Goal: Communication & Community: Answer question/provide support

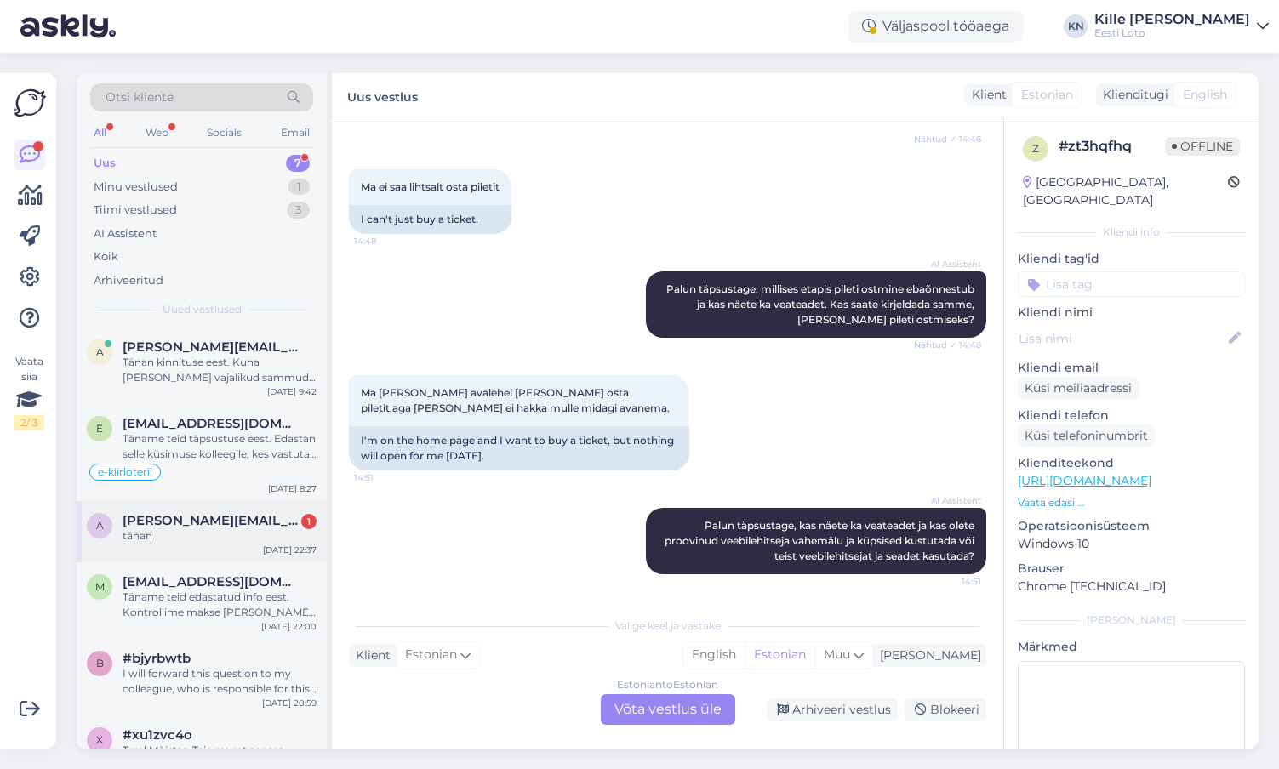
scroll to position [140, 0]
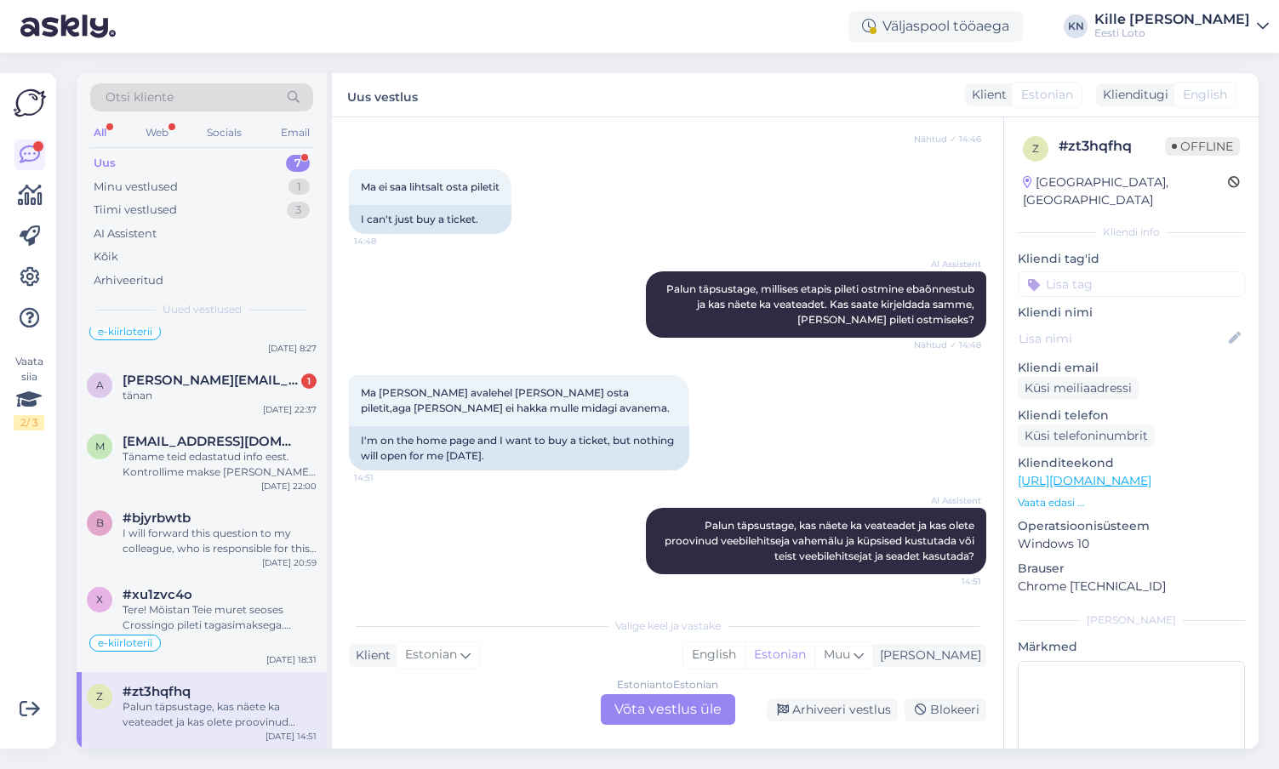
click at [192, 731] on div "z #zt3hqfhq Palun täpsustage, kas näete ka veateadet ja kas olete proovinud vee…" at bounding box center [202, 710] width 250 height 77
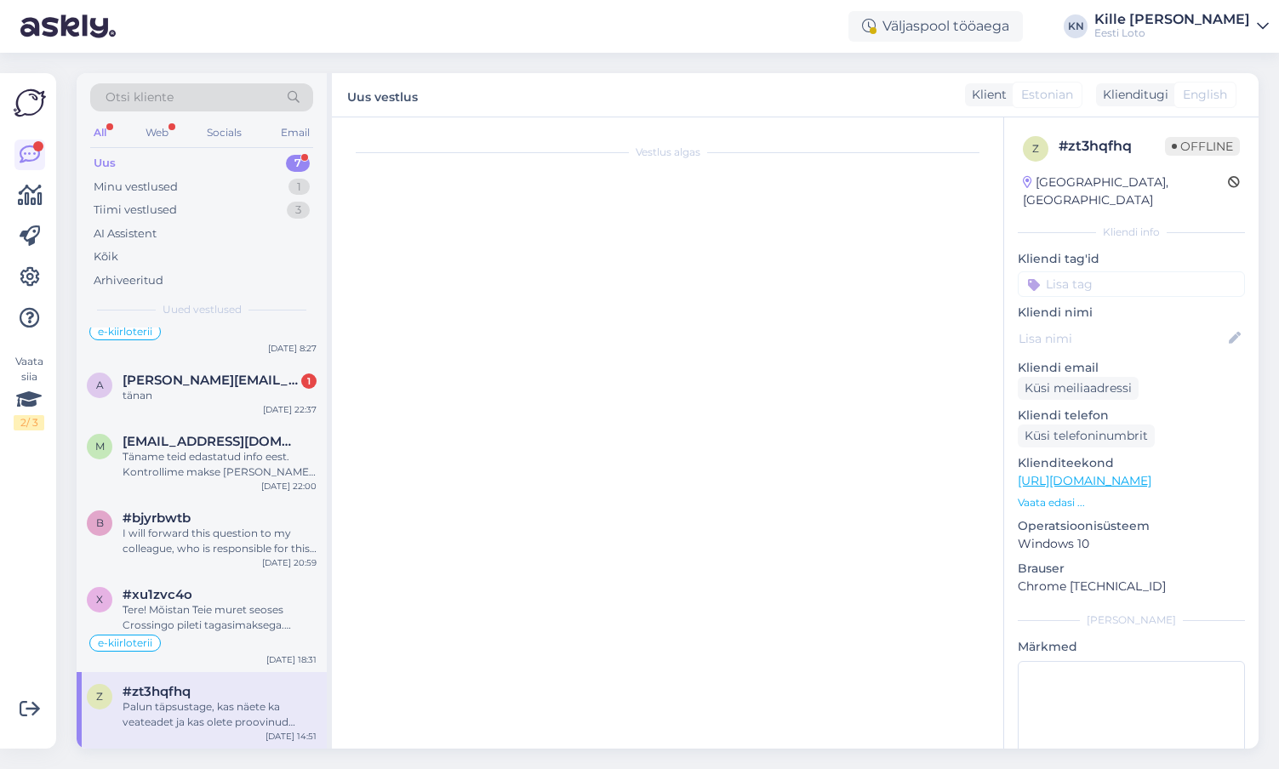
scroll to position [0, 0]
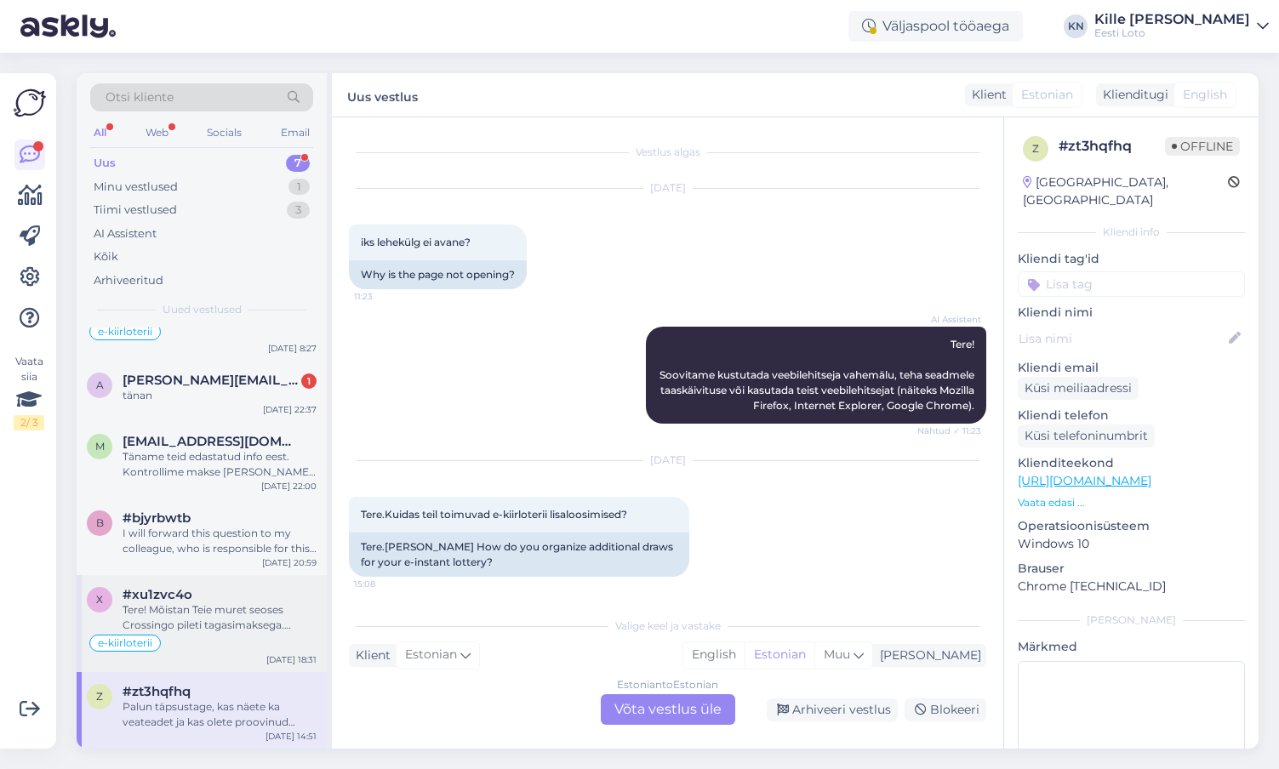
click at [183, 602] on span "#xu1zvc4o" at bounding box center [158, 594] width 70 height 15
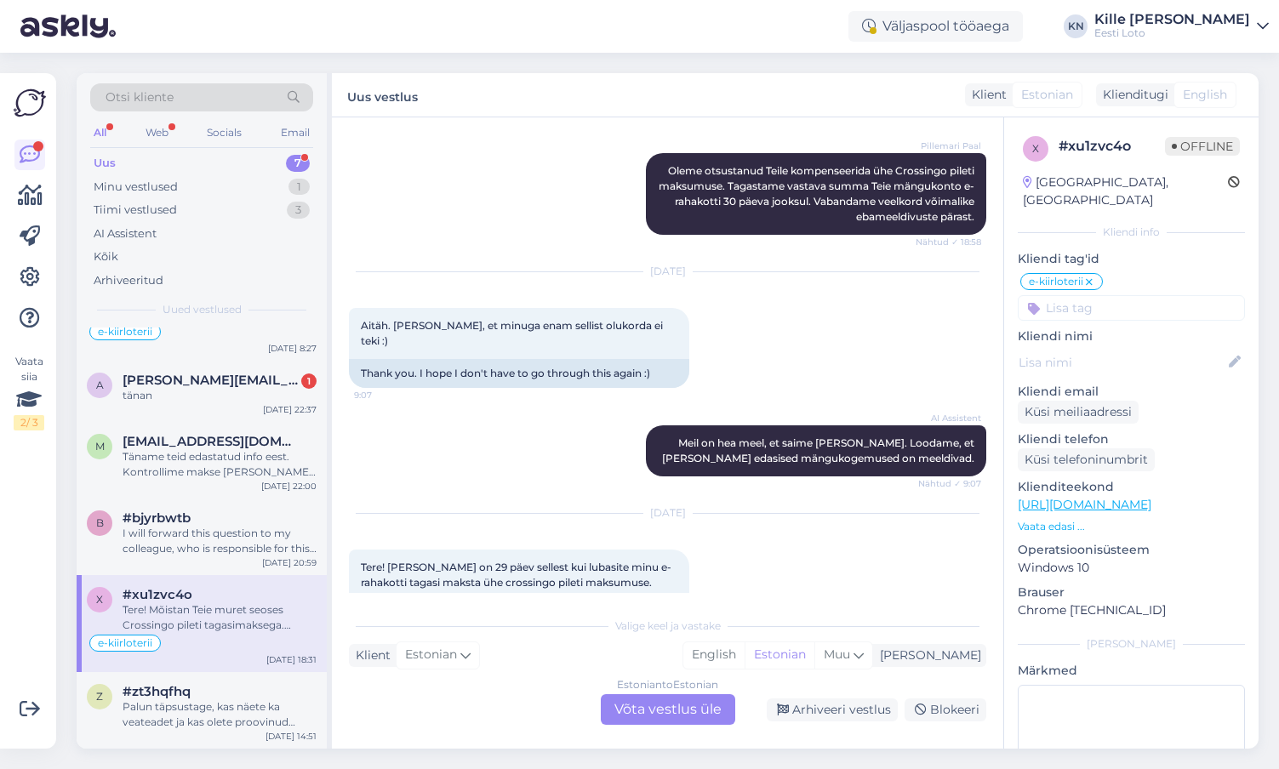
scroll to position [1425, 0]
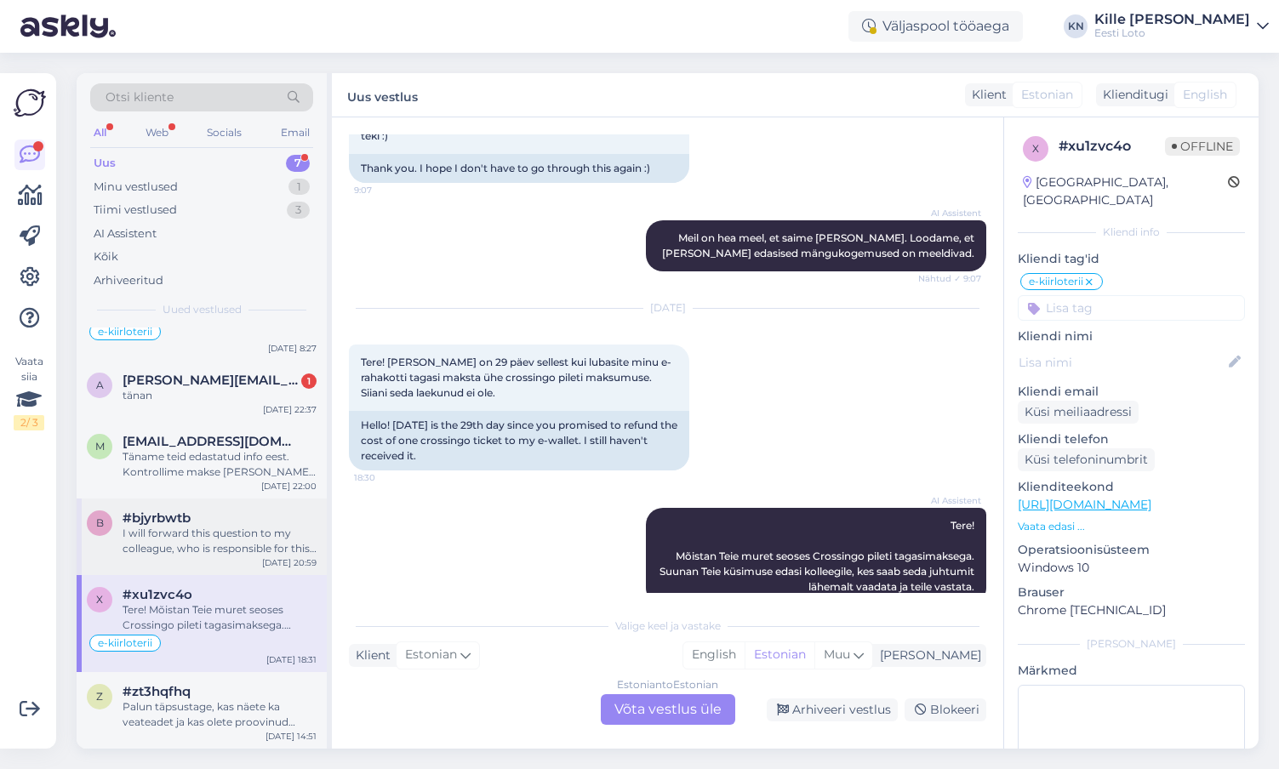
click at [226, 518] on div "#bjyrbwtb" at bounding box center [220, 518] width 194 height 15
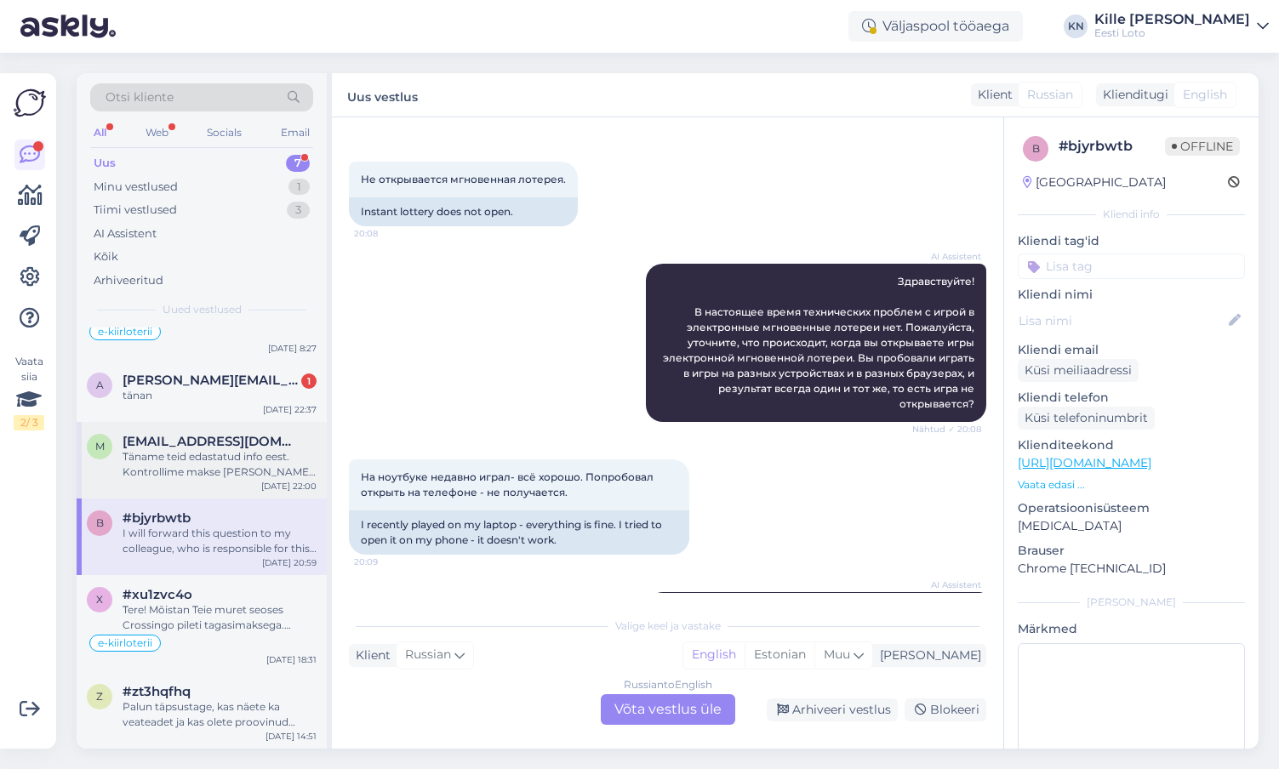
scroll to position [0, 0]
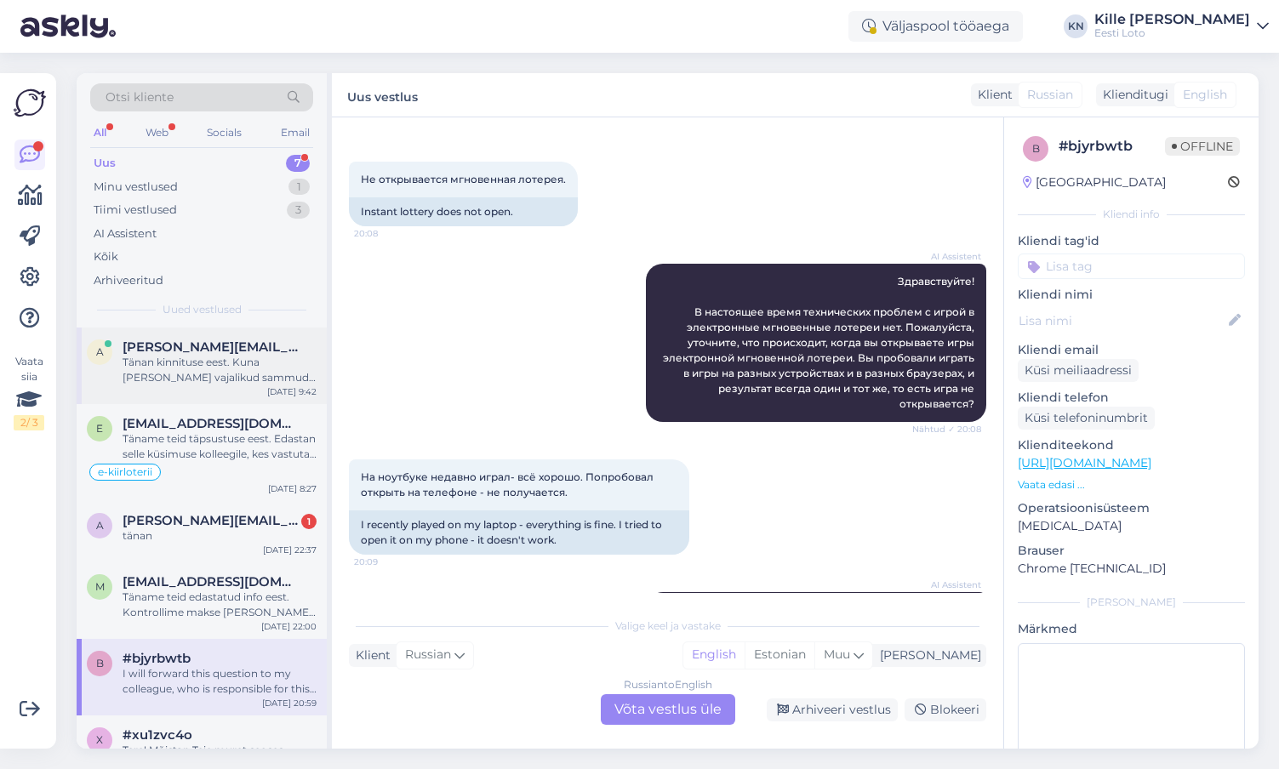
click at [200, 382] on div "Tänan kinnituse eest. Kuna [PERSON_NAME] vajalikud sammud läbinud, edastan Teie…" at bounding box center [220, 370] width 194 height 31
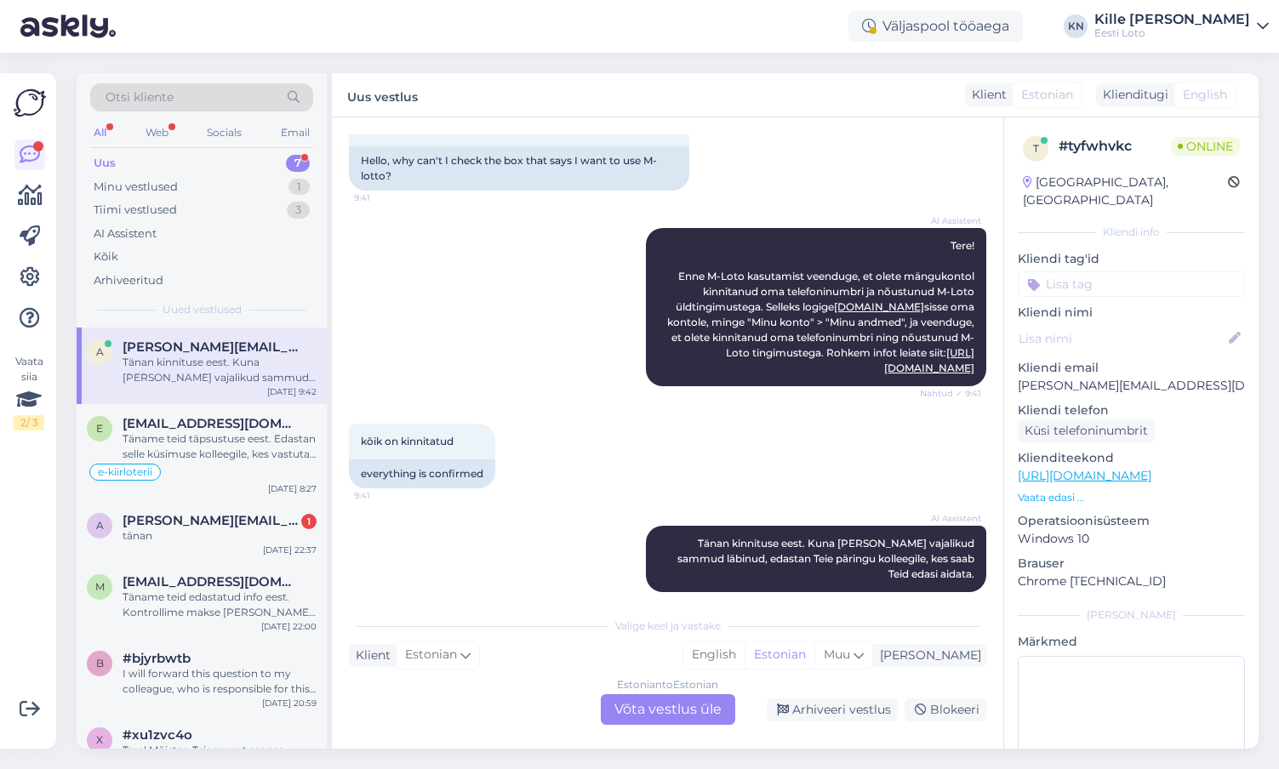
scroll to position [147, 0]
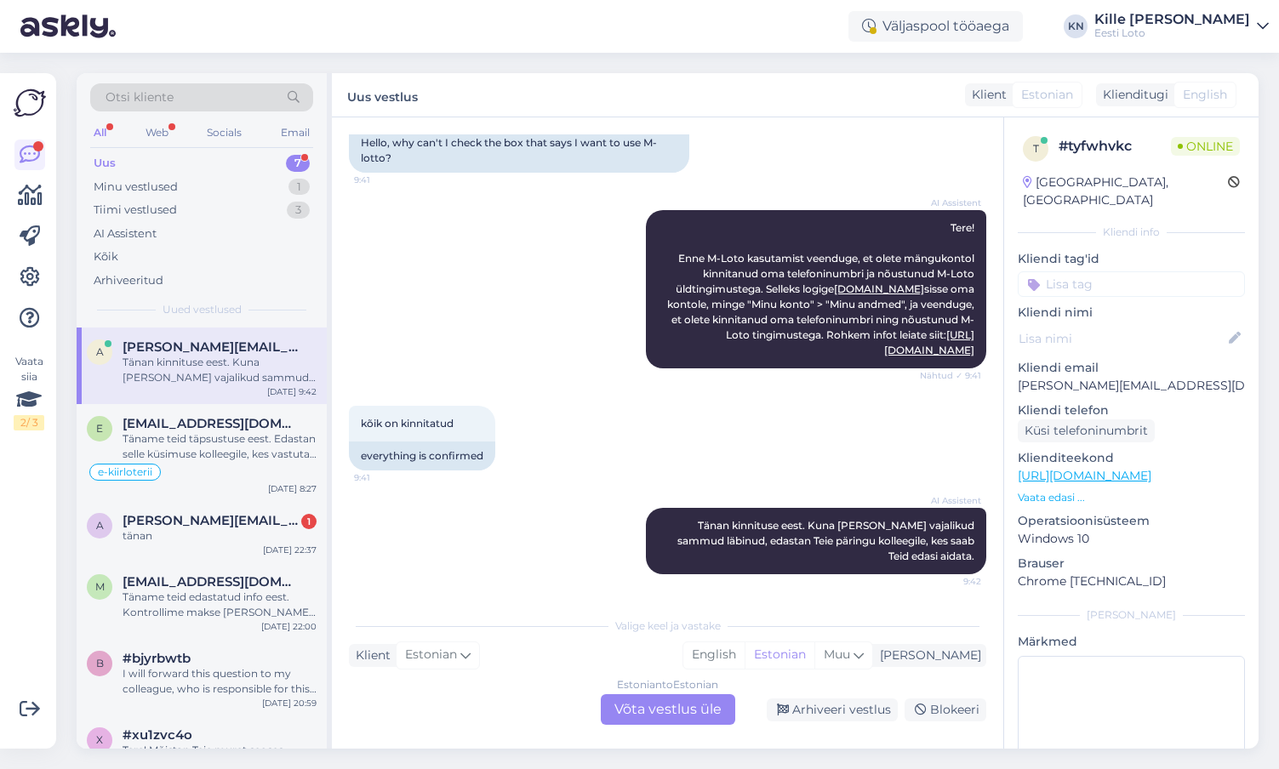
click at [666, 700] on div "Estonian to Estonian Võta vestlus üle" at bounding box center [668, 709] width 134 height 31
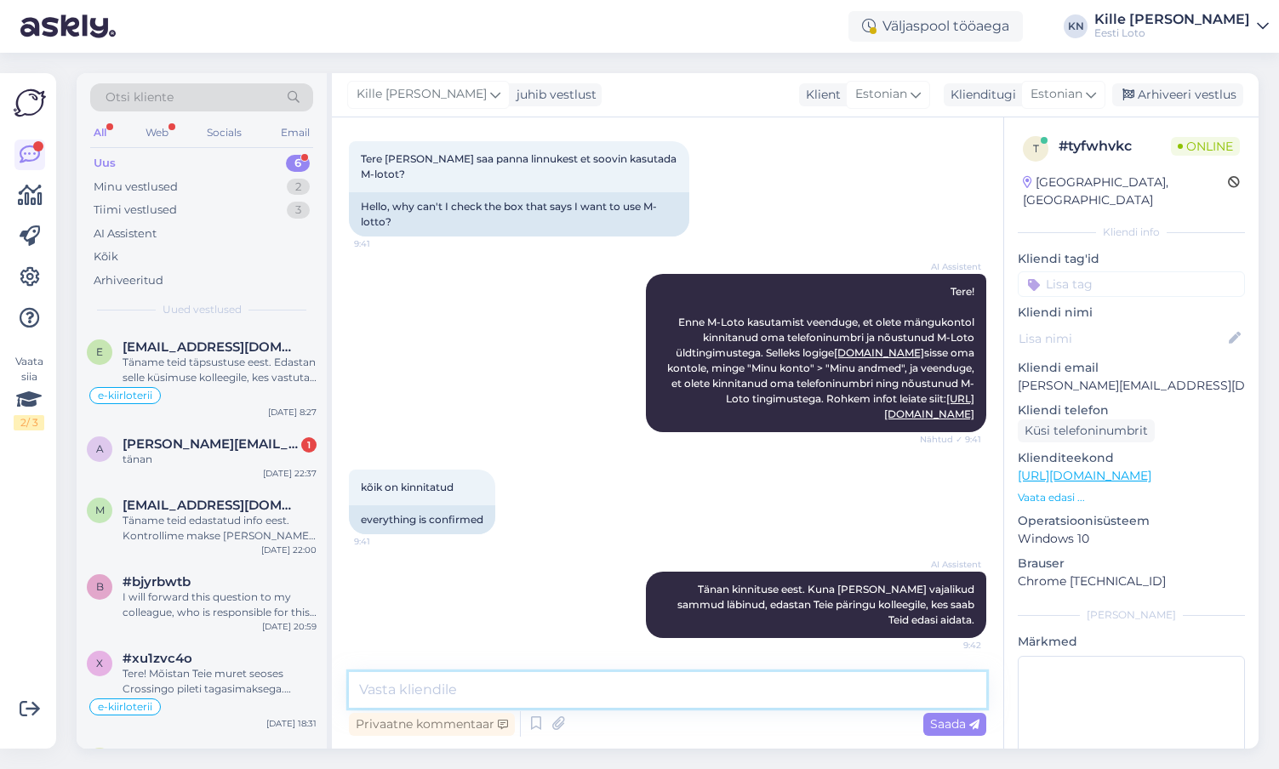
click at [493, 677] on textarea at bounding box center [667, 690] width 637 height 36
paste textarea "Kahjuks on hetkel M-loto aktiveerimine häiritud. Oleme probleemi edastanud oma …"
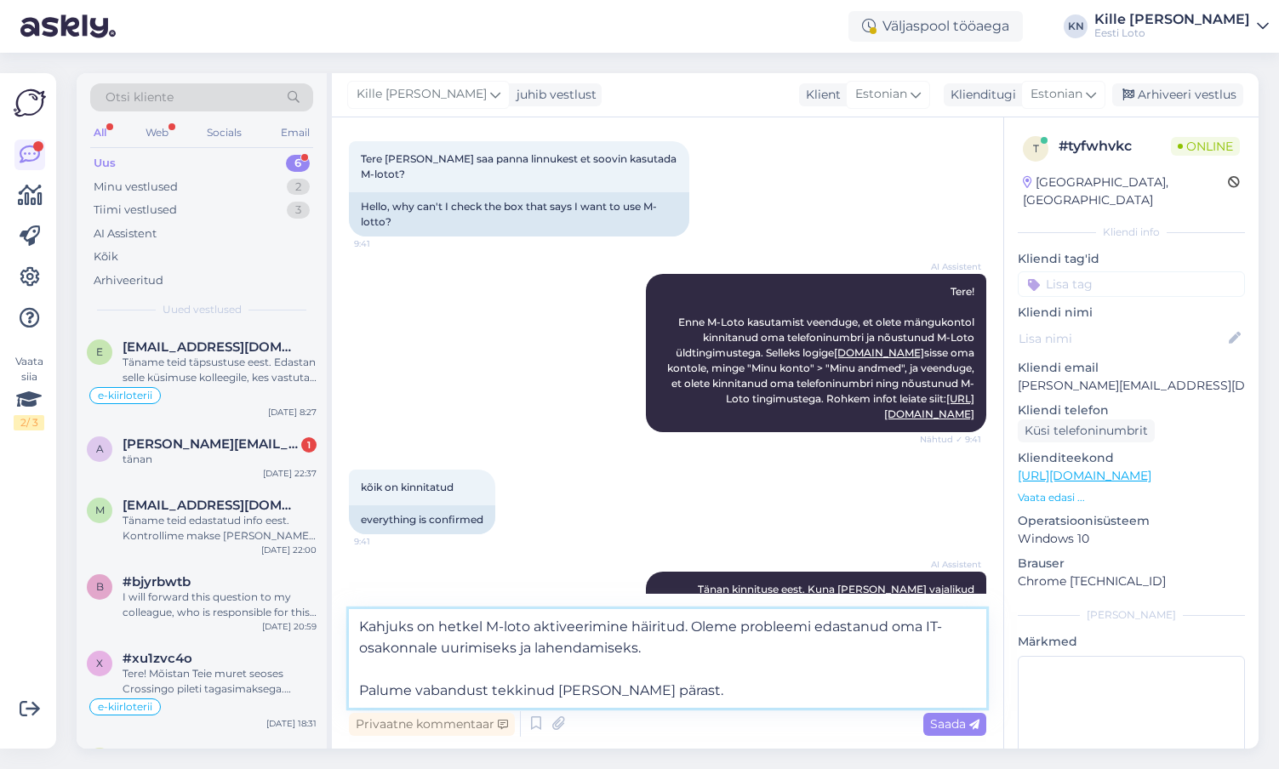
scroll to position [146, 0]
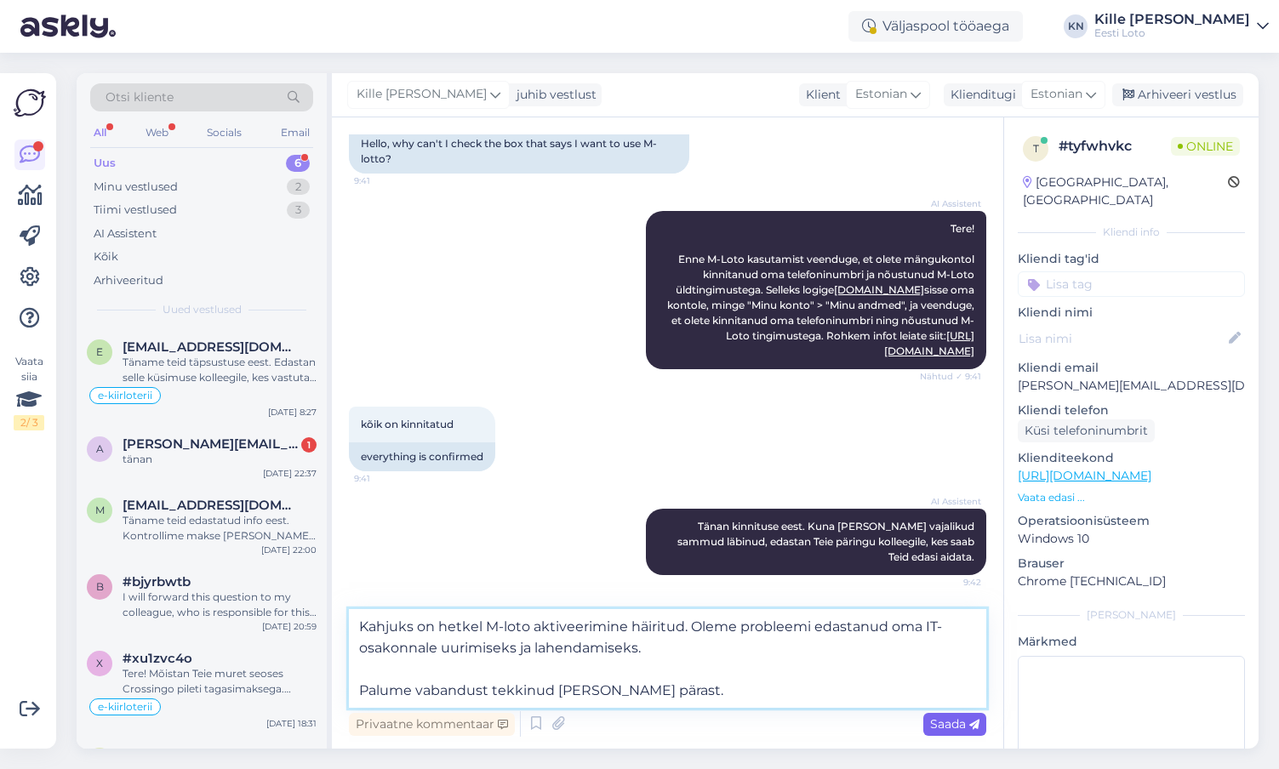
type textarea "Kahjuks on hetkel M-loto aktiveerimine häiritud. Oleme probleemi edastanud oma …"
click at [933, 717] on span "Saada" at bounding box center [954, 724] width 49 height 15
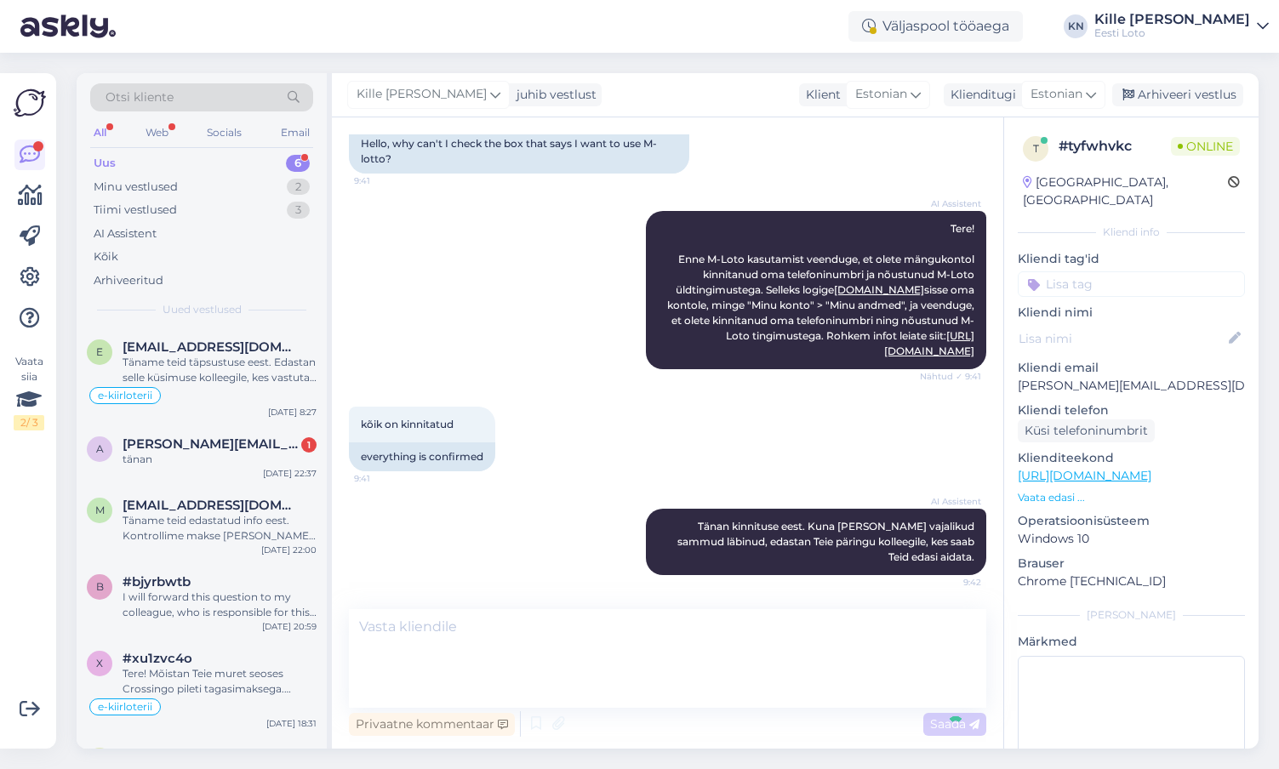
scroll to position [218, 0]
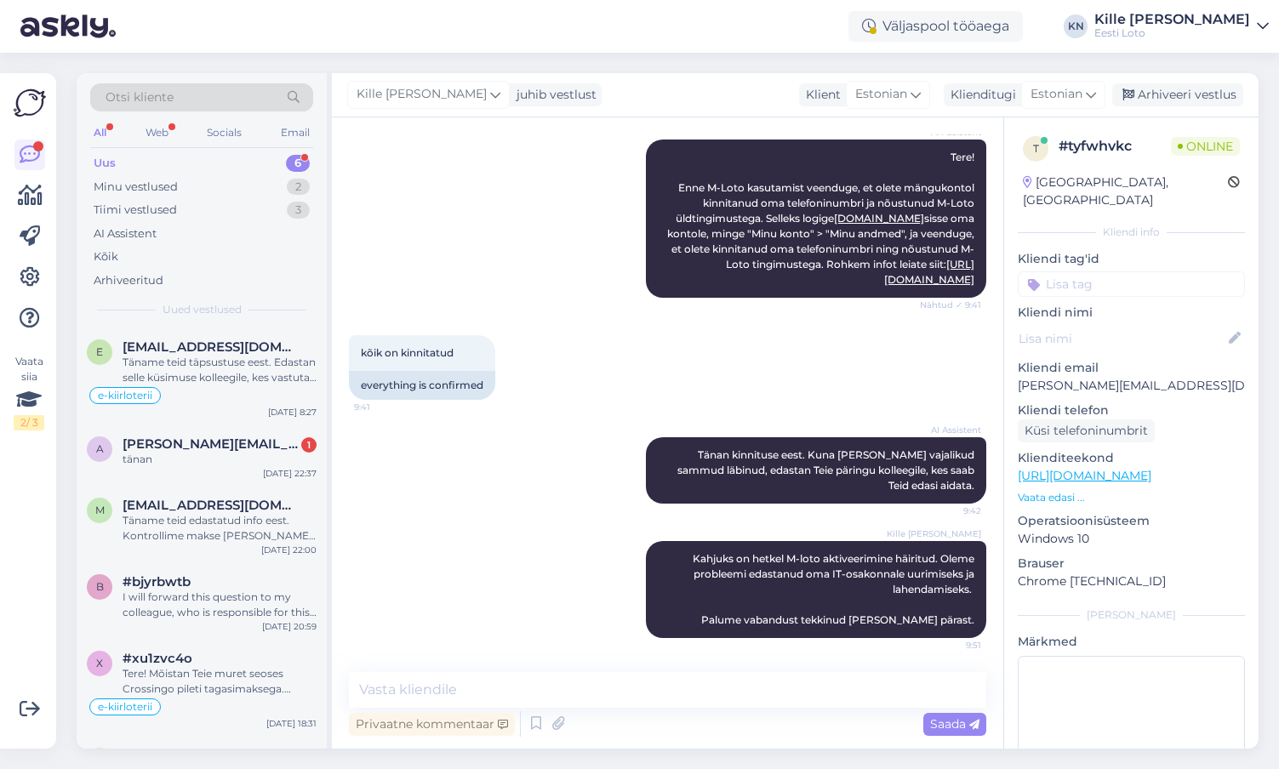
click at [1049, 271] on input at bounding box center [1131, 284] width 227 height 26
type input "m-loto"
click at [1134, 326] on span "M-loto" at bounding box center [1132, 331] width 34 height 10
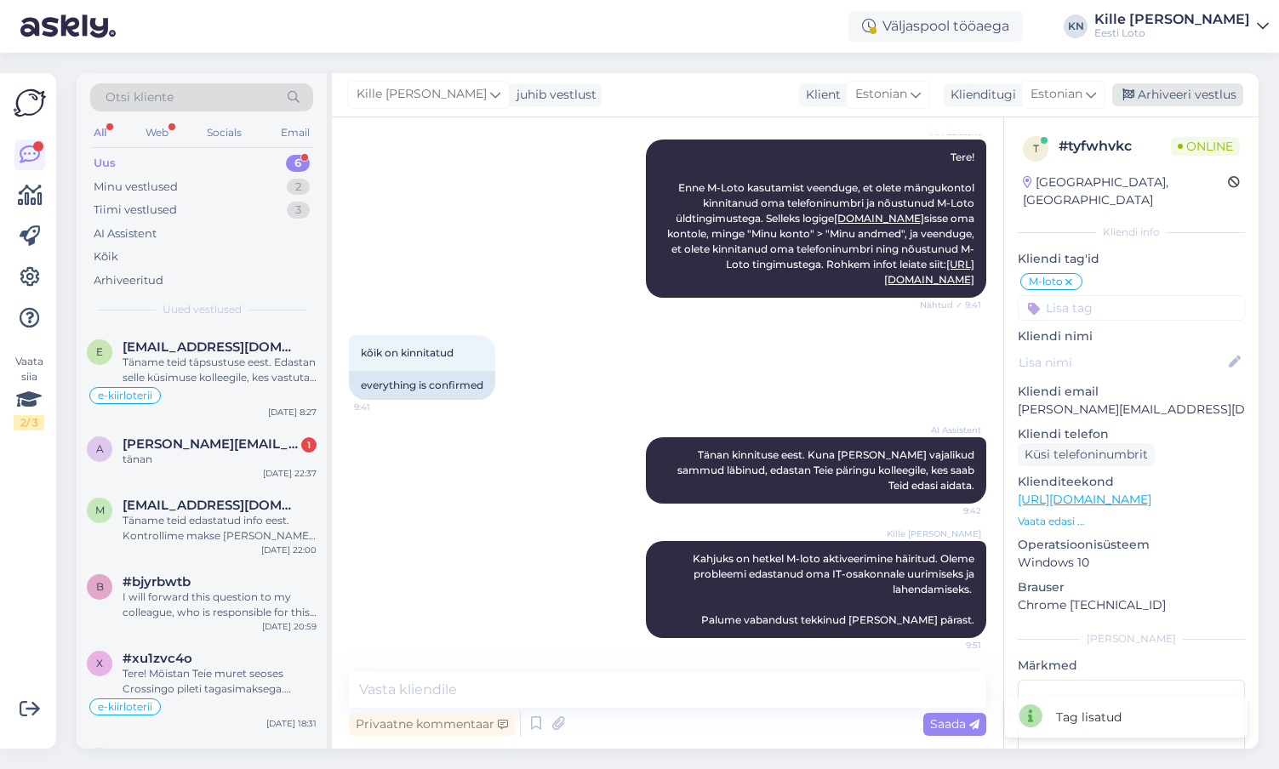
click at [1168, 94] on div "Arhiveeri vestlus" at bounding box center [1177, 94] width 131 height 23
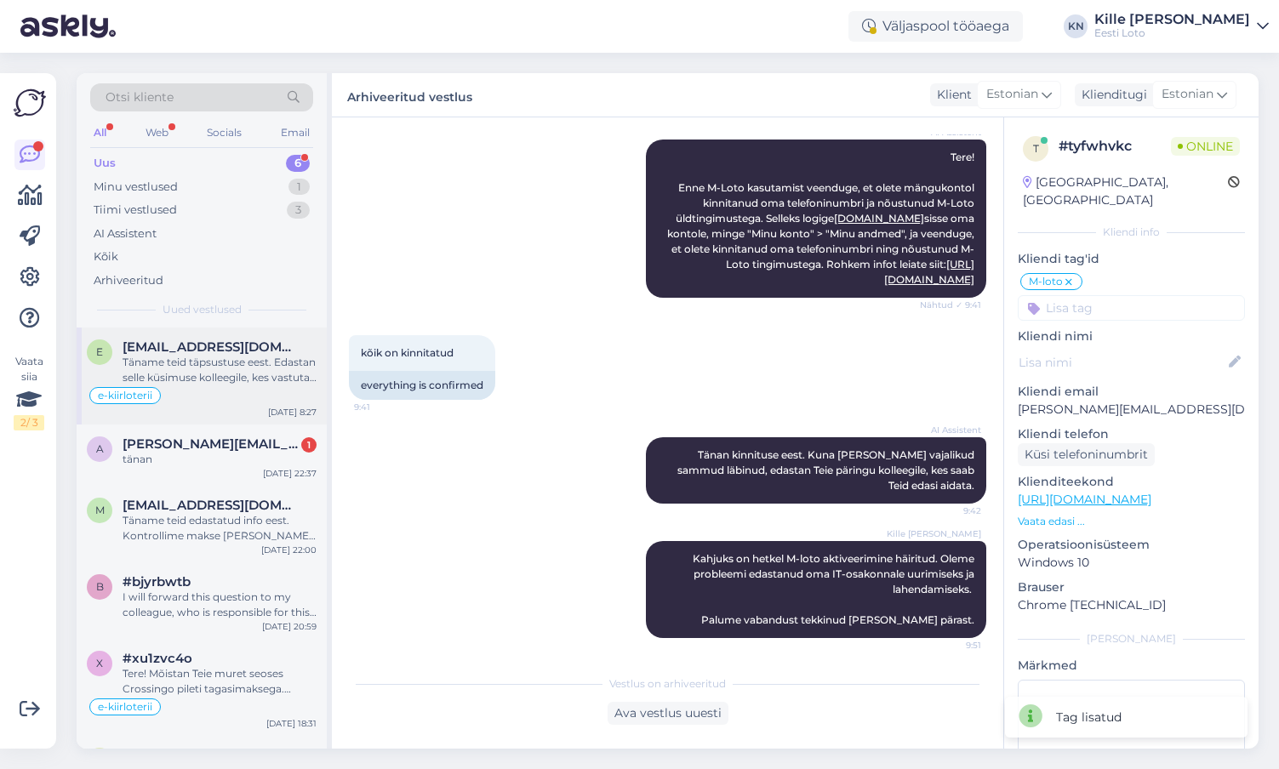
click at [223, 368] on div "Täname teid täpsustuse eest. Edastan selle küsimuse kolleegile, kes vastutab se…" at bounding box center [220, 370] width 194 height 31
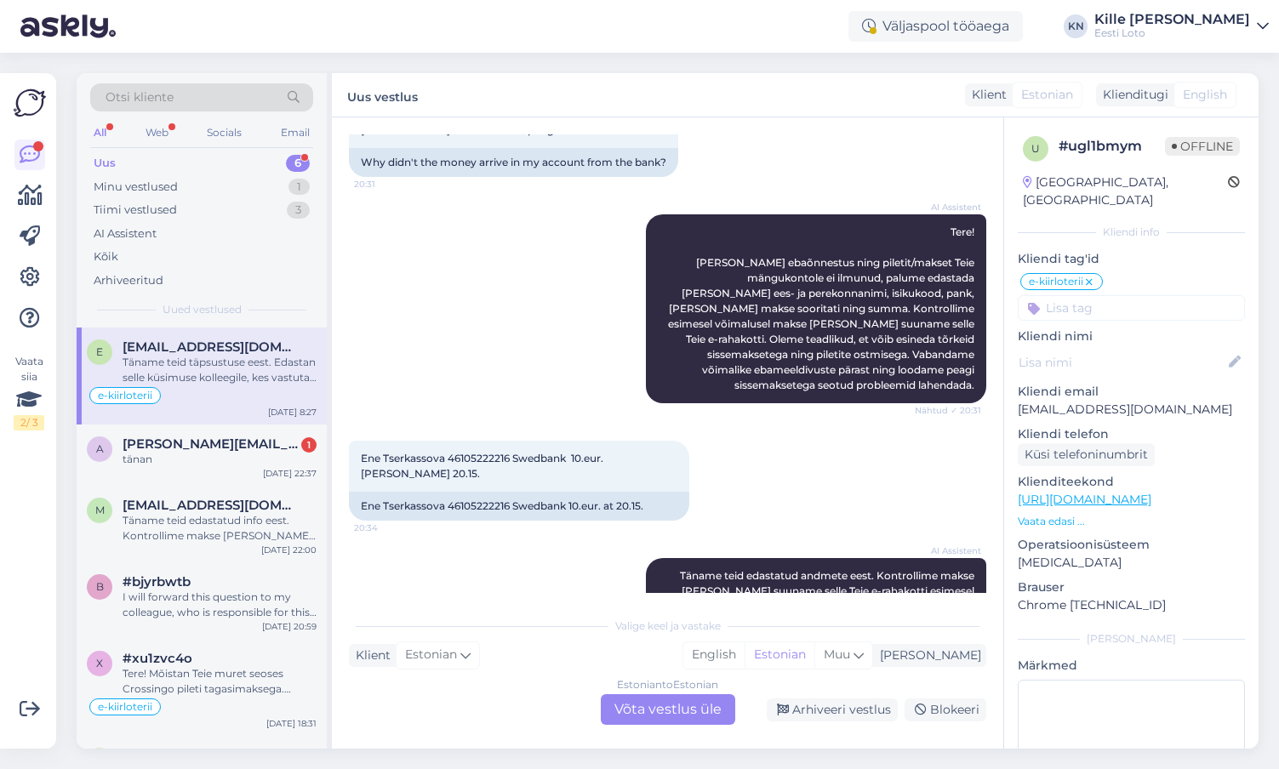
scroll to position [0, 0]
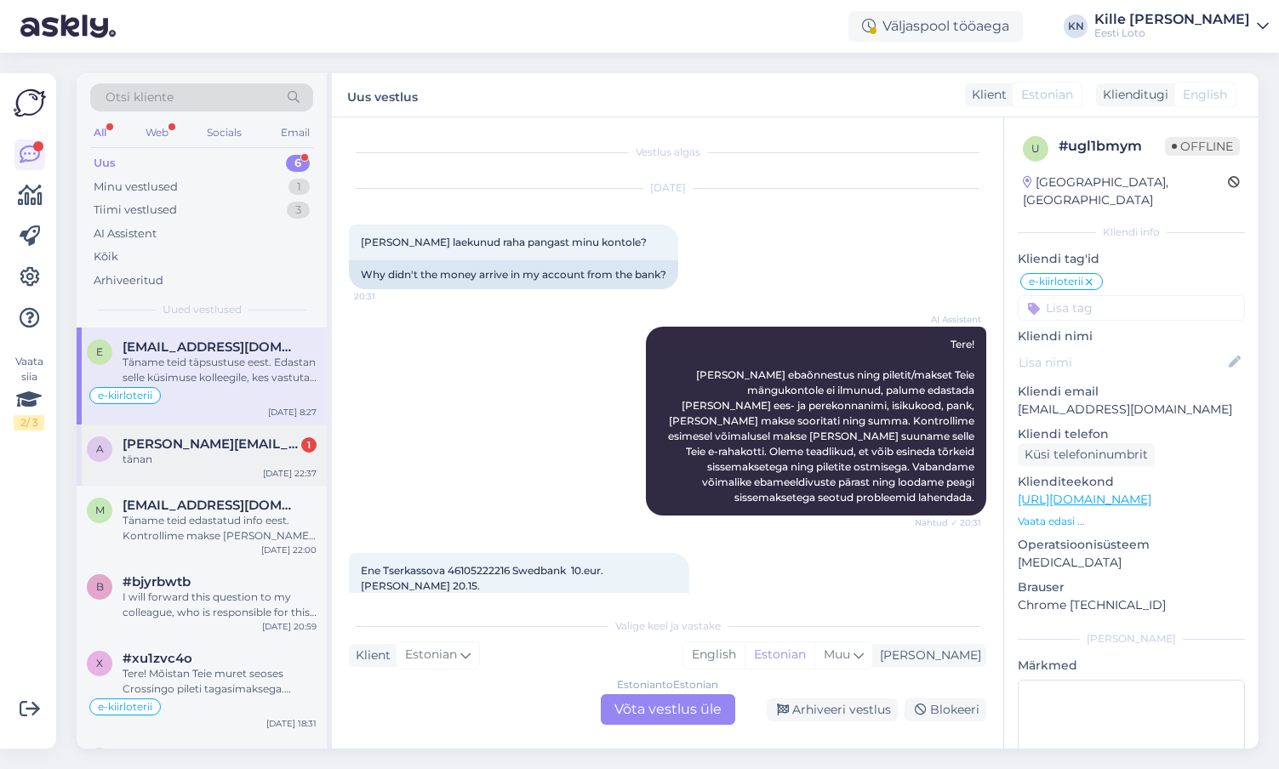
click at [165, 465] on div "tänan" at bounding box center [220, 459] width 194 height 15
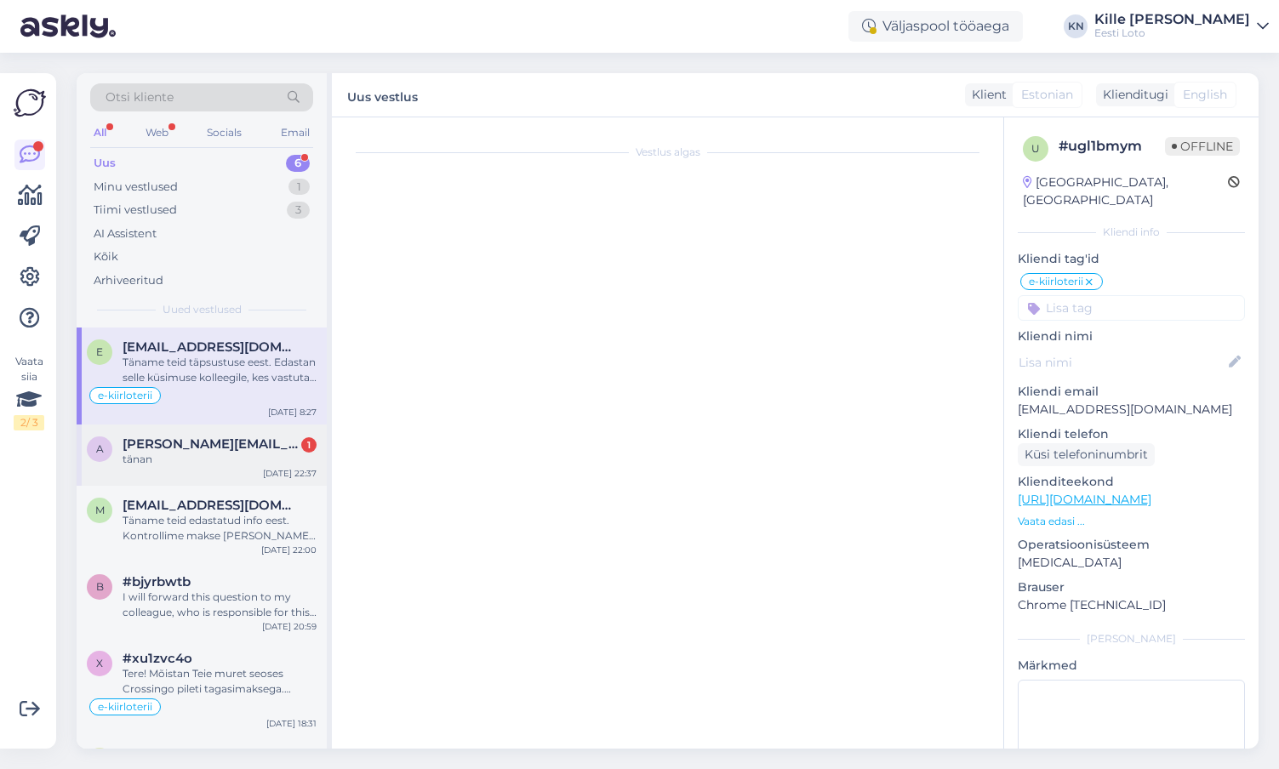
scroll to position [265, 0]
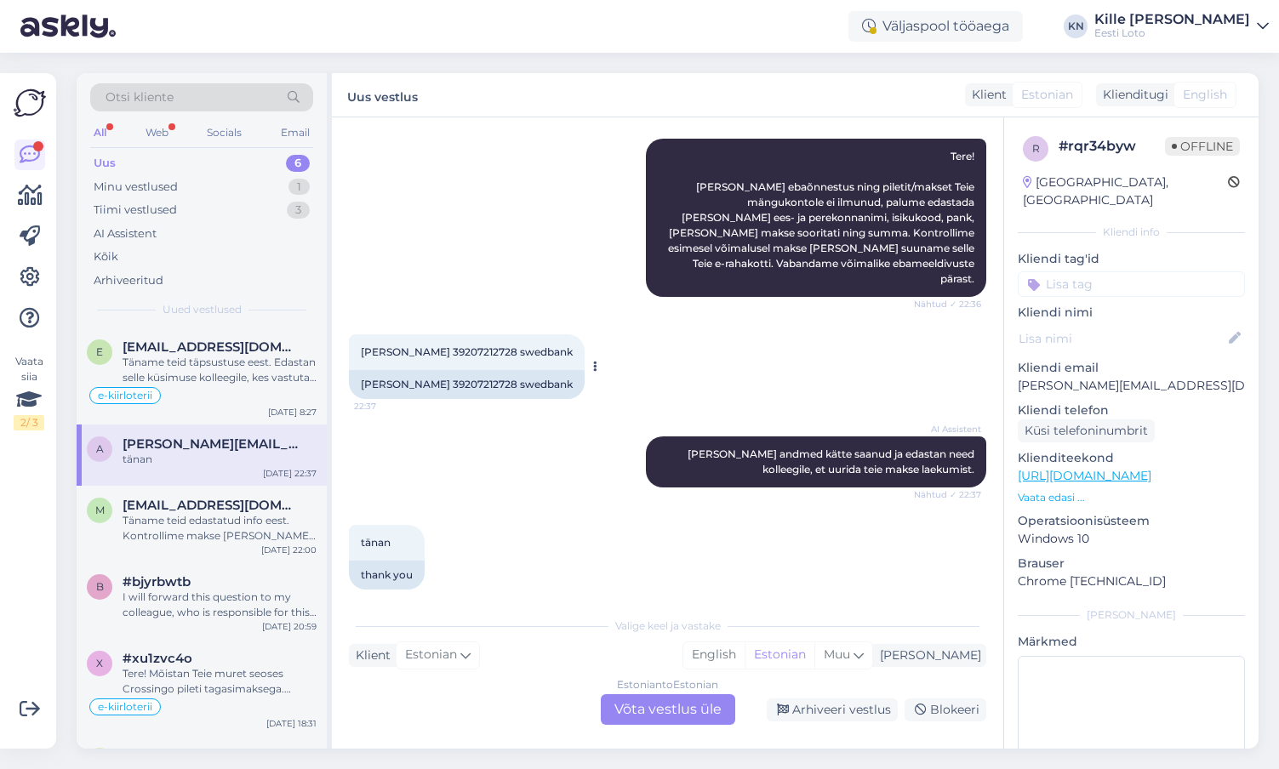
click at [473, 370] on div "[PERSON_NAME] 39207212728 swedbank" at bounding box center [467, 384] width 236 height 29
copy div "39207212728"
click at [656, 506] on div "tänan 22:37 thank you" at bounding box center [667, 557] width 637 height 102
click at [644, 707] on div "Estonian to Estonian Võta vestlus üle" at bounding box center [668, 709] width 134 height 31
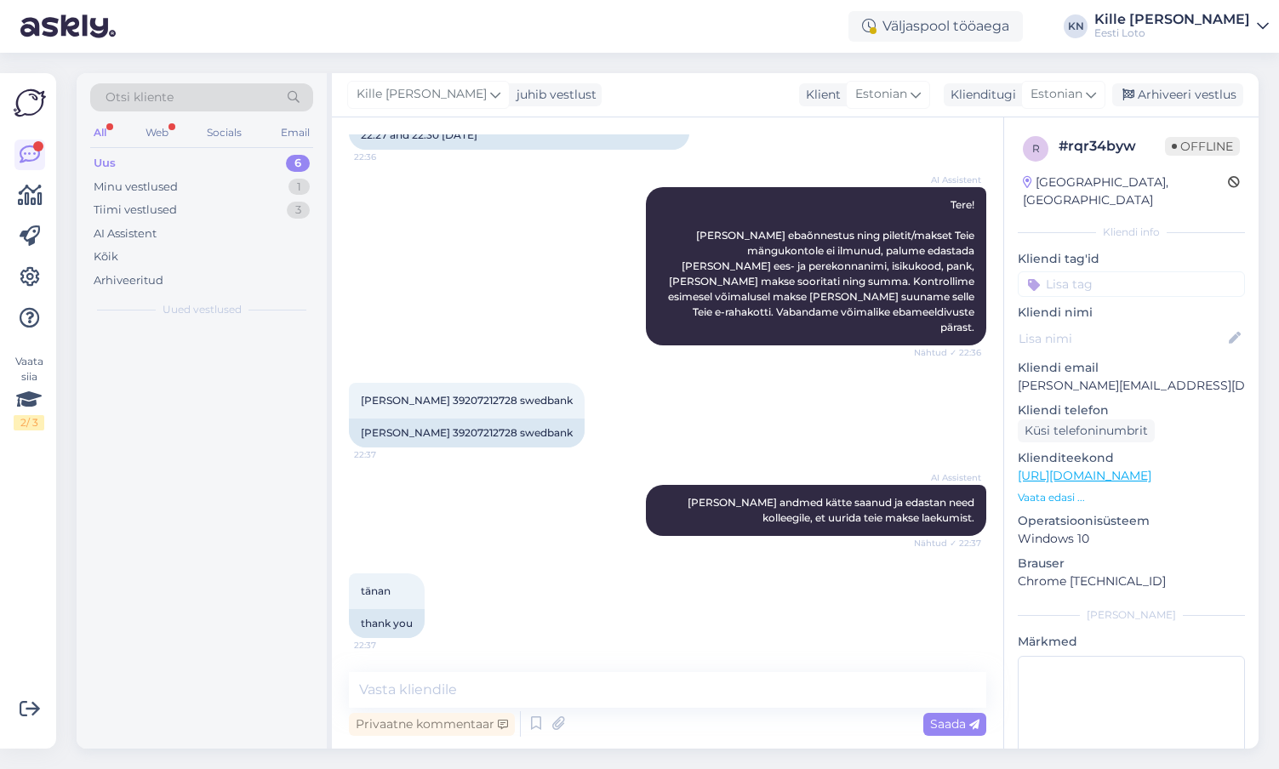
scroll to position [201, 0]
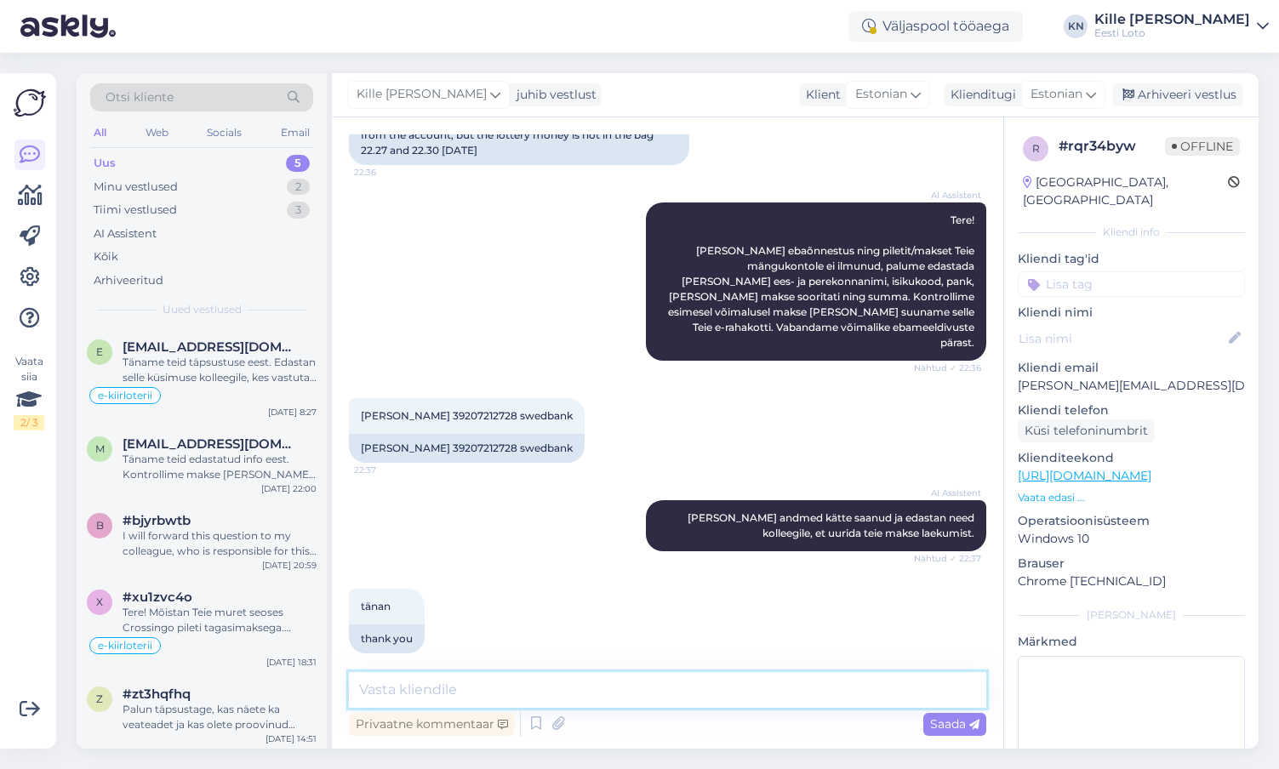
click at [555, 700] on textarea at bounding box center [667, 690] width 637 height 36
type textarea "Näeme, et mõlemad maksed laekusid [PERSON_NAME] e-rahakotti."
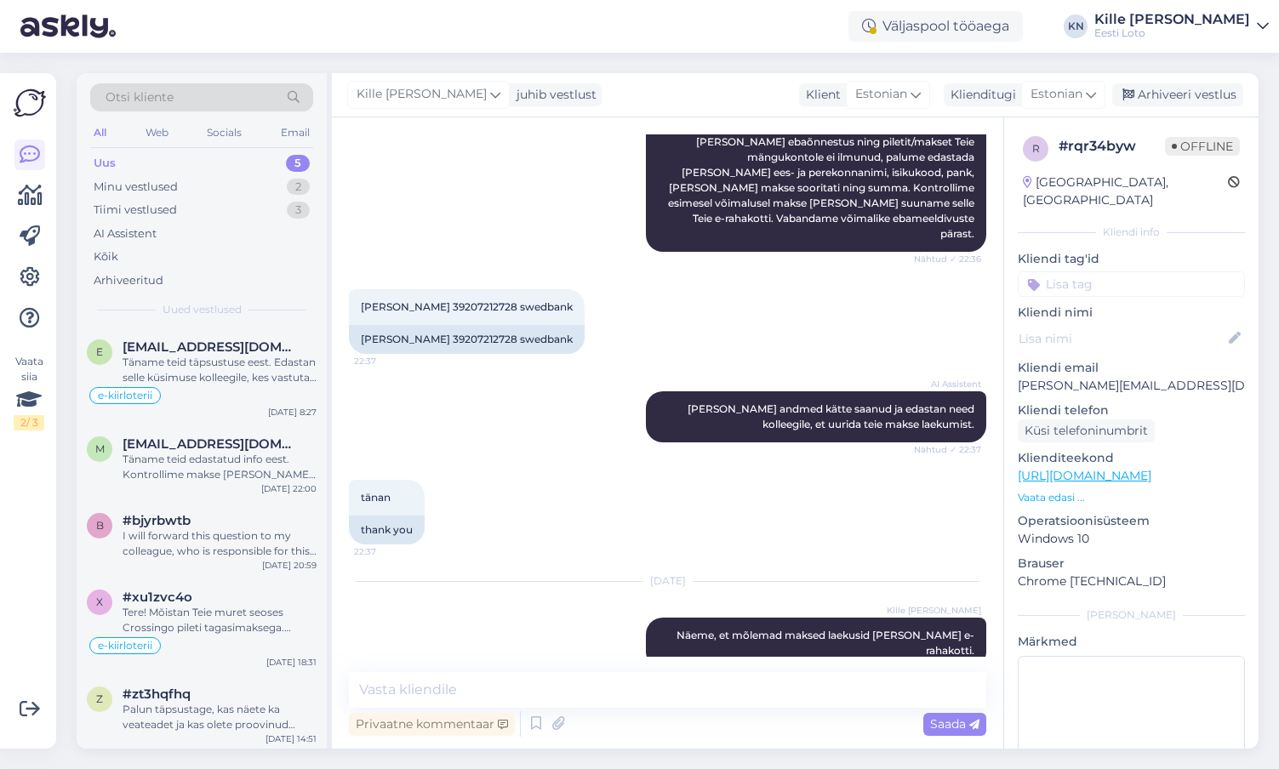
click at [1116, 271] on input at bounding box center [1131, 284] width 227 height 26
type input "e-raha"
click at [1151, 326] on span "E-rahakott" at bounding box center [1131, 331] width 55 height 10
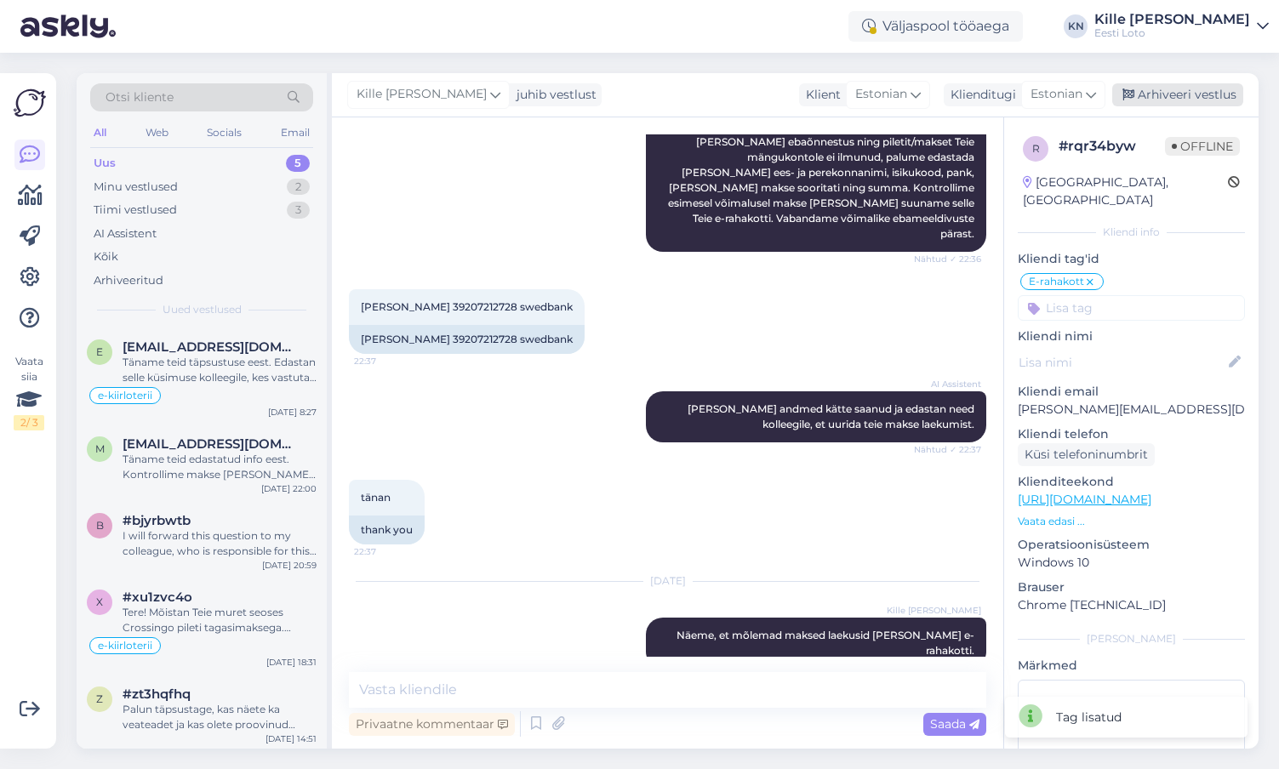
click at [1166, 94] on div "Arhiveeri vestlus" at bounding box center [1177, 94] width 131 height 23
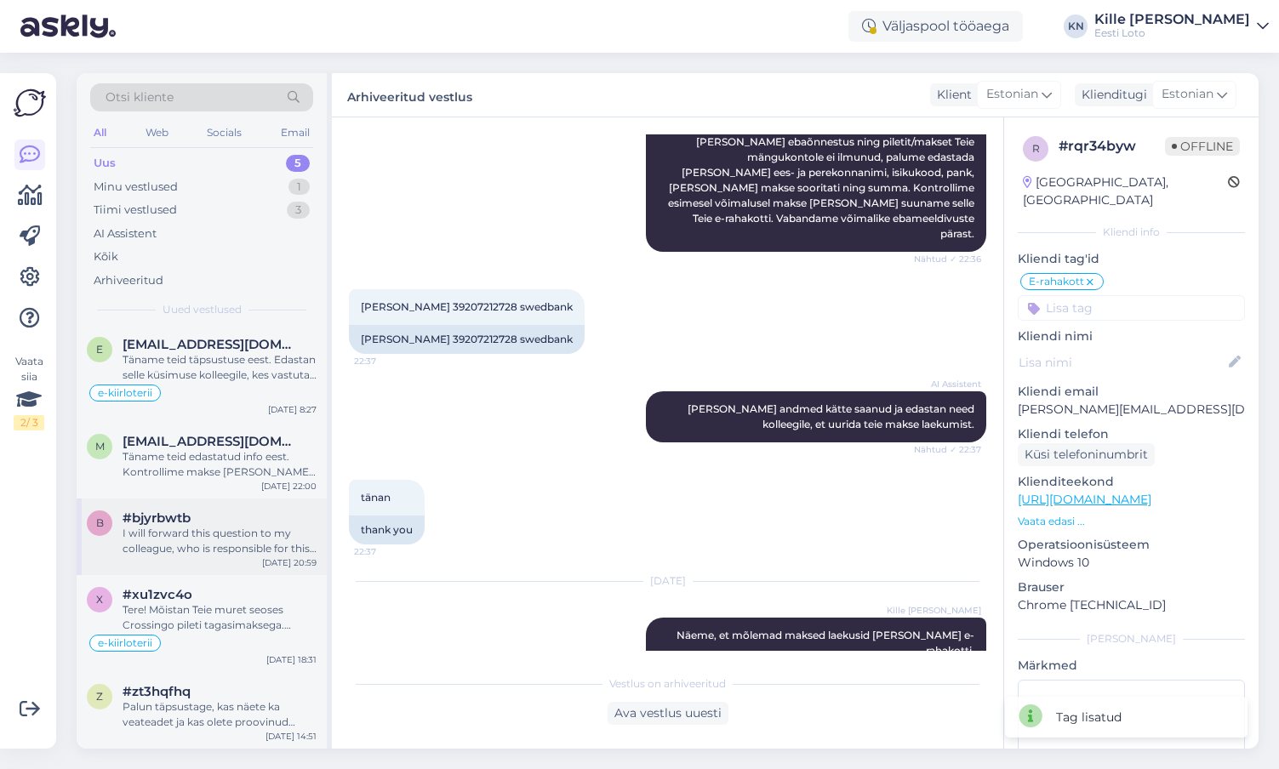
scroll to position [0, 0]
click at [243, 340] on div "e [EMAIL_ADDRESS][DOMAIN_NAME] Täname teid täpsustuse eest. Edastan selle küsim…" at bounding box center [202, 376] width 250 height 97
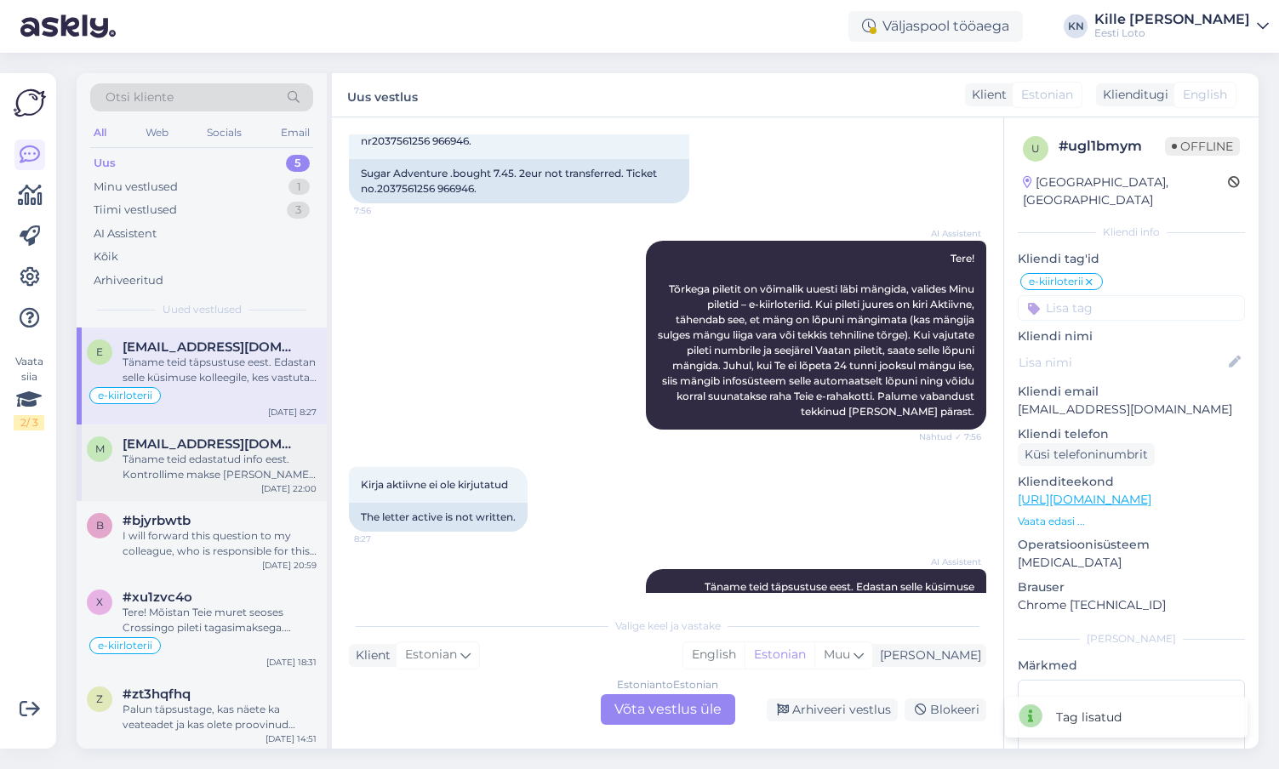
click at [150, 461] on div "Täname teid edastatud info eest. Kontrollime makse [PERSON_NAME] võtame teiega …" at bounding box center [220, 467] width 194 height 31
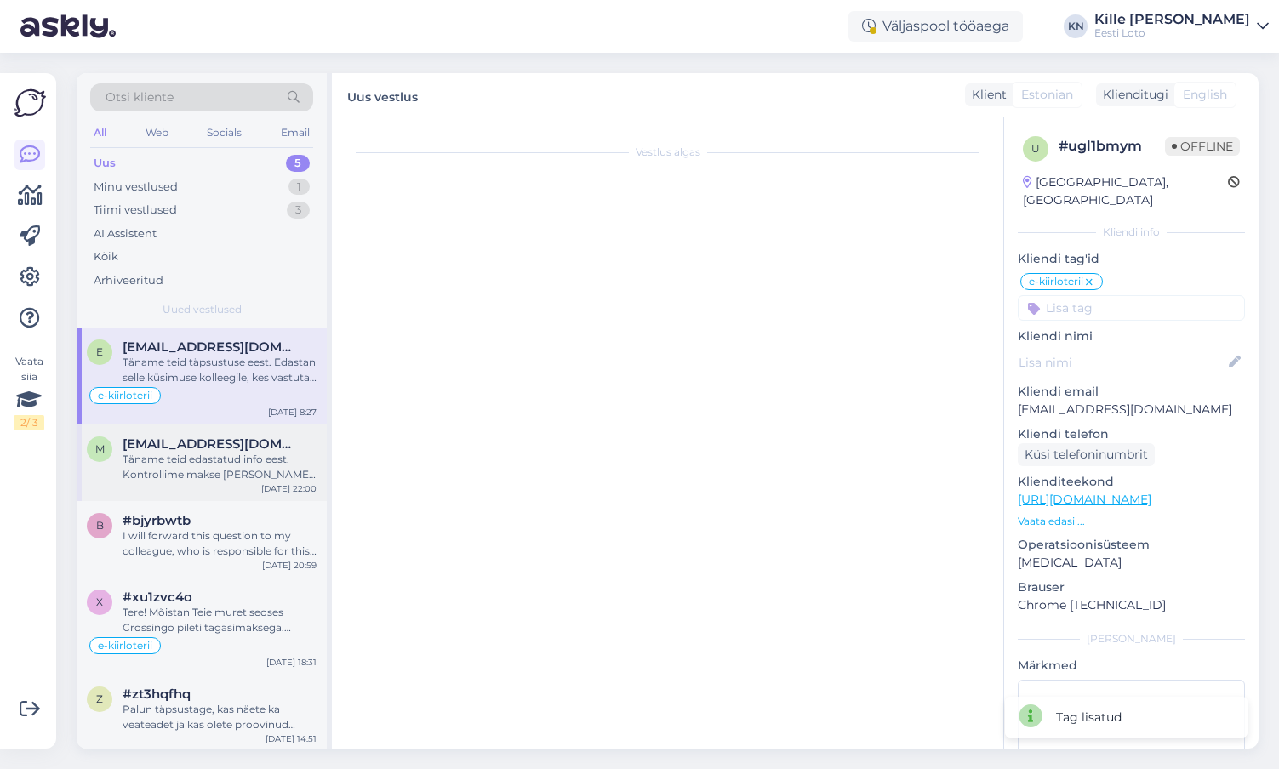
scroll to position [178, 0]
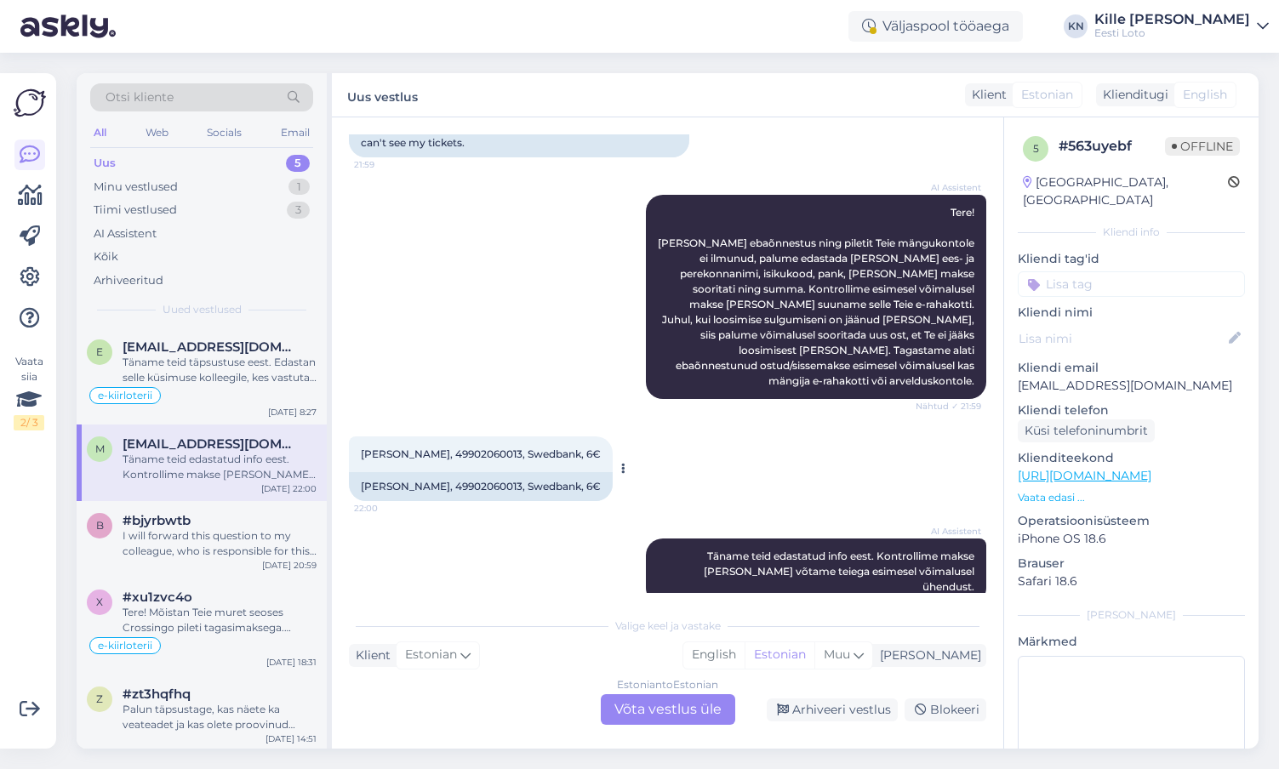
click at [483, 448] on span "[PERSON_NAME], 49902060013, Swedbank, 6€" at bounding box center [481, 454] width 240 height 13
copy span "49902060013"
click at [630, 712] on div "Estonian to Estonian Võta vestlus üle" at bounding box center [668, 709] width 134 height 31
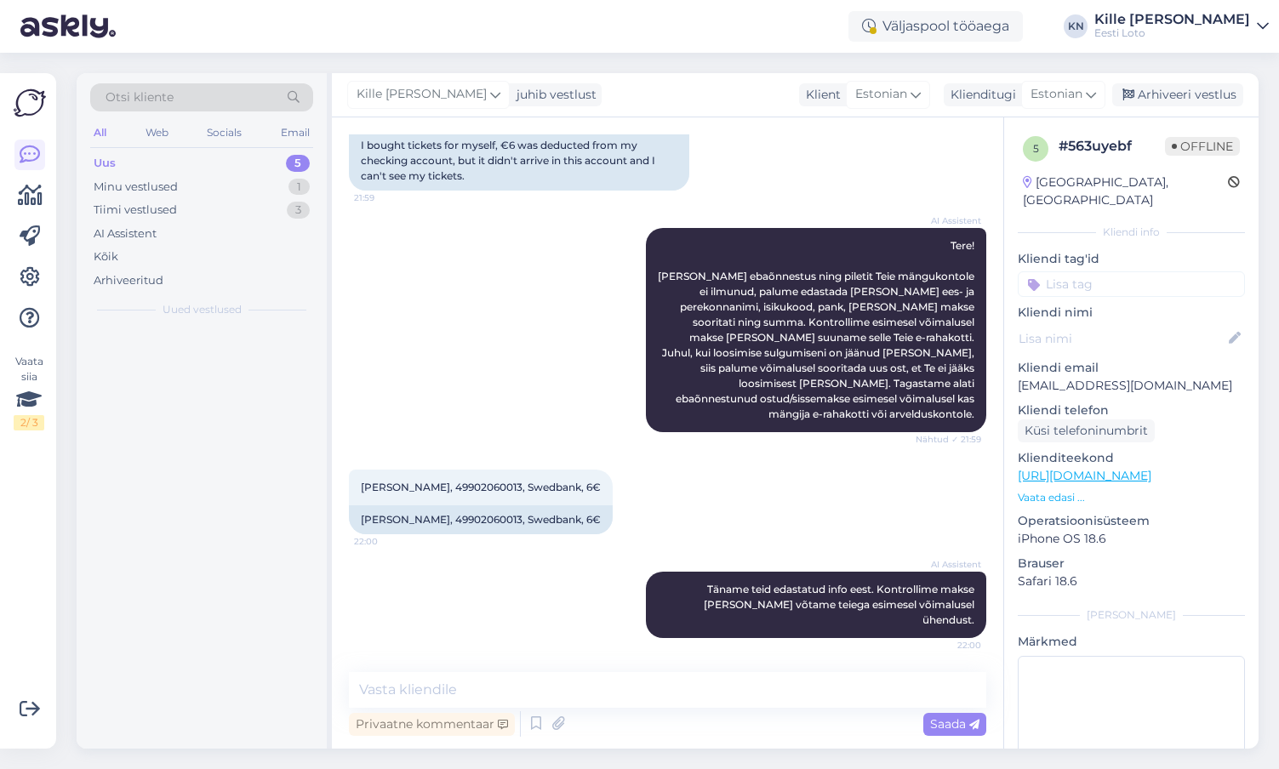
scroll to position [114, 0]
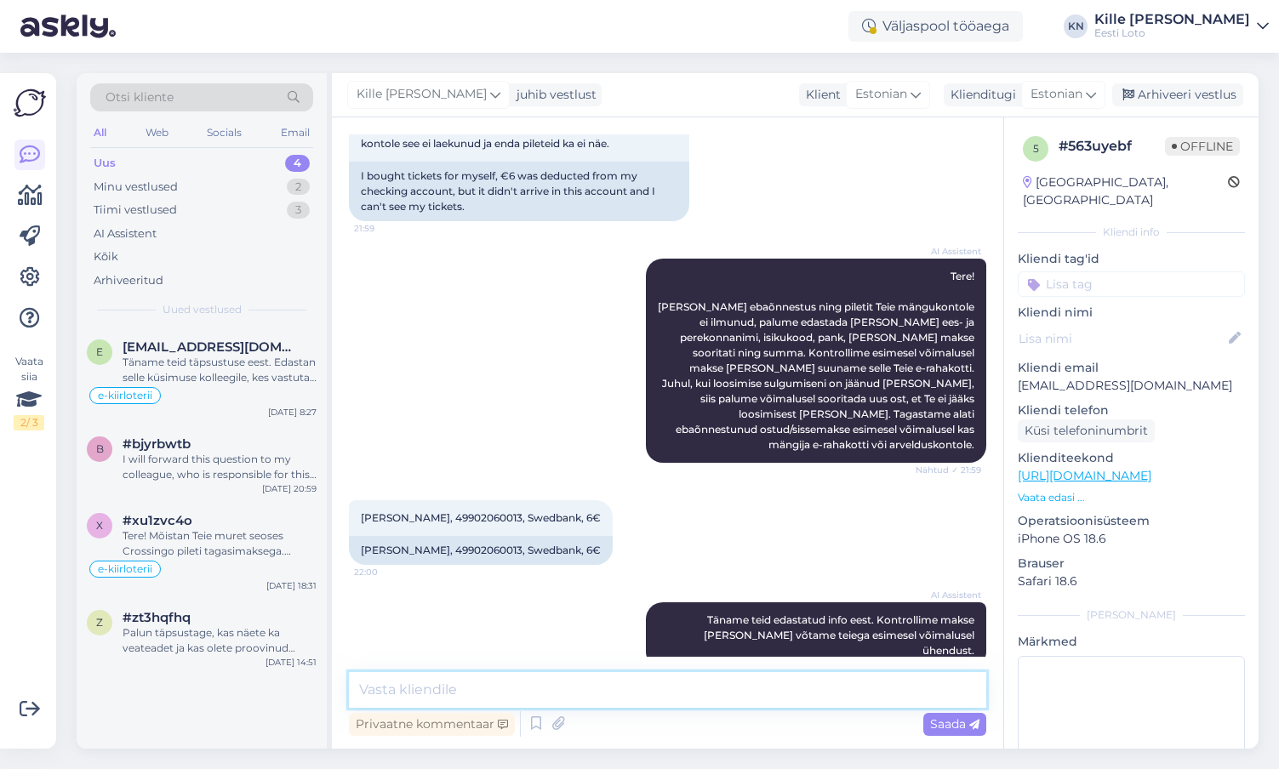
click at [580, 698] on textarea at bounding box center [667, 690] width 637 height 36
paste textarea "Kahjuks Teie makse ebaõnnestus tehnilise [PERSON_NAME] tõttu. Kontrollisime mak…"
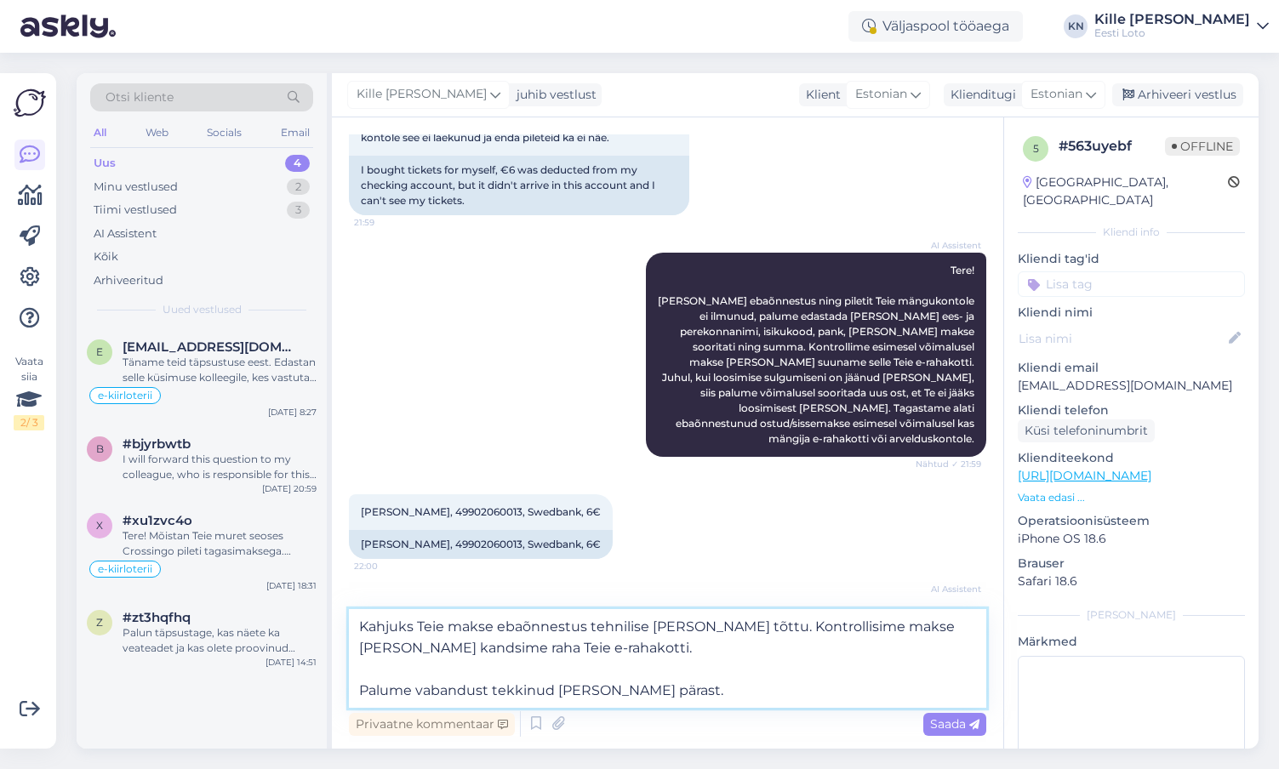
scroll to position [177, 0]
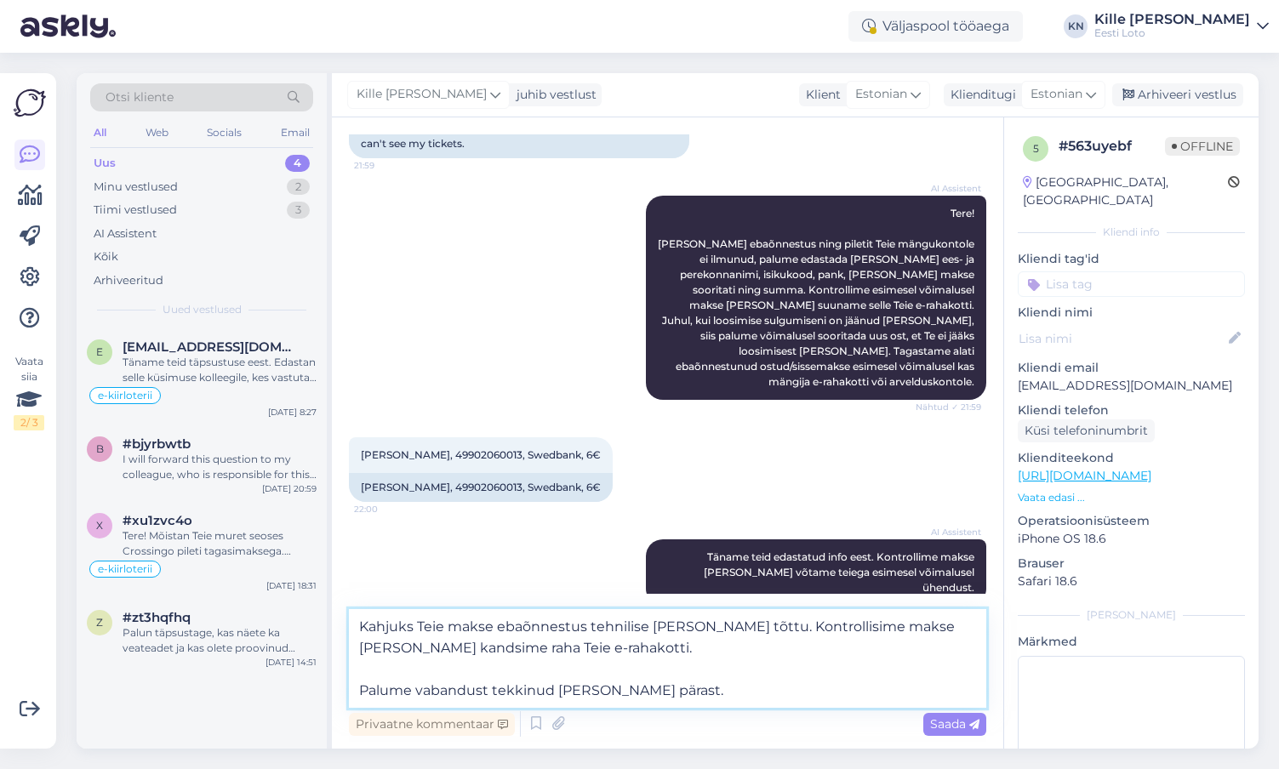
click at [483, 625] on textarea "Kahjuks Teie makse ebaõnnestus tehnilise [PERSON_NAME] tõttu. Kontrollisime mak…" at bounding box center [667, 658] width 637 height 99
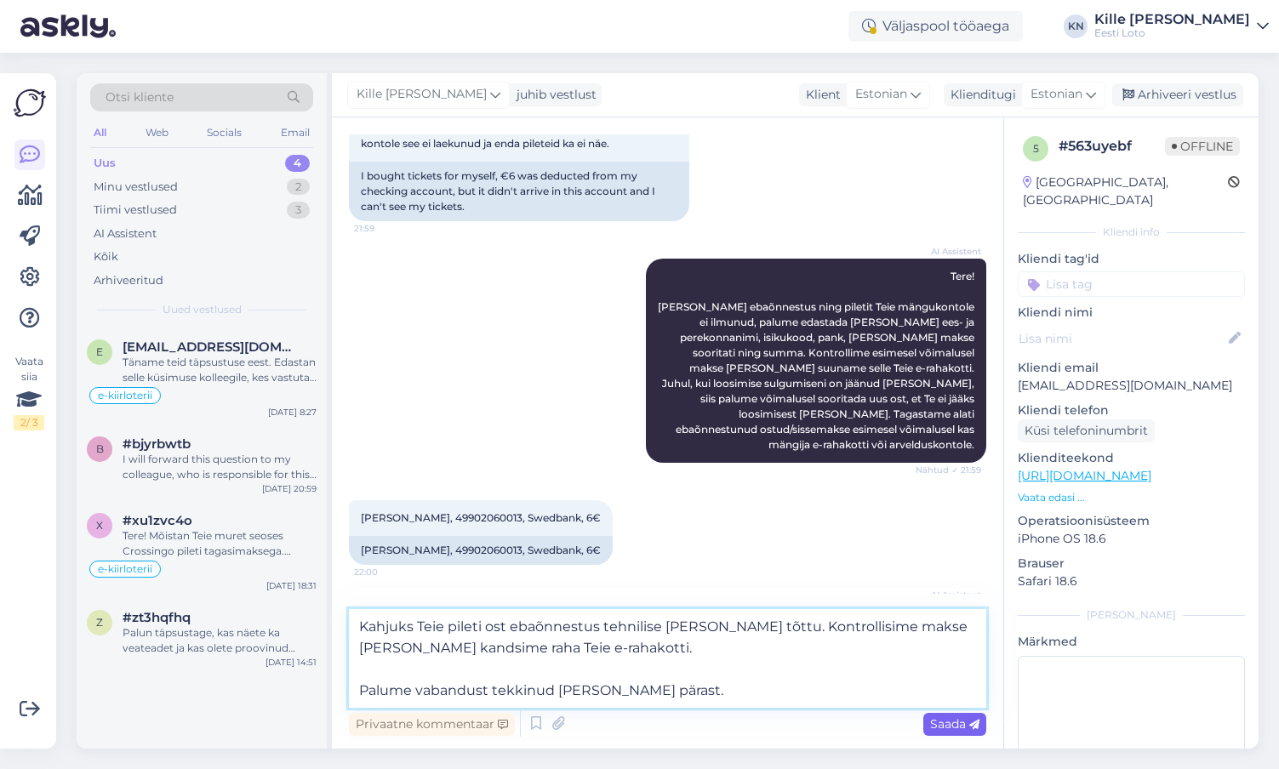
type textarea "Kahjuks Teie pileti ost ebaõnnestus tehnilise [PERSON_NAME] tõttu. Kontrollisim…"
click at [946, 724] on span "Saada" at bounding box center [954, 724] width 49 height 15
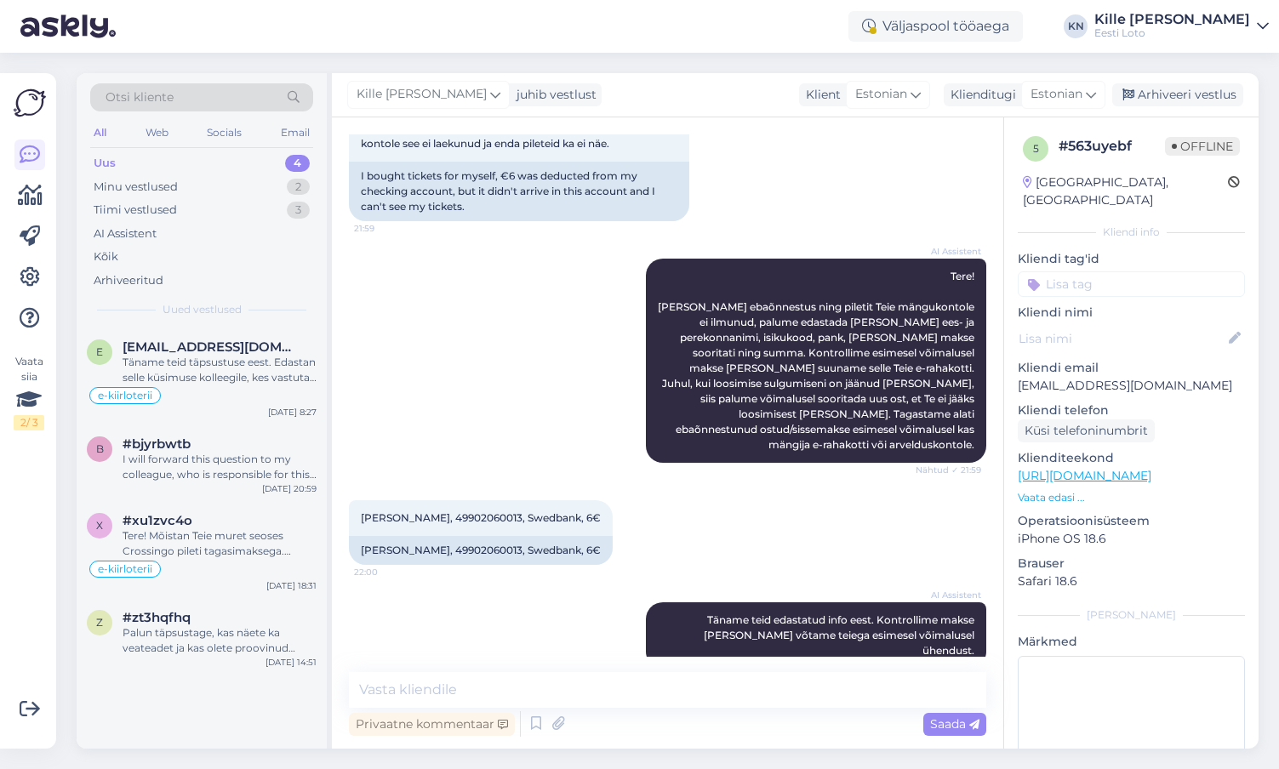
scroll to position [269, 0]
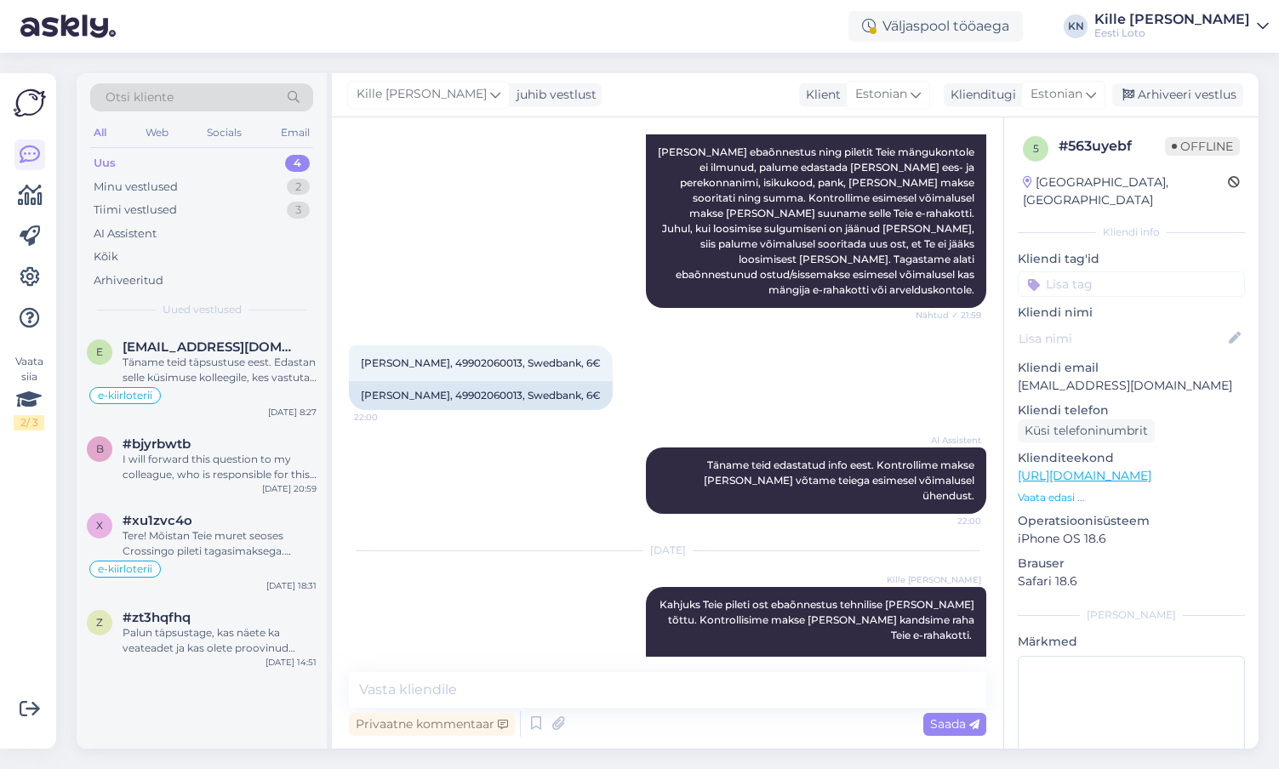
click at [1078, 271] on input at bounding box center [1131, 284] width 227 height 26
type input "e-raha"
click at [1123, 326] on span "E-rahakott" at bounding box center [1131, 331] width 55 height 10
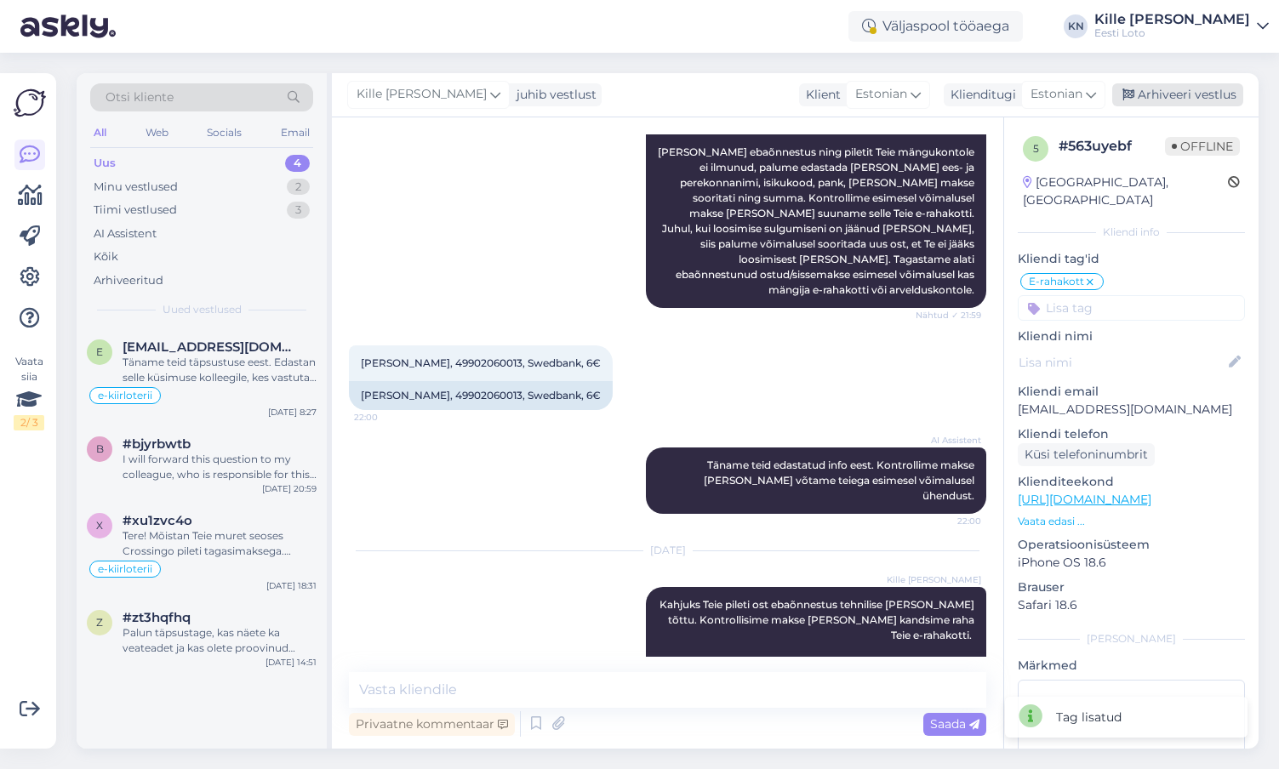
click at [1171, 100] on div "Arhiveeri vestlus" at bounding box center [1177, 94] width 131 height 23
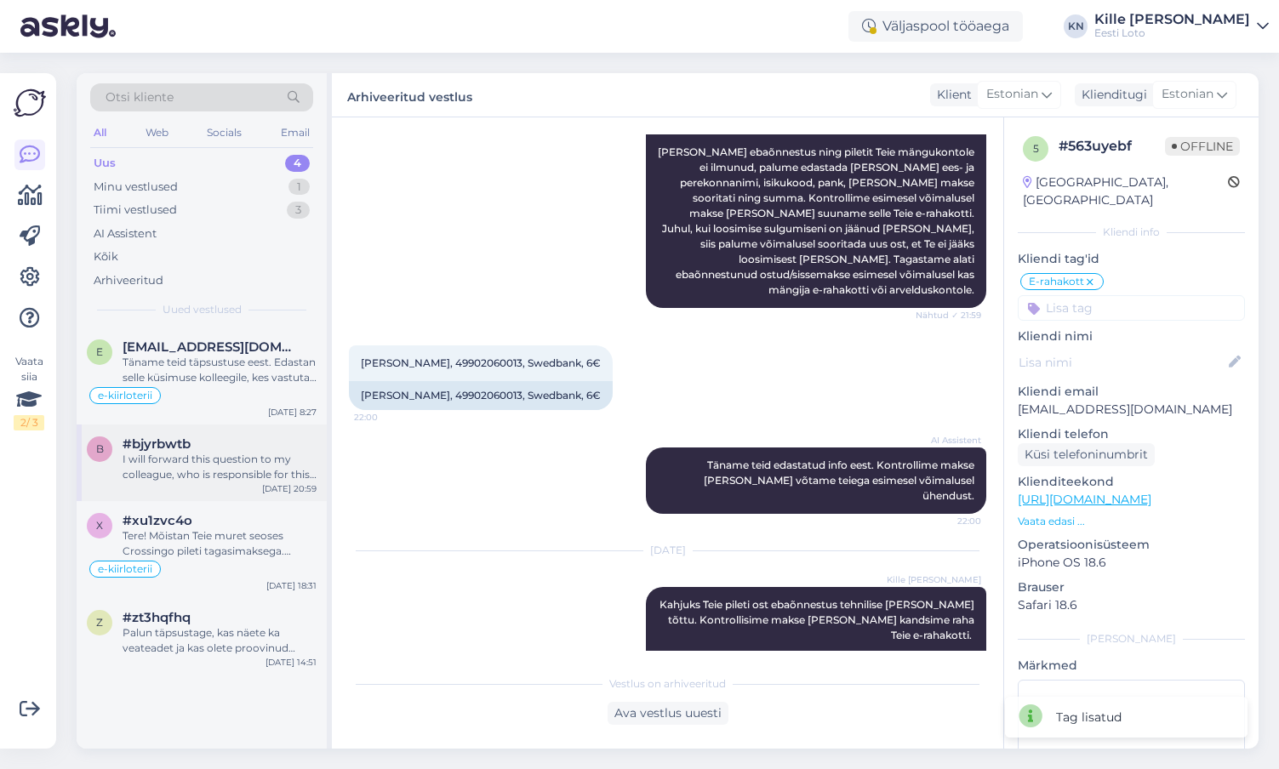
click at [203, 471] on div "I will forward this question to my colleague, who is responsible for this. The …" at bounding box center [220, 467] width 194 height 31
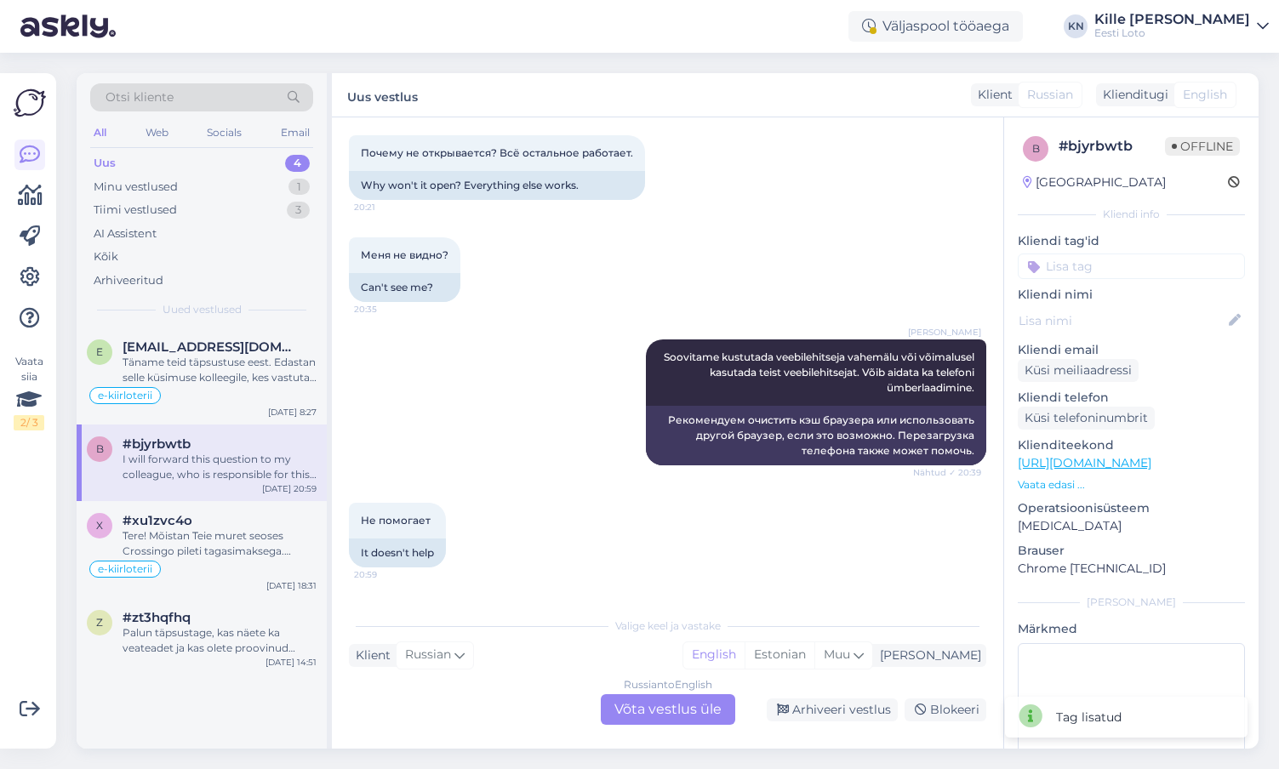
scroll to position [763, 0]
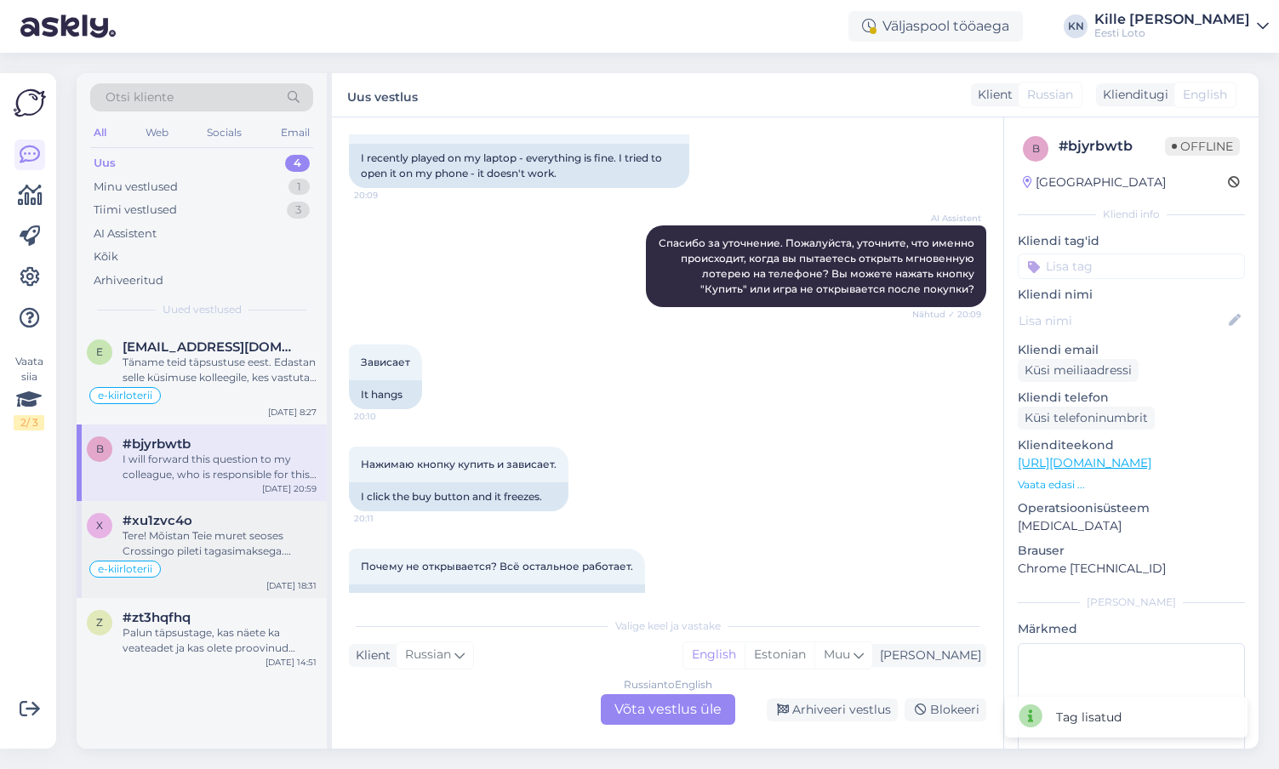
click at [194, 544] on div "Tere! Mõistan Teie muret seoses Crossingo pileti tagasimaksega. Suunan Teie küs…" at bounding box center [220, 543] width 194 height 31
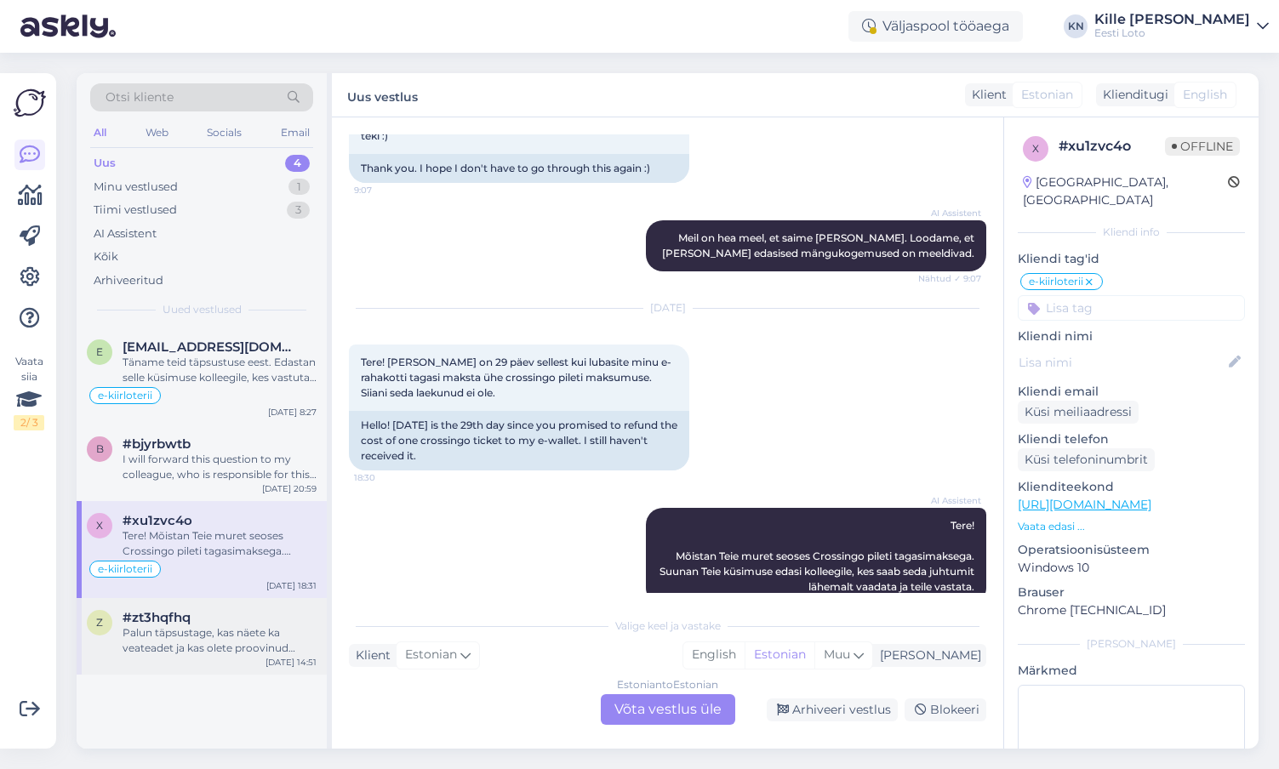
click at [177, 631] on div "Palun täpsustage, kas näete ka veateadet ja kas olete proovinud veebilehitseja …" at bounding box center [220, 640] width 194 height 31
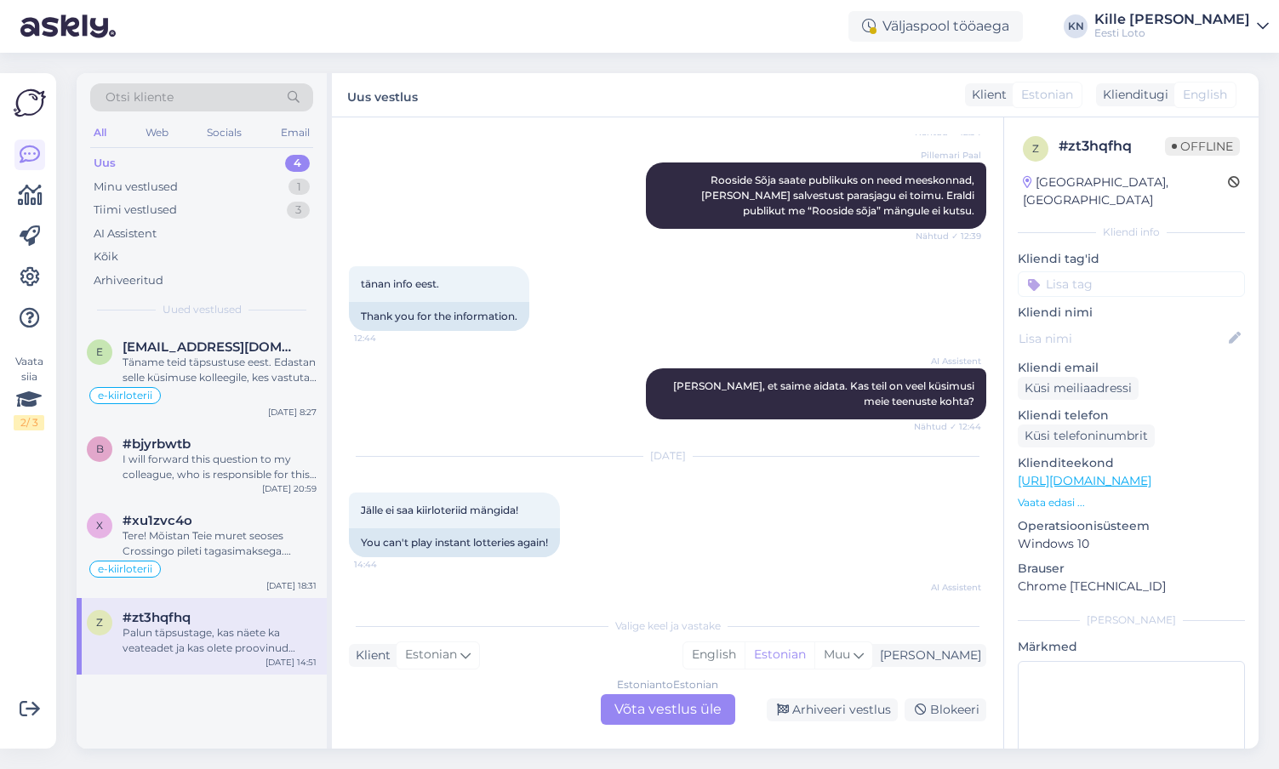
scroll to position [2344, 0]
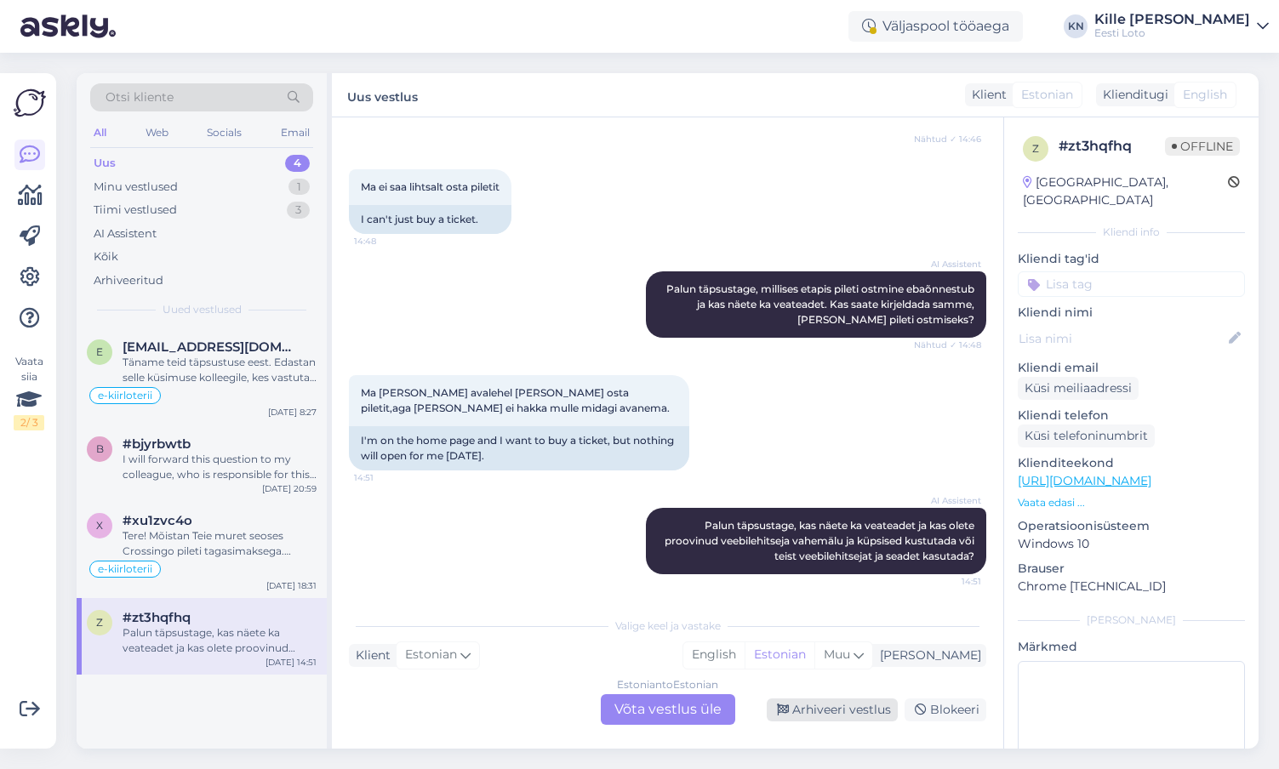
click at [831, 711] on div "Arhiveeri vestlus" at bounding box center [832, 710] width 131 height 23
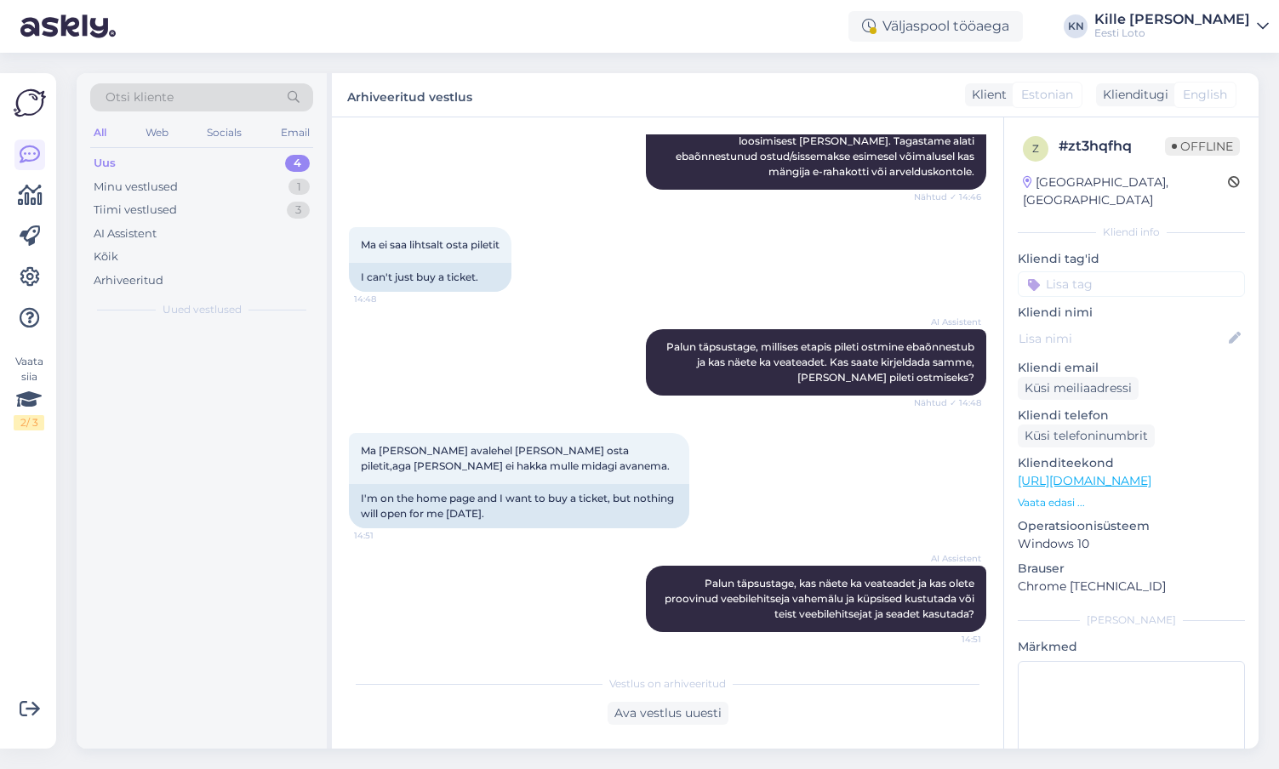
scroll to position [2287, 0]
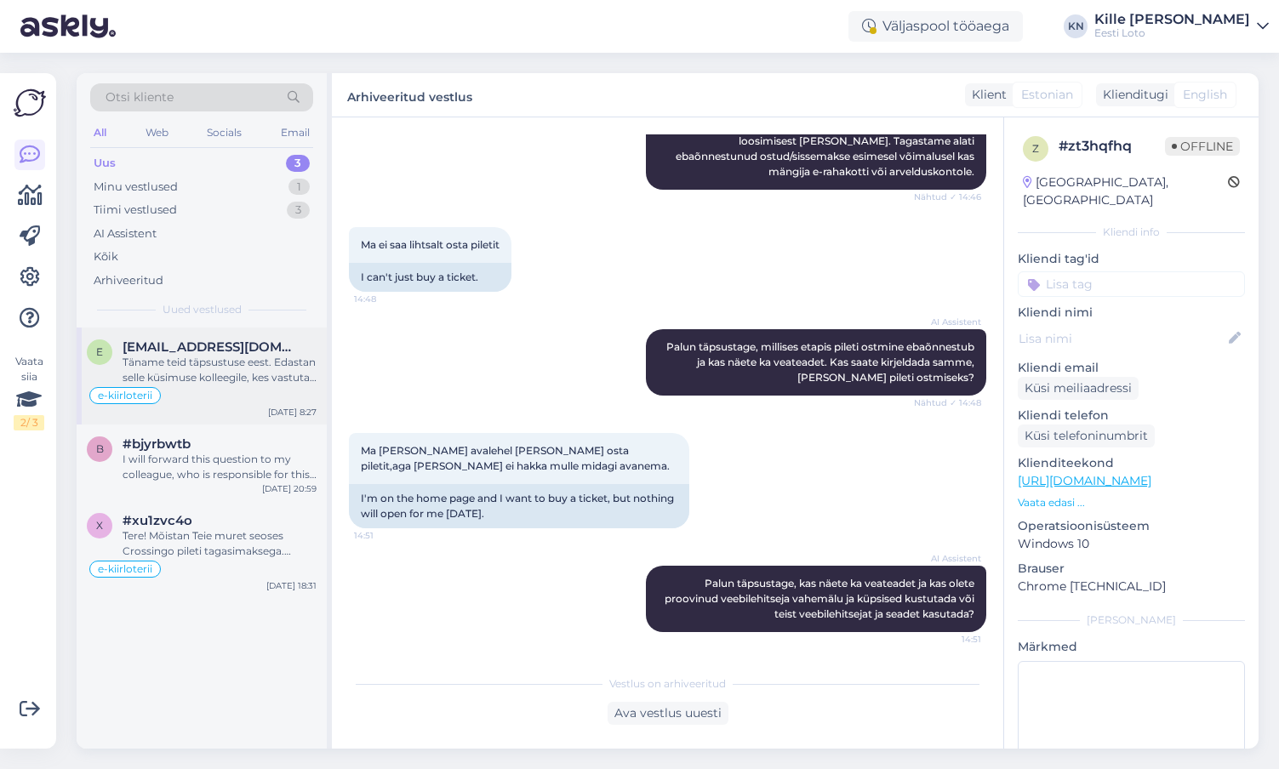
click at [171, 396] on div "e-kiirloterii" at bounding box center [202, 395] width 230 height 20
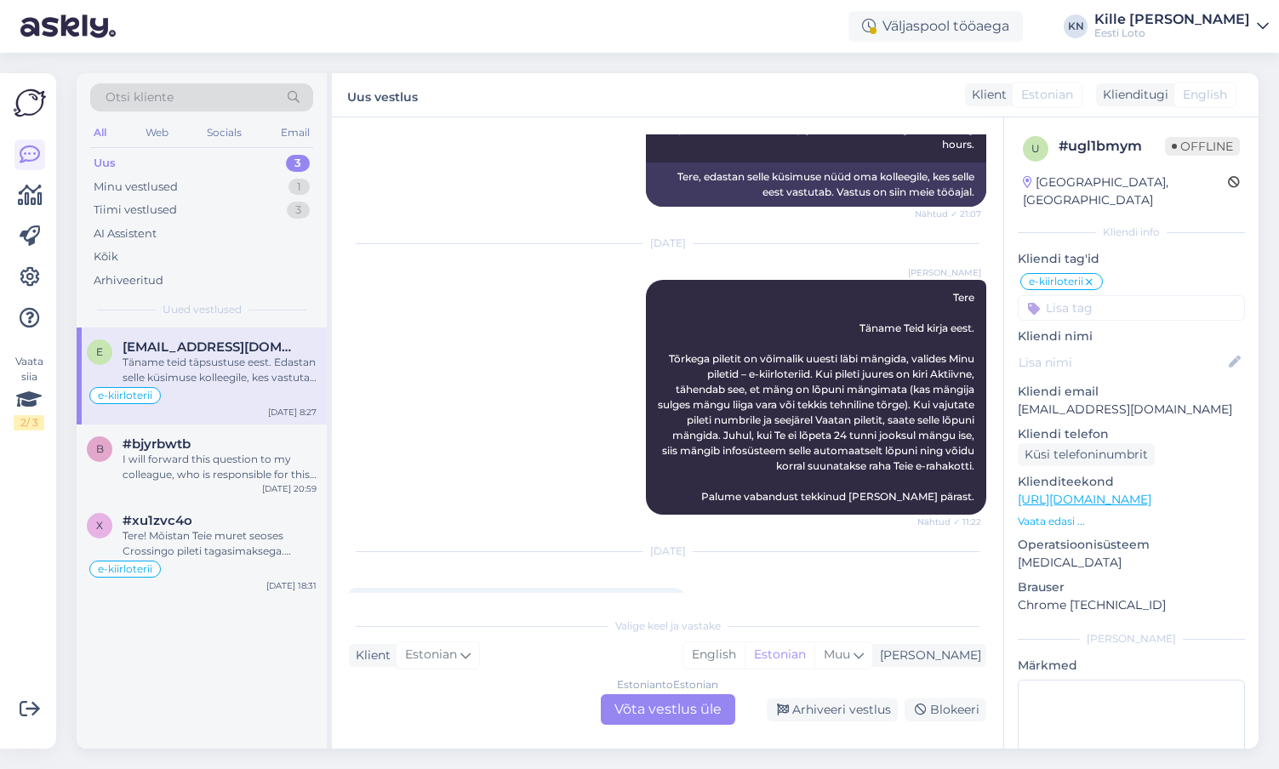
scroll to position [892, 0]
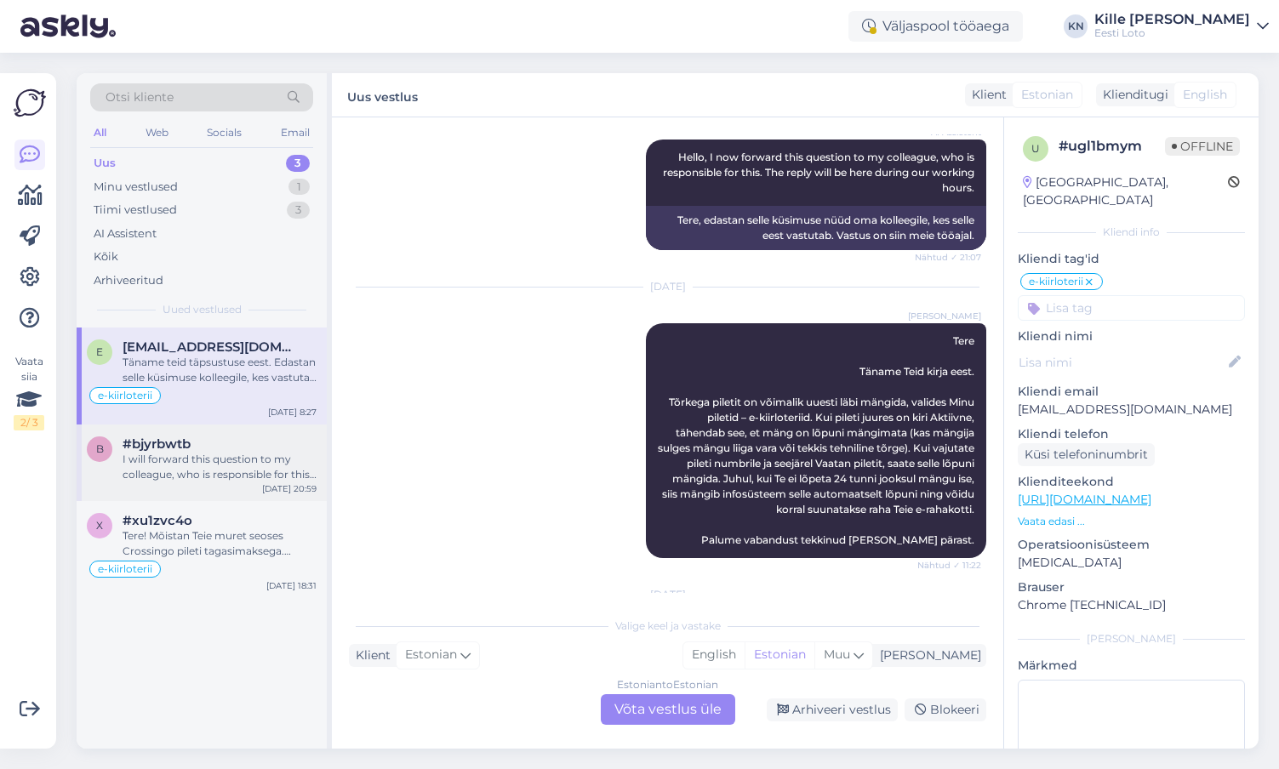
click at [202, 488] on div "b #bjyrbwtb I will forward this question to my colleague, who is responsible fo…" at bounding box center [202, 463] width 250 height 77
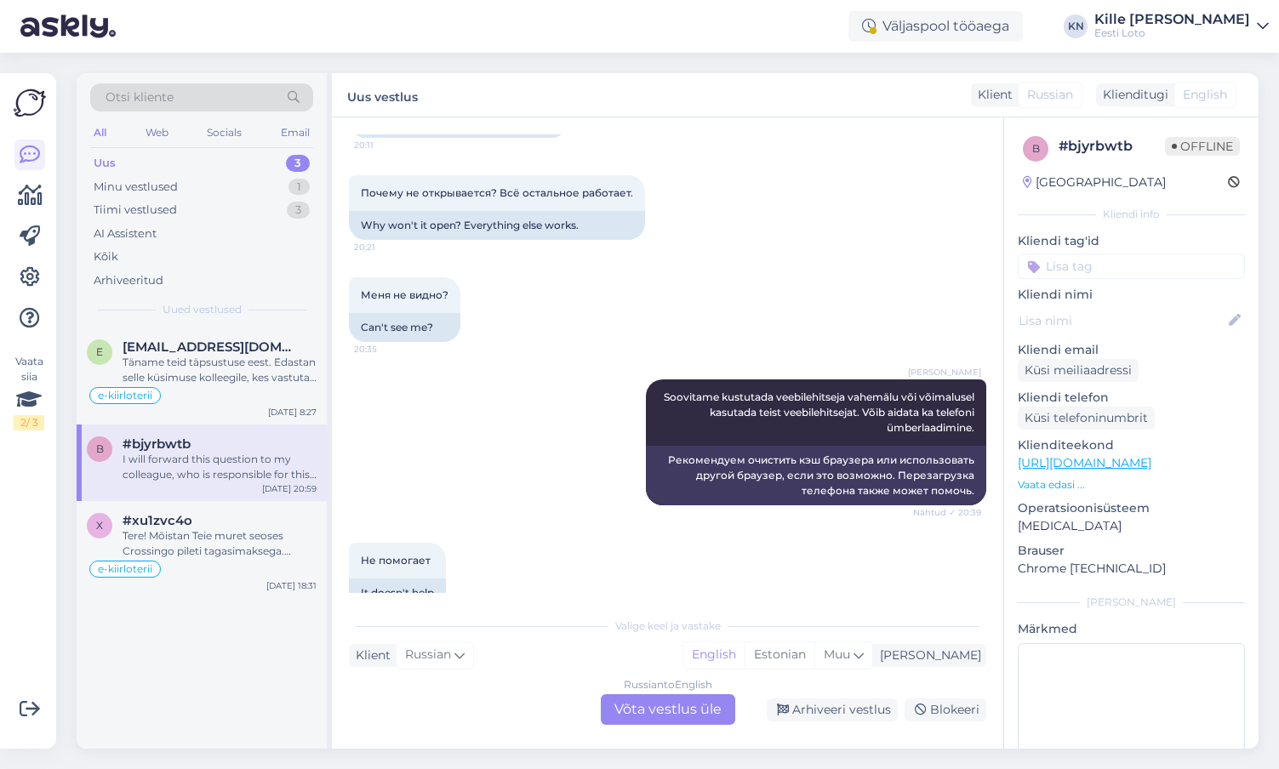
scroll to position [819, 0]
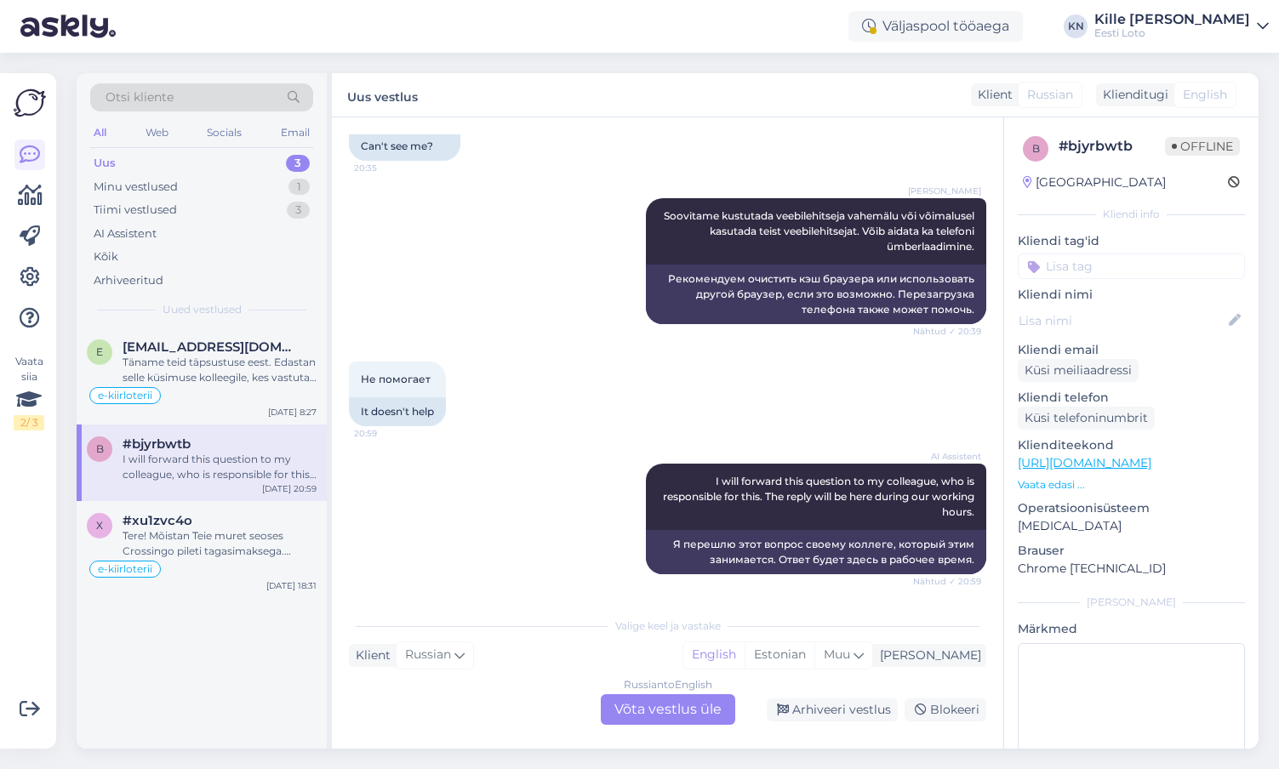
click at [661, 705] on div "Russian to English Võta vestlus üle" at bounding box center [668, 709] width 134 height 31
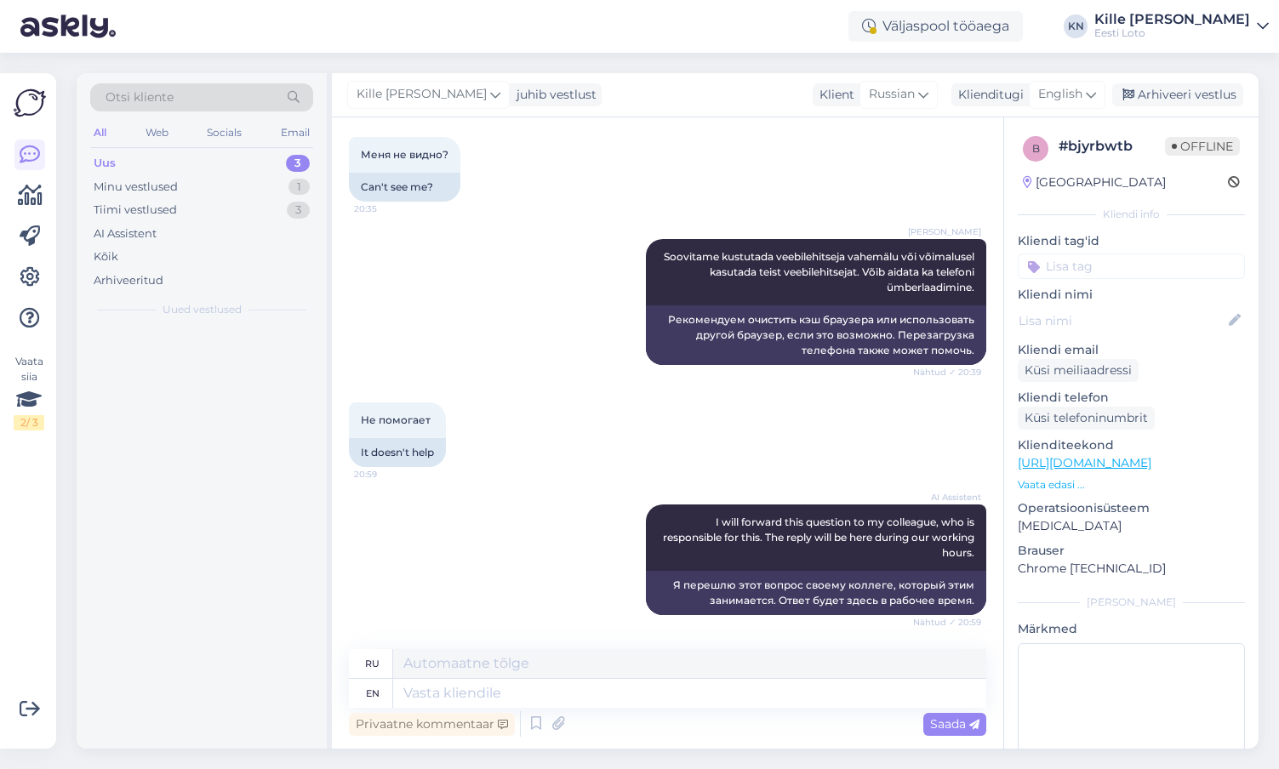
scroll to position [1277, 0]
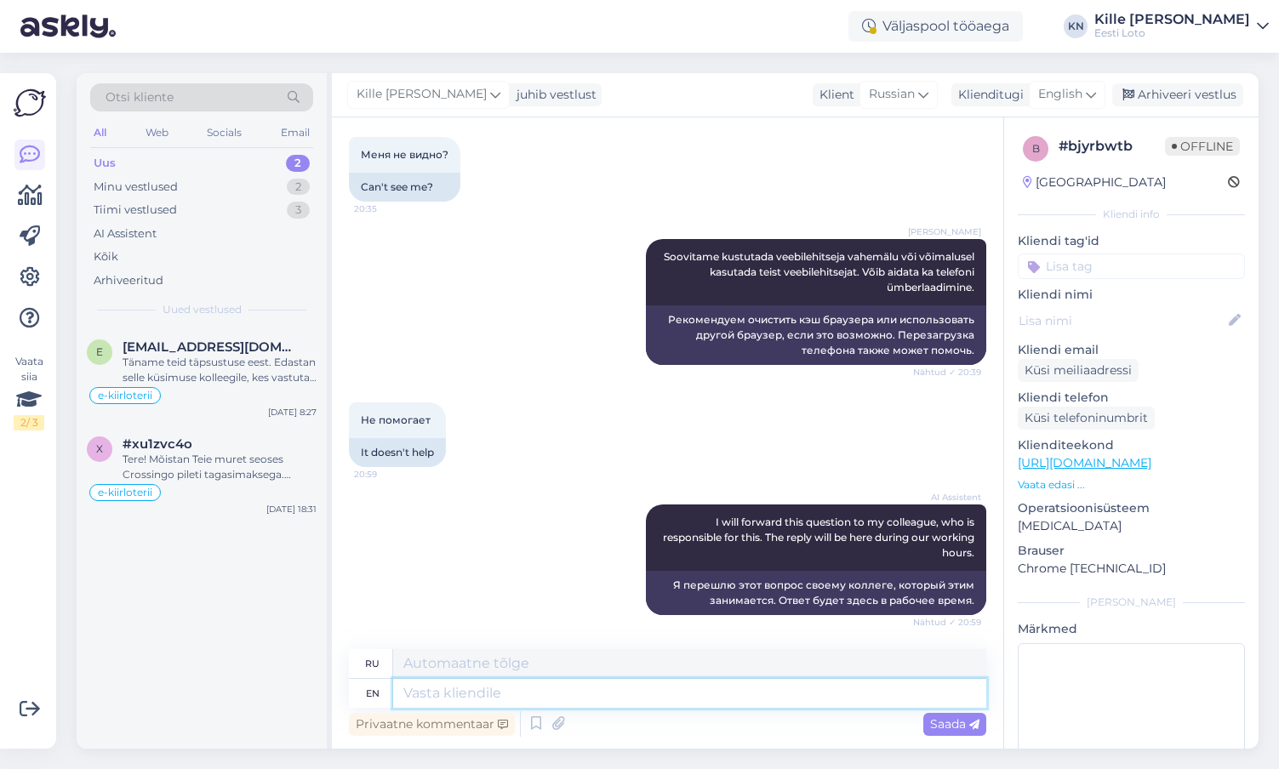
click at [619, 699] on textarea at bounding box center [689, 693] width 593 height 29
click at [459, 700] on textarea at bounding box center [689, 693] width 593 height 29
type textarea "S"
type textarea "Mängu avade"
type textarea "Мэнгу"
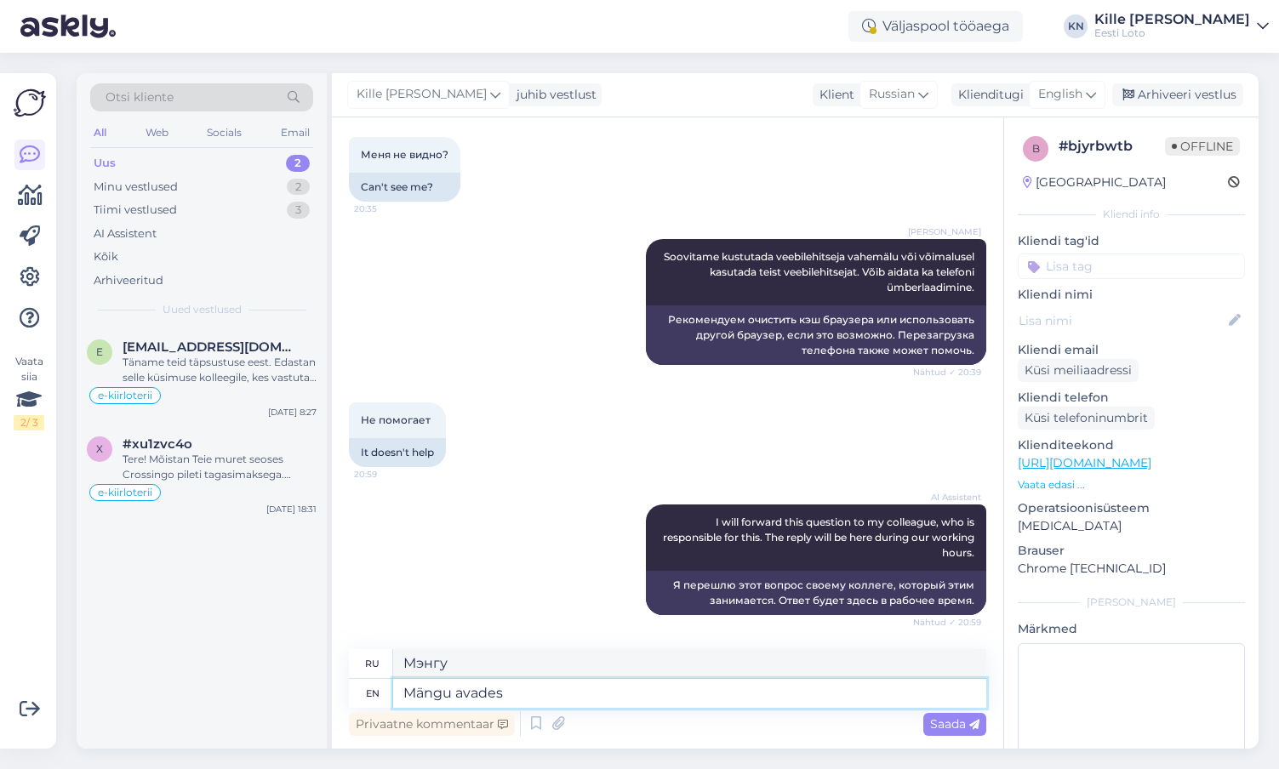
type textarea "Mängu avades s"
type textarea "Mängu avades"
type textarea "Mängu avades soovitame pö"
type textarea "Mängu avades soovitame"
type textarea "Mängu avades soovitame pöörata te"
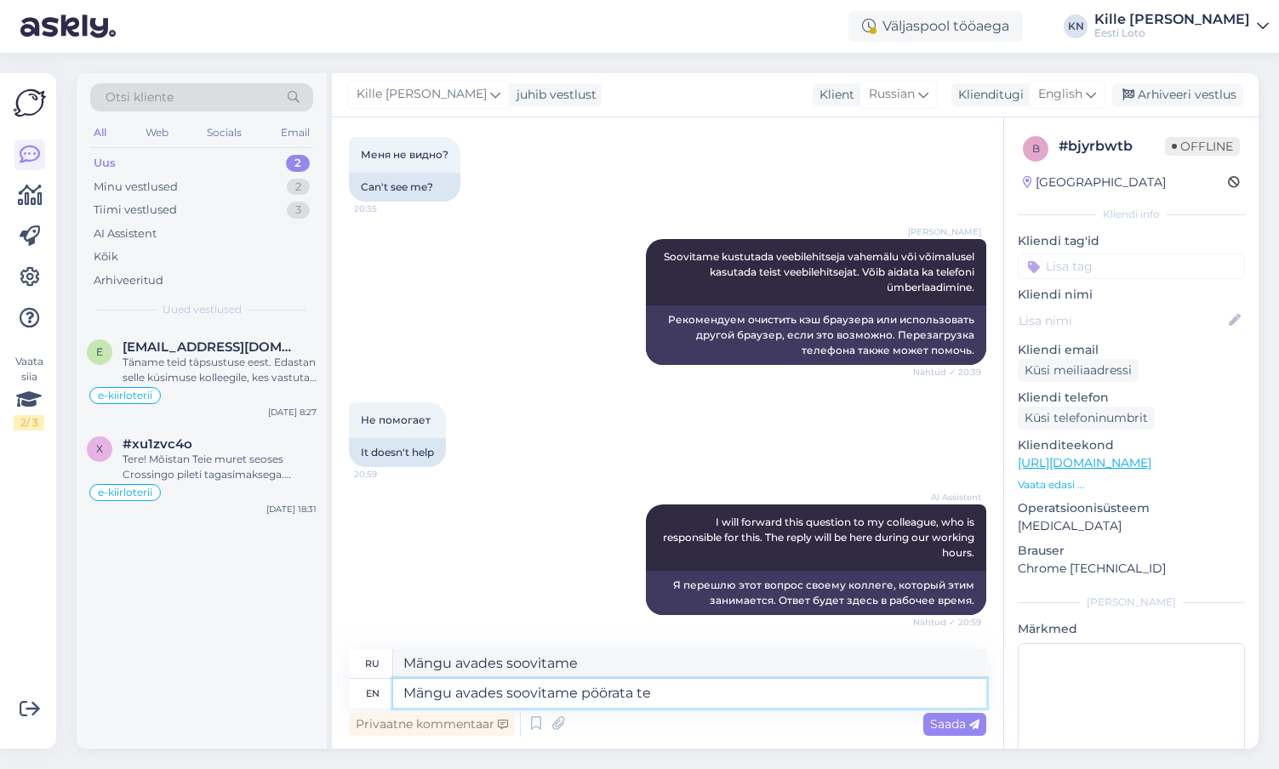
type textarea "Мянгу уклоняется от соовитаме пёрата"
type textarea "Mängu avades soovitame pöörata telefoni ho"
type textarea "Мянгу уклоняется от использования телефона"
type textarea "Mängu avades soovitame pöörata telefoni horis"
type textarea "Mängu avades soovitame pöörata telefoni hori"
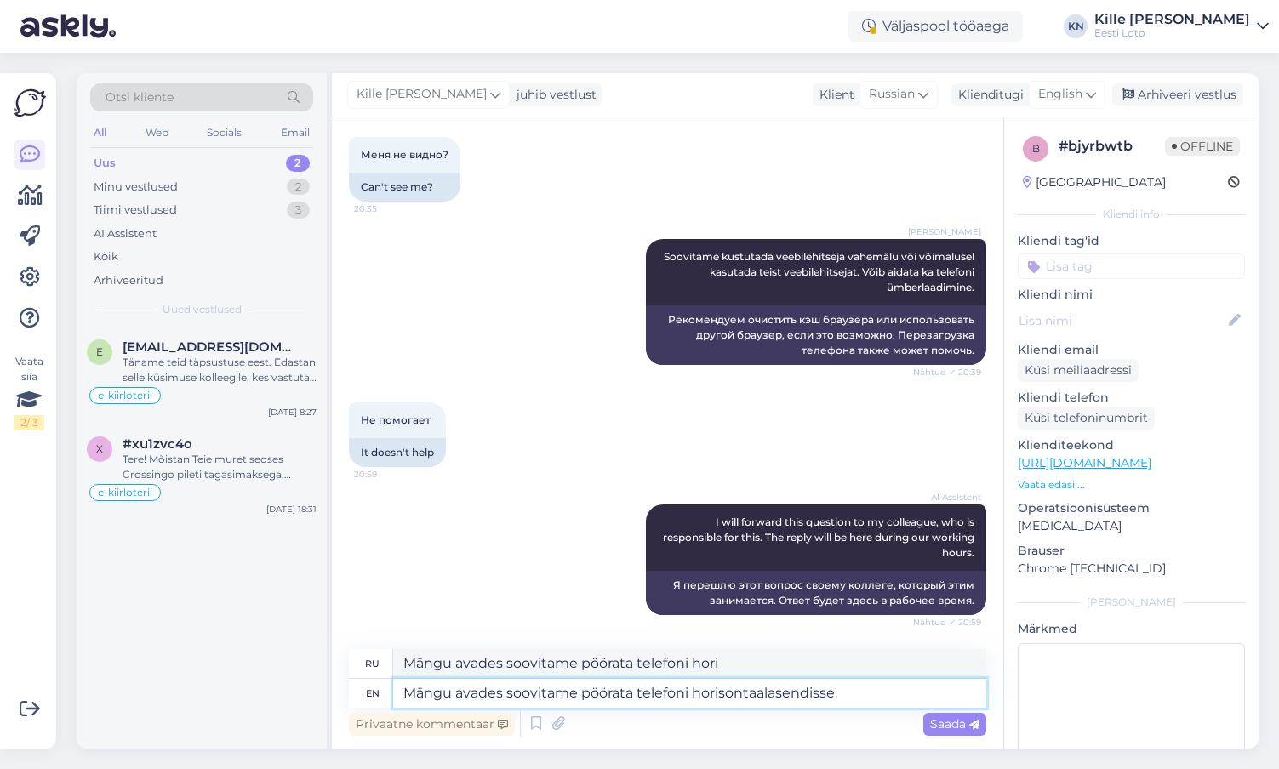
type textarea "Mängu avades soovitame pöörata telefoni horisontaalasendisse."
type textarea "Мангу уклоняется от использования горизонтальных телефонов."
click at [555, 684] on textarea "Mängu avades soovitame pöörata telefoni horisontaalasendisse." at bounding box center [689, 693] width 593 height 29
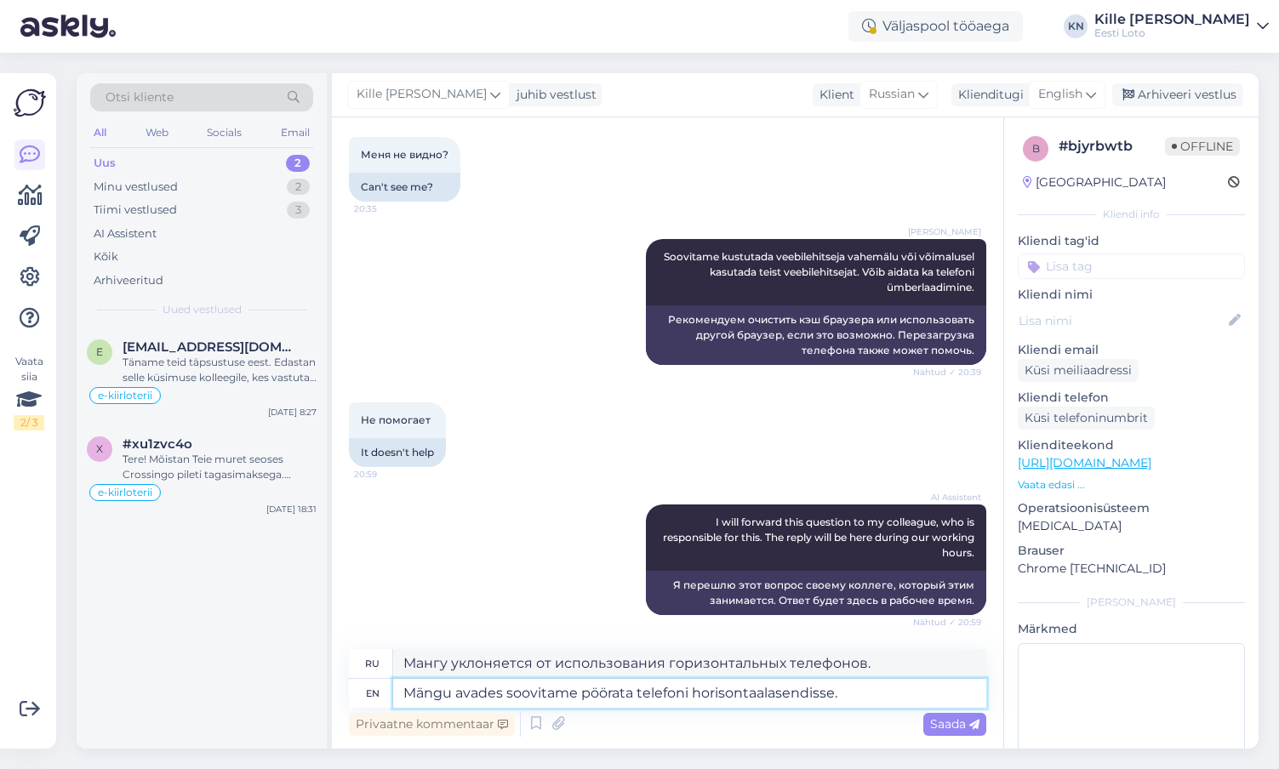
click at [555, 684] on textarea "Mängu avades soovitame pöörata telefoni horisontaalasendisse." at bounding box center [689, 693] width 593 height 29
type textarea "Palun t"
type textarea "Палун"
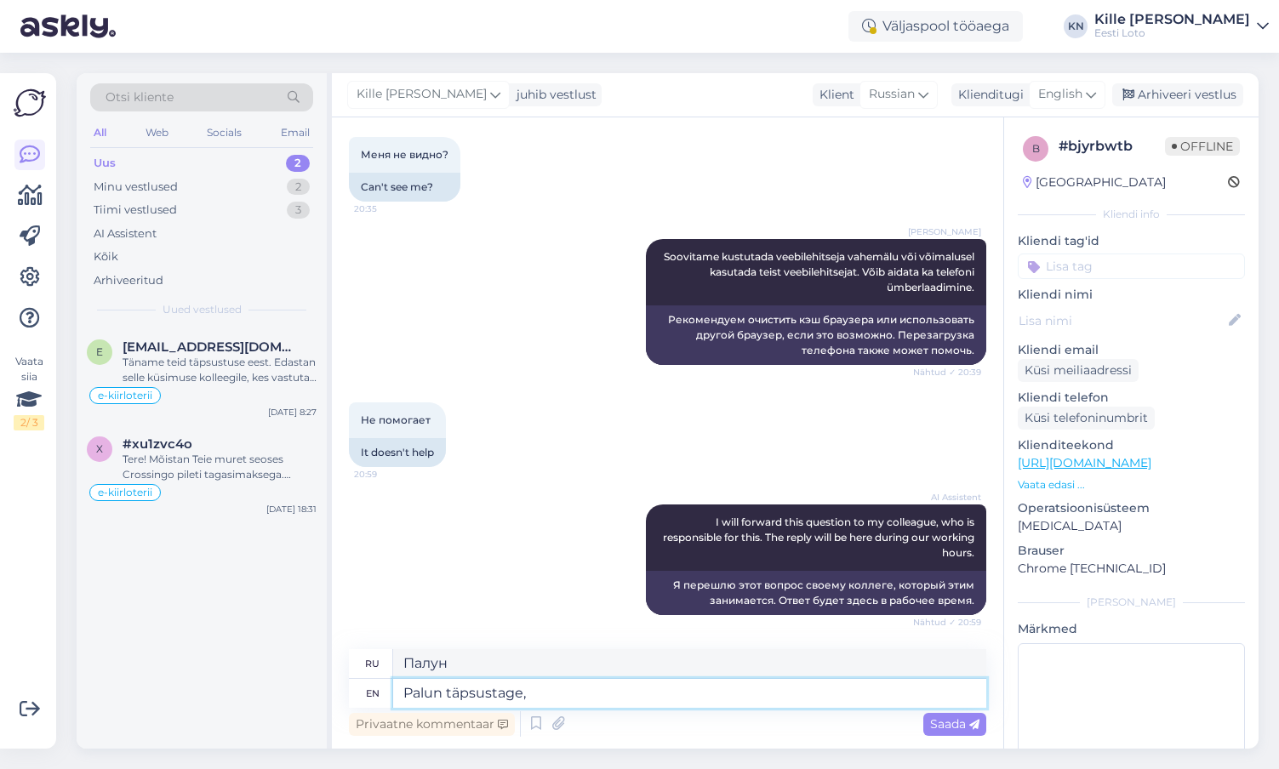
type textarea "Palun täpsustage, m"
type textarea "Palun täpsustage,"
type textarea "Palun täpsustage, millised e"
type textarea "Palun täpsustage, millised"
type textarea "Palun täpsustage, millised e-kiirloteriid T"
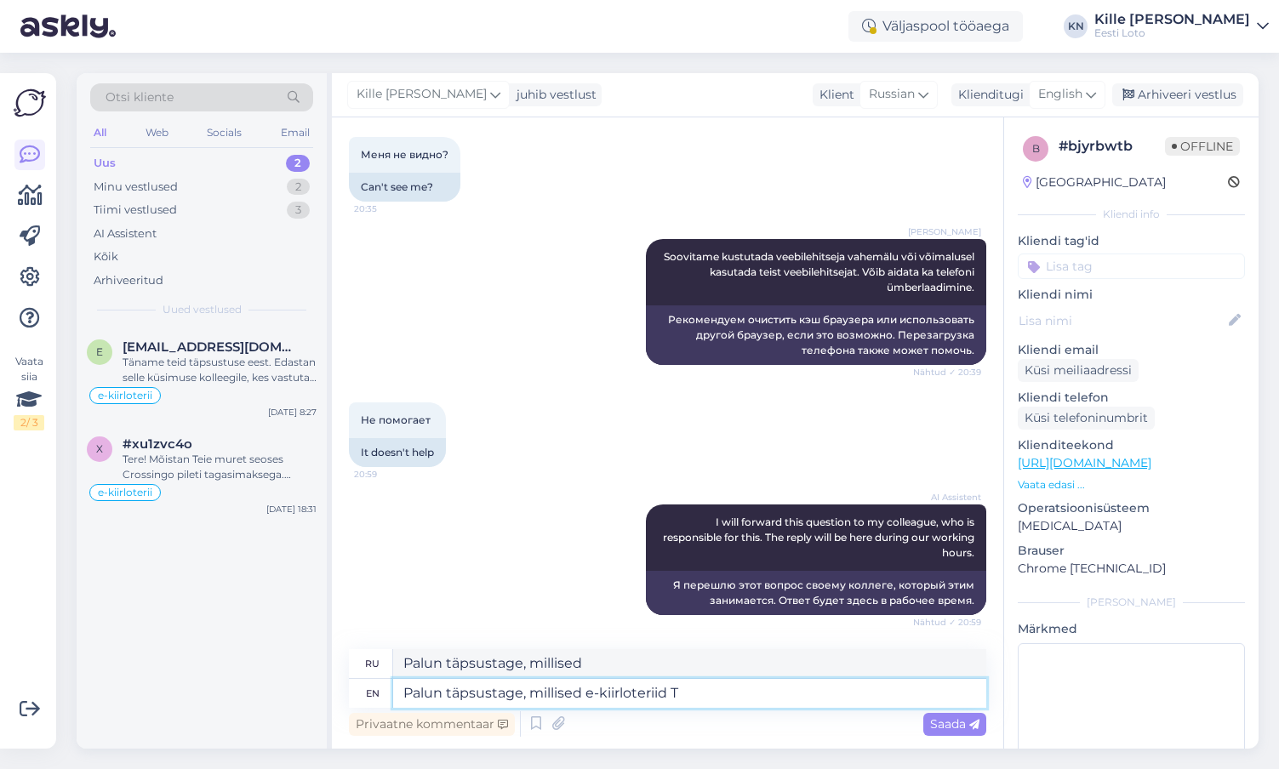
type textarea "Palun täpsustage, измельченный электронный киирлотериид"
type textarea "Palun täpsustage, millised e-kiirloteriid Teil ei"
type textarea "Palun täpsustage, измельченный e-kiirloteriid Teil"
type textarea "Palun täpsustage, millised e-kiirloteriid Teil ei av"
type textarea "Palun täpsustage, измельченный e-kiirloteriid Teil ei"
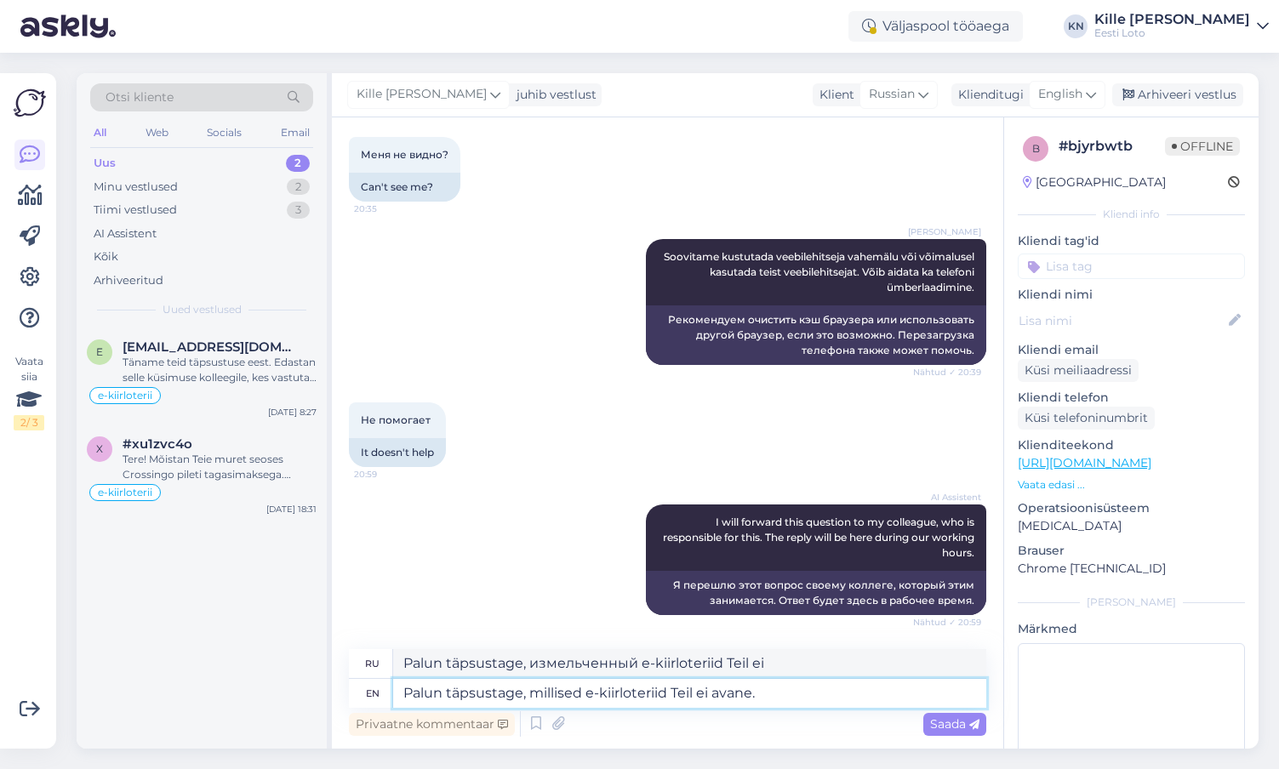
type textarea "Palun täpsustage, millised e-kiirloteriid Teil ei avane."
type textarea "Palun täpsustage, измельченный e-kiirloteriid Teil eiavane."
type textarea "Palun täpsustage, millised e-kiirloteriid Teil ei avane."
click at [1065, 97] on span "English" at bounding box center [1060, 94] width 44 height 19
type input "esto"
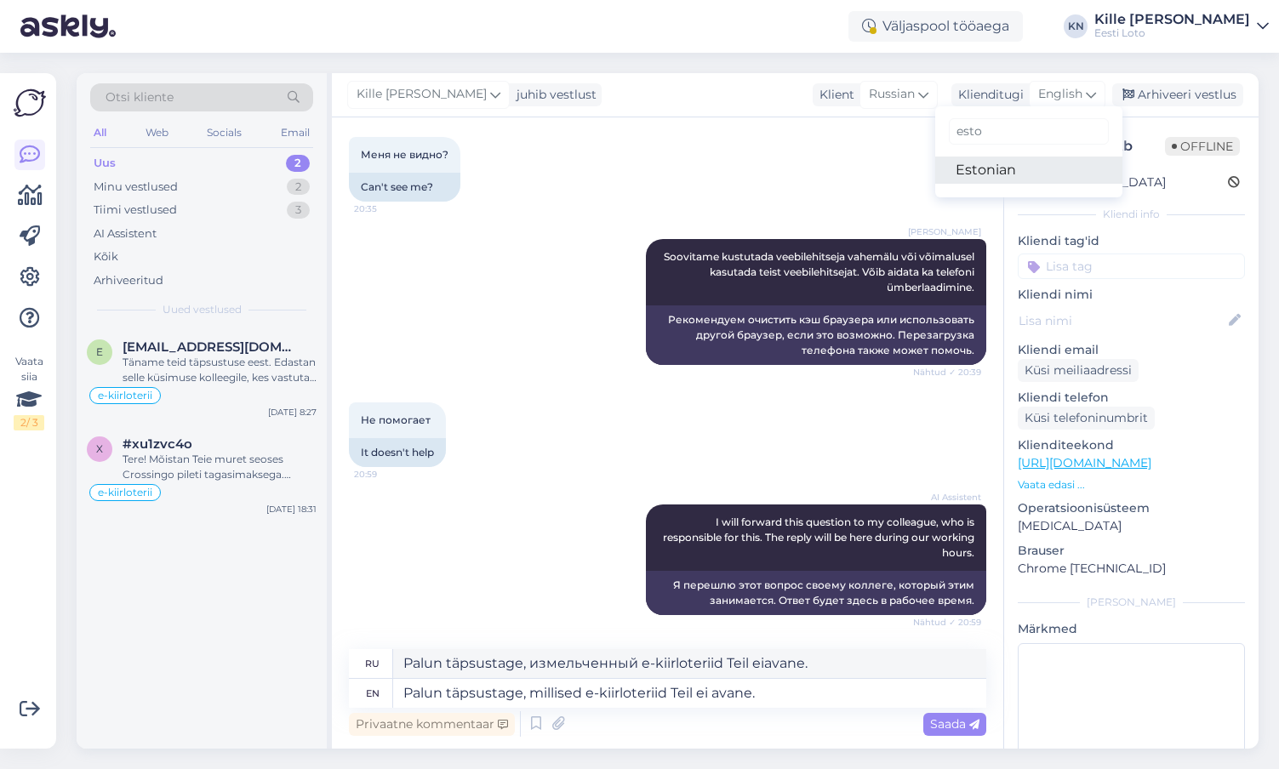
click at [1007, 163] on link "Estonian" at bounding box center [1028, 170] width 187 height 27
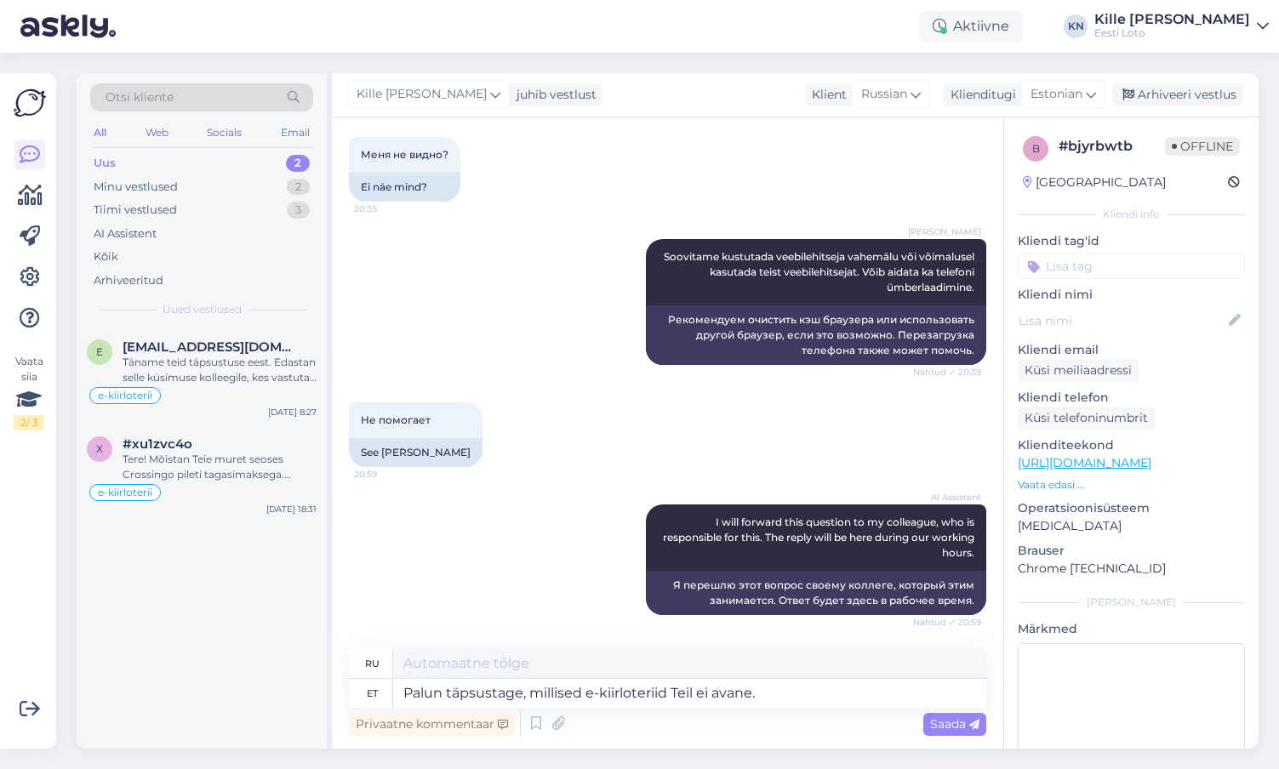
type textarea "Уточните, пожалуйста, какие электронные моментальные лотереи у вас не открывают…"
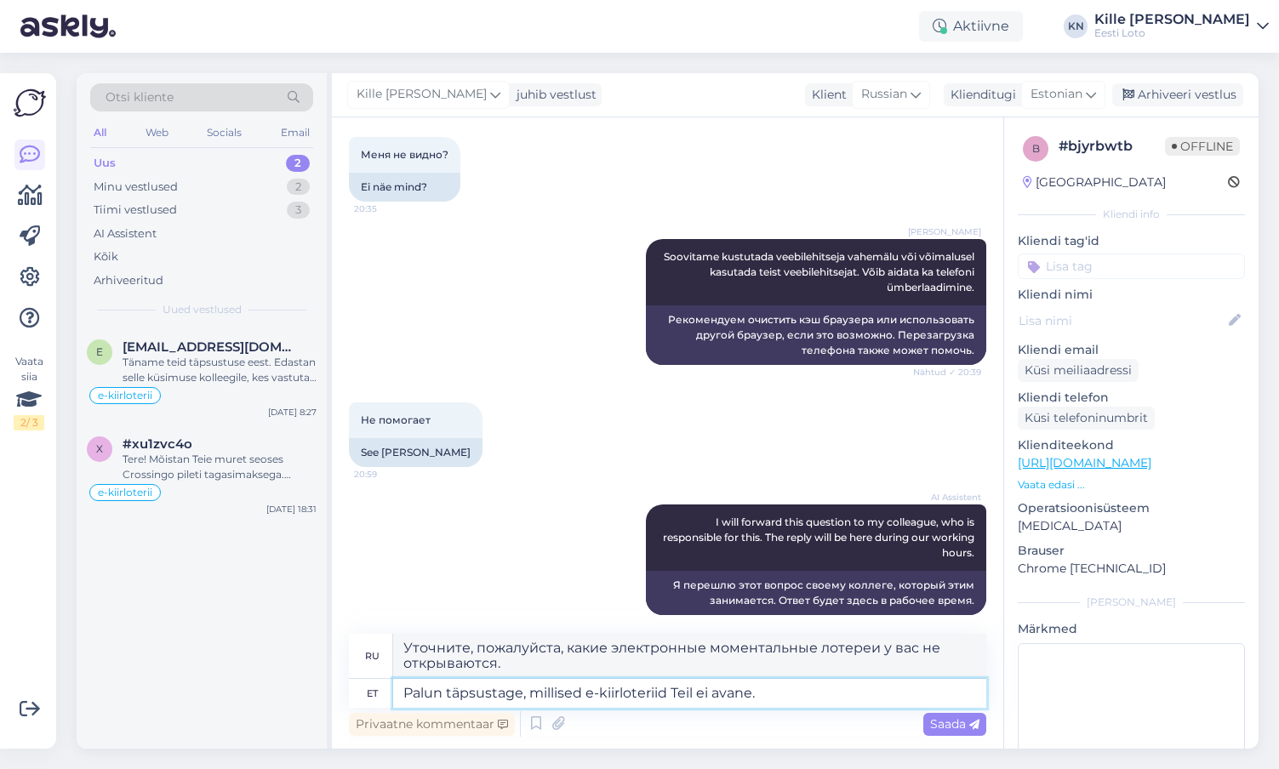
click at [772, 690] on textarea "Palun täpsustage, millised e-kiirloteriid Teil ei avane." at bounding box center [689, 693] width 593 height 29
click at [946, 721] on span "Saada" at bounding box center [954, 724] width 49 height 15
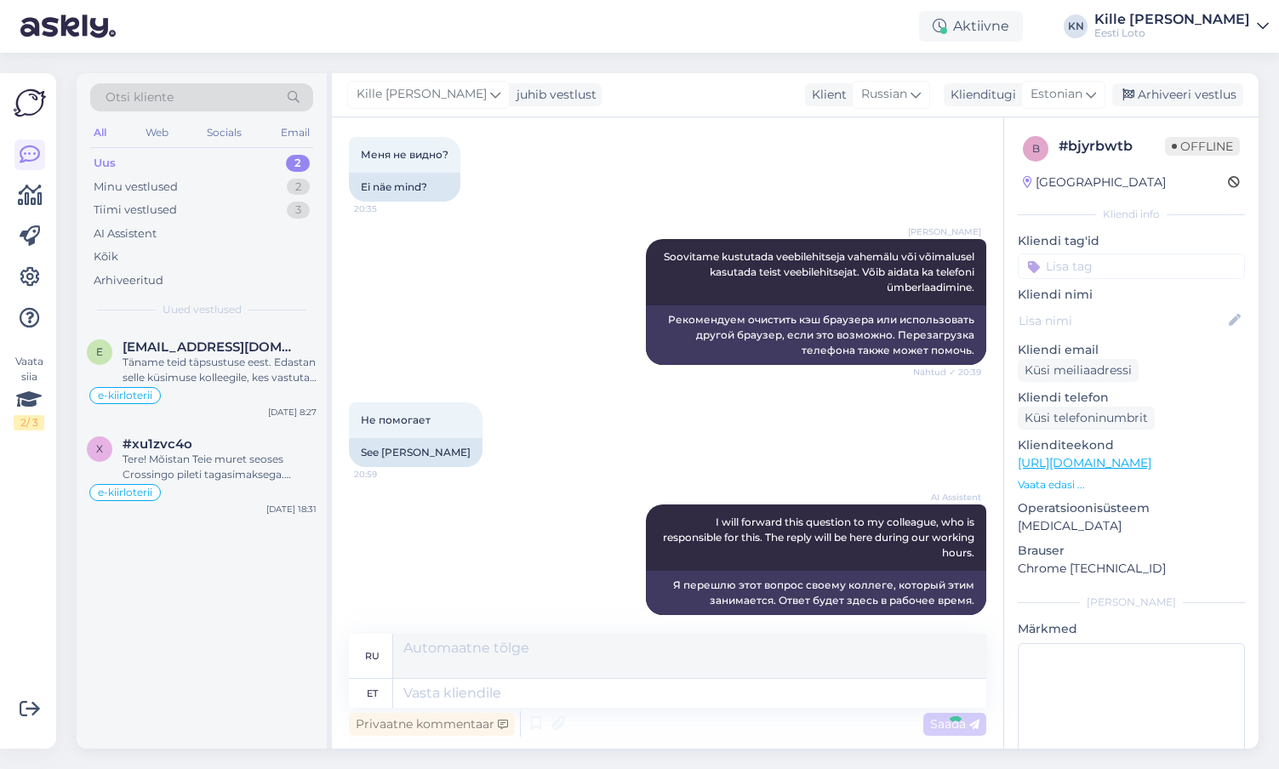
scroll to position [1431, 0]
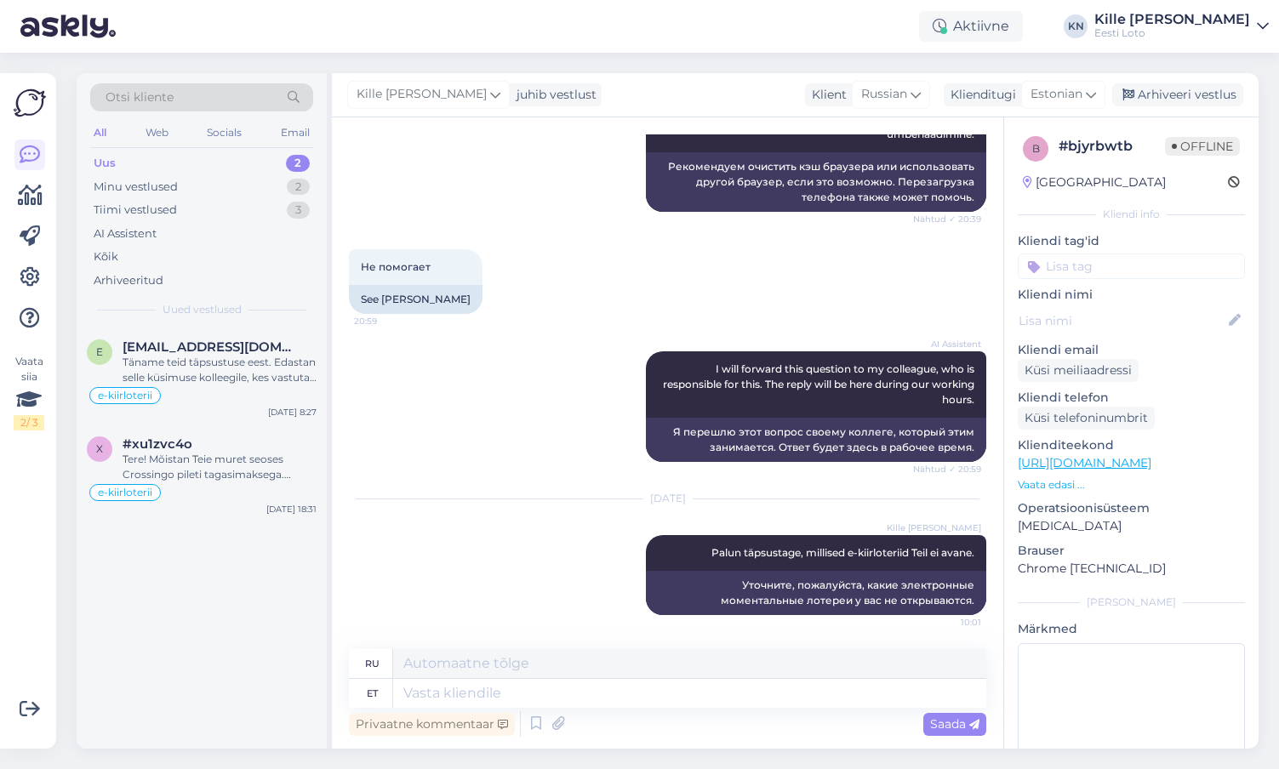
click at [1128, 271] on input at bounding box center [1131, 267] width 227 height 26
type input "e-kiir"
click at [1148, 307] on div "e-kiirloterii" at bounding box center [1131, 313] width 71 height 17
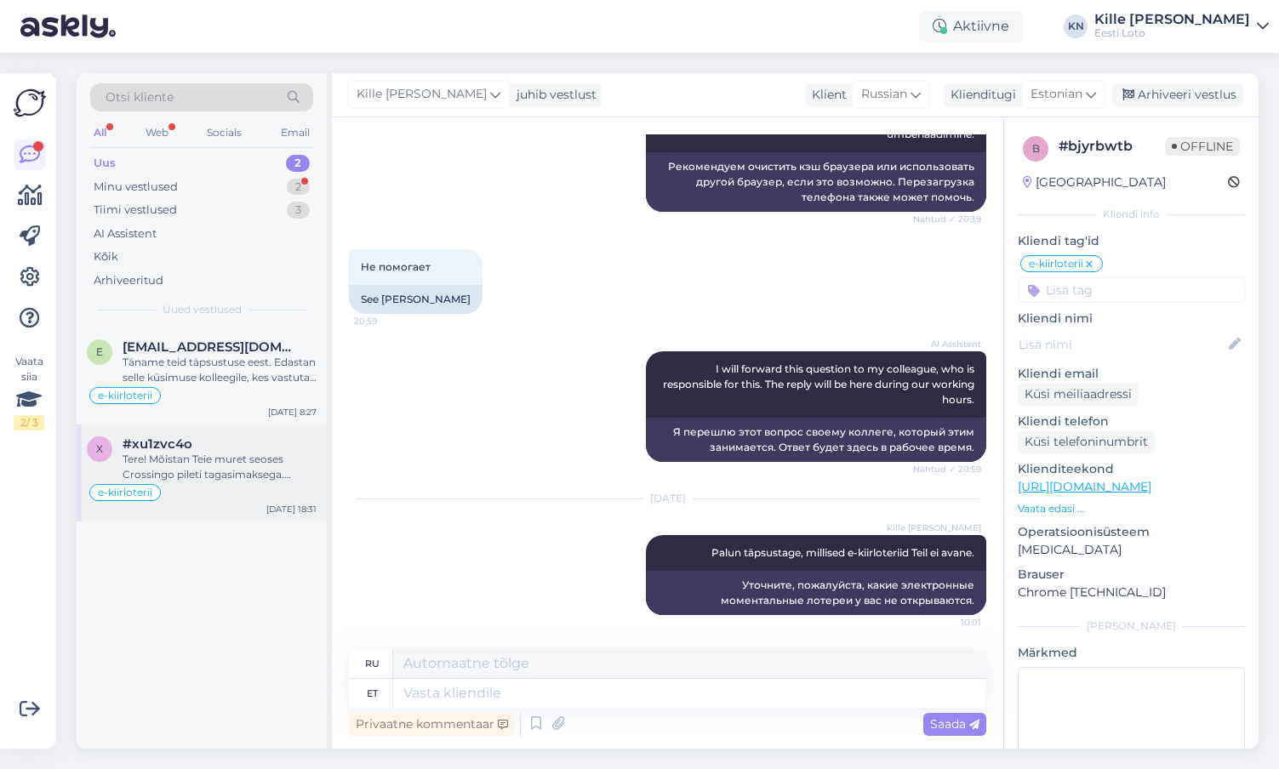
click at [209, 488] on div "e-kiirloterii" at bounding box center [202, 493] width 230 height 20
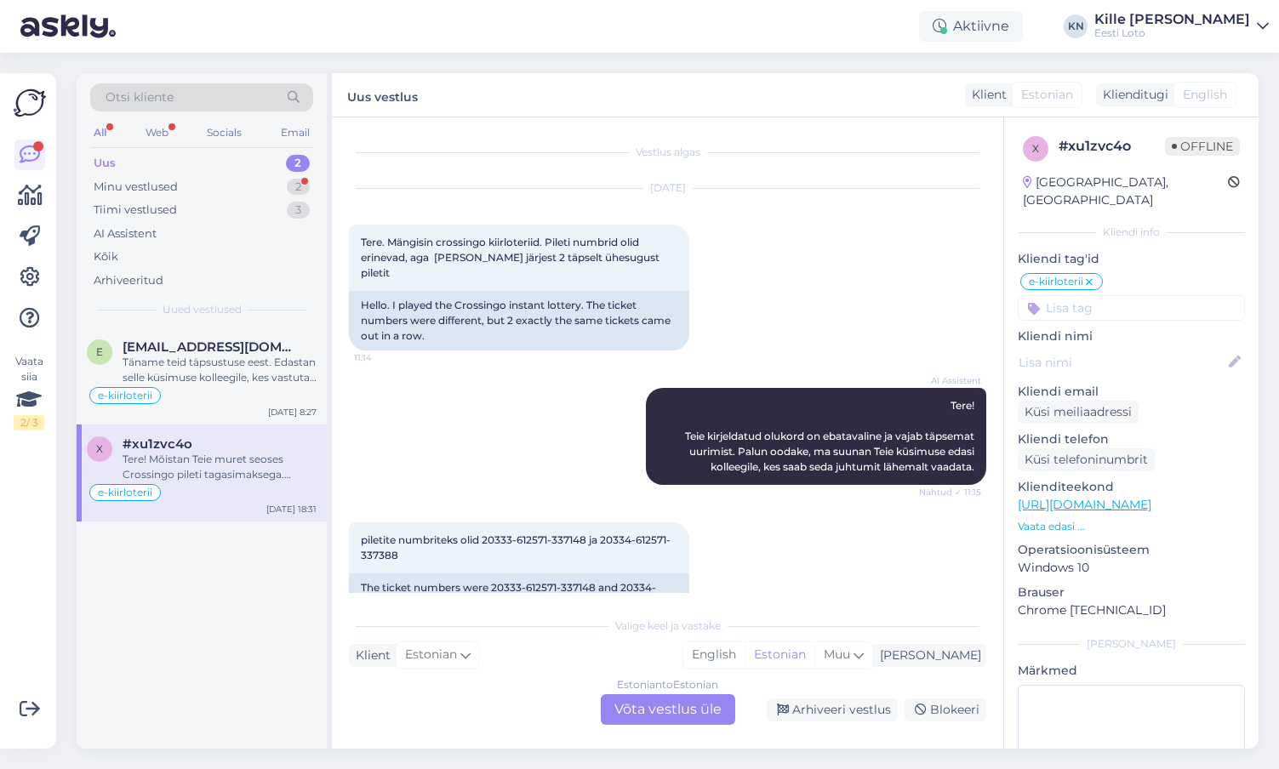
scroll to position [1425, 0]
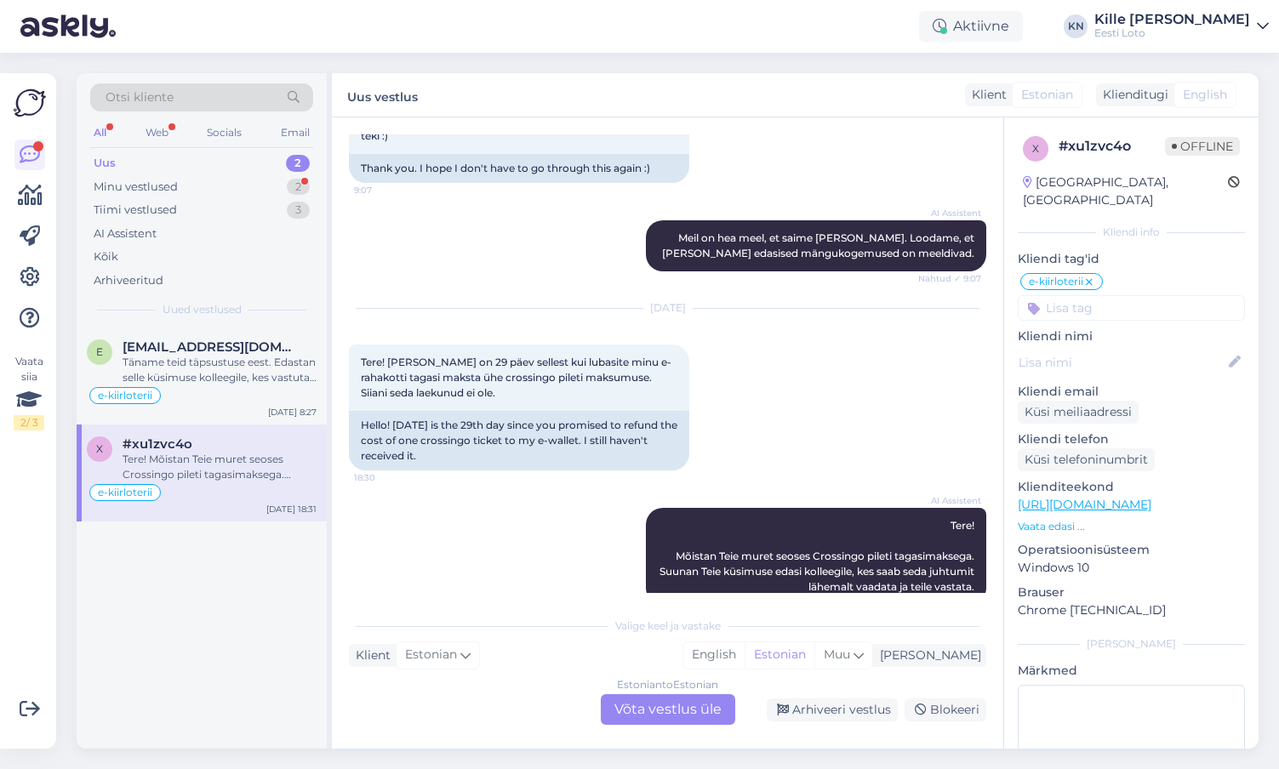
click at [656, 704] on div "Estonian to Estonian Võta vestlus üle" at bounding box center [668, 709] width 134 height 31
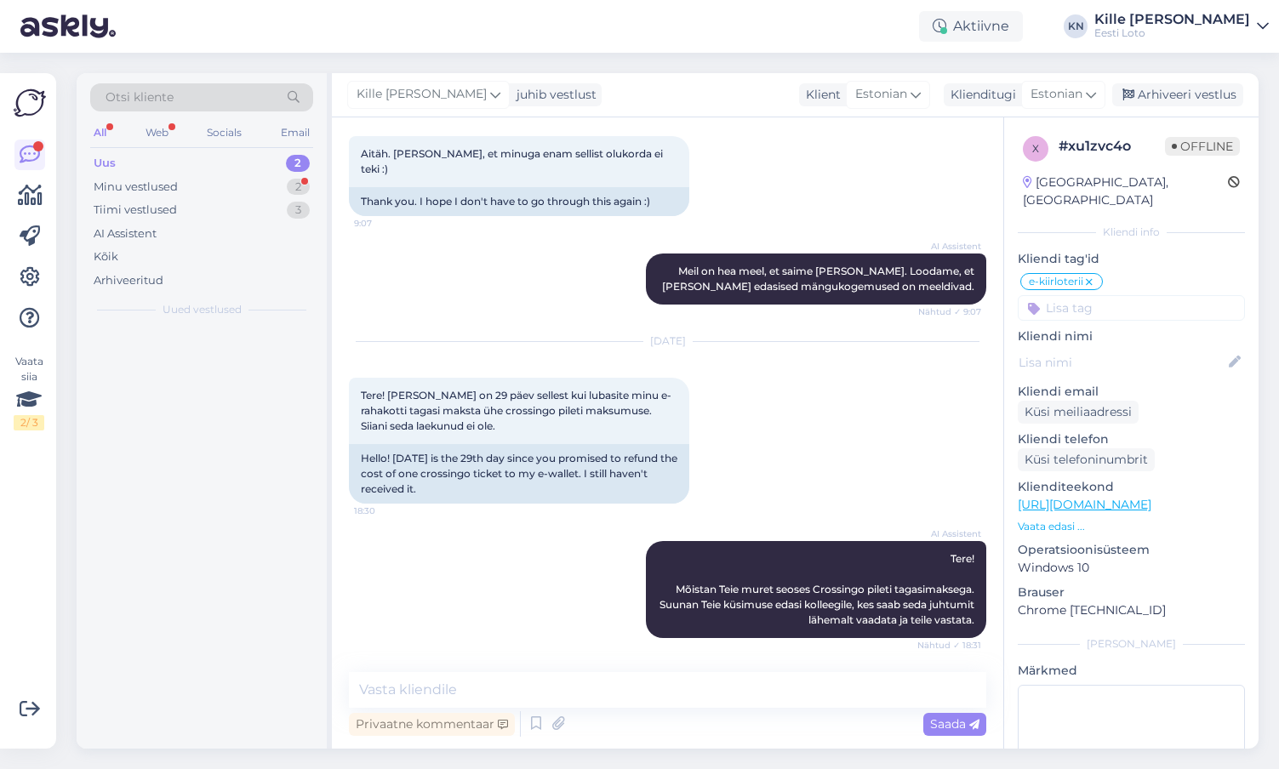
scroll to position [1362, 0]
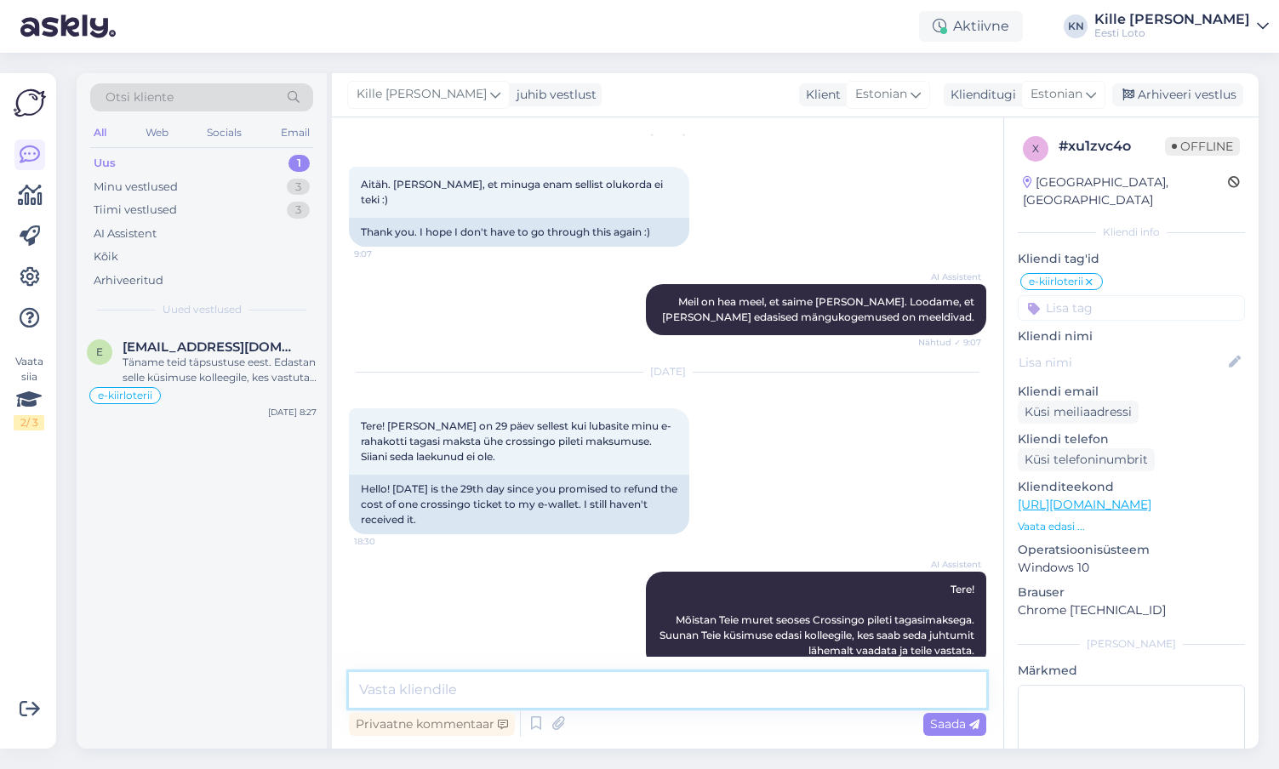
click at [628, 688] on textarea at bounding box center [667, 690] width 637 height 36
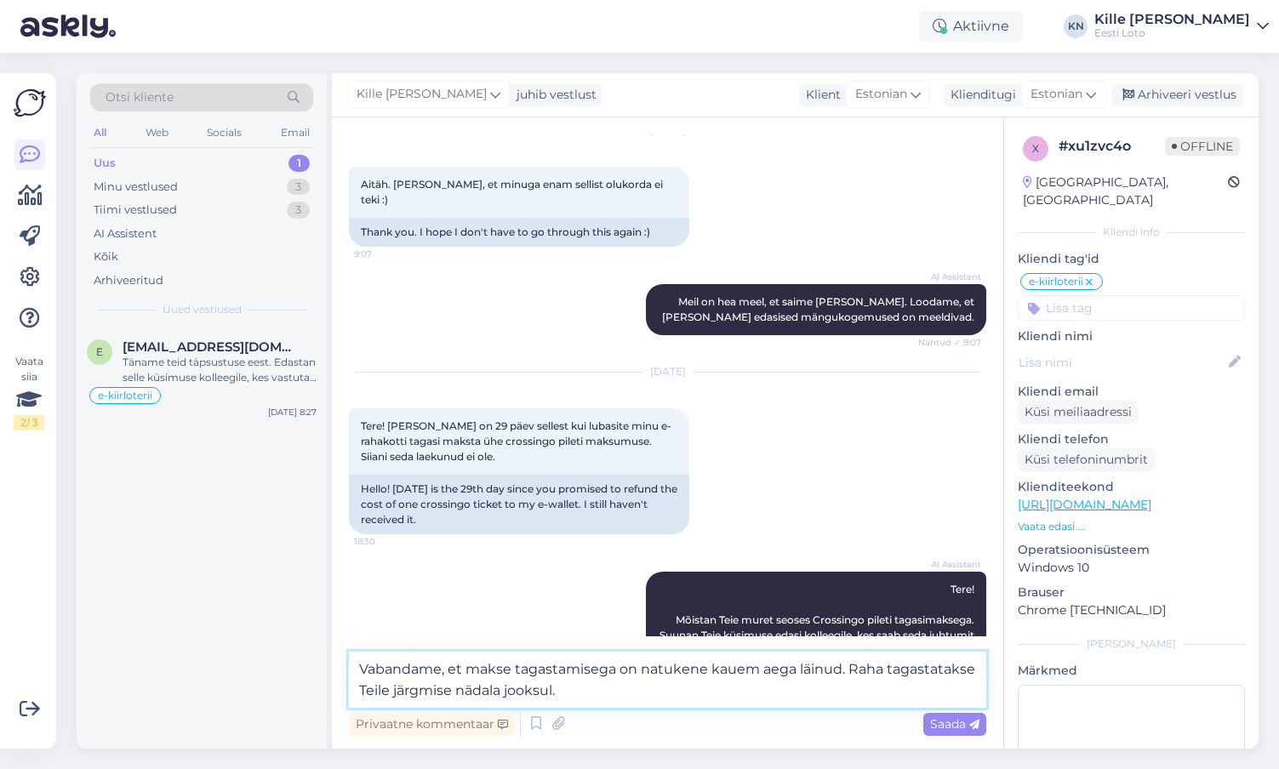
click at [639, 692] on textarea "Vabandame, et makse tagastamisega on natukene kauem aega läinud. Raha tagastata…" at bounding box center [667, 680] width 637 height 56
type textarea "Vabandame, et makse tagastamisega on natukene kauem aega läinud. Raha tagastata…"
click at [671, 690] on textarea "Vabandame, et makse tagastamisega on natukene kauem aega läinud. Raha tagastata…" at bounding box center [667, 680] width 637 height 56
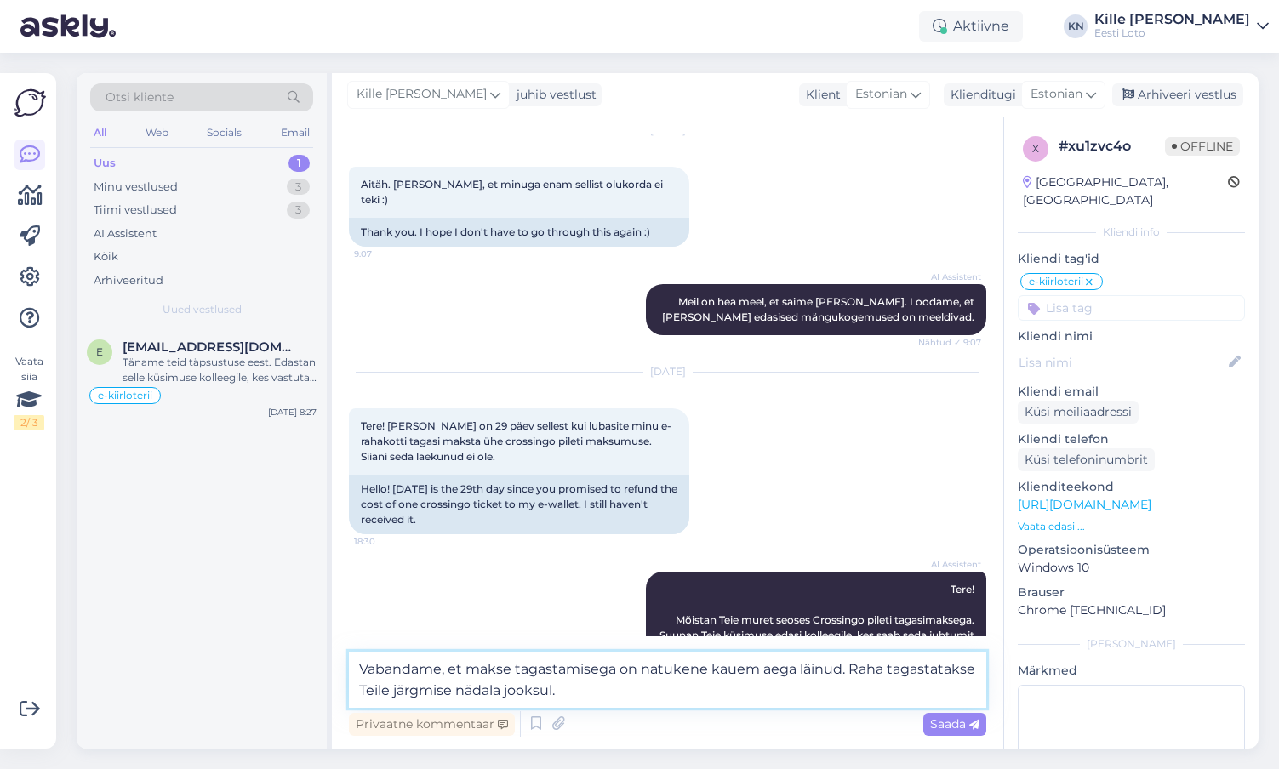
scroll to position [1382, 0]
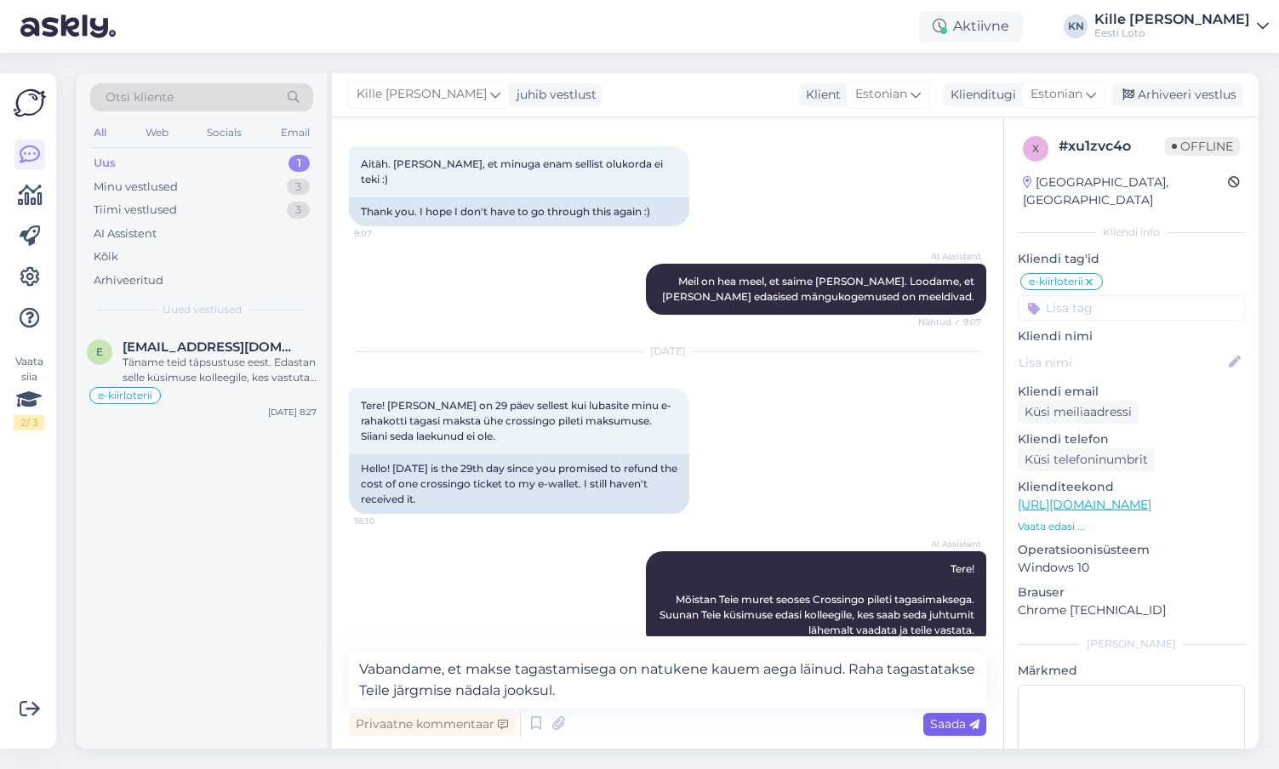
click at [958, 714] on div "Saada" at bounding box center [954, 724] width 63 height 23
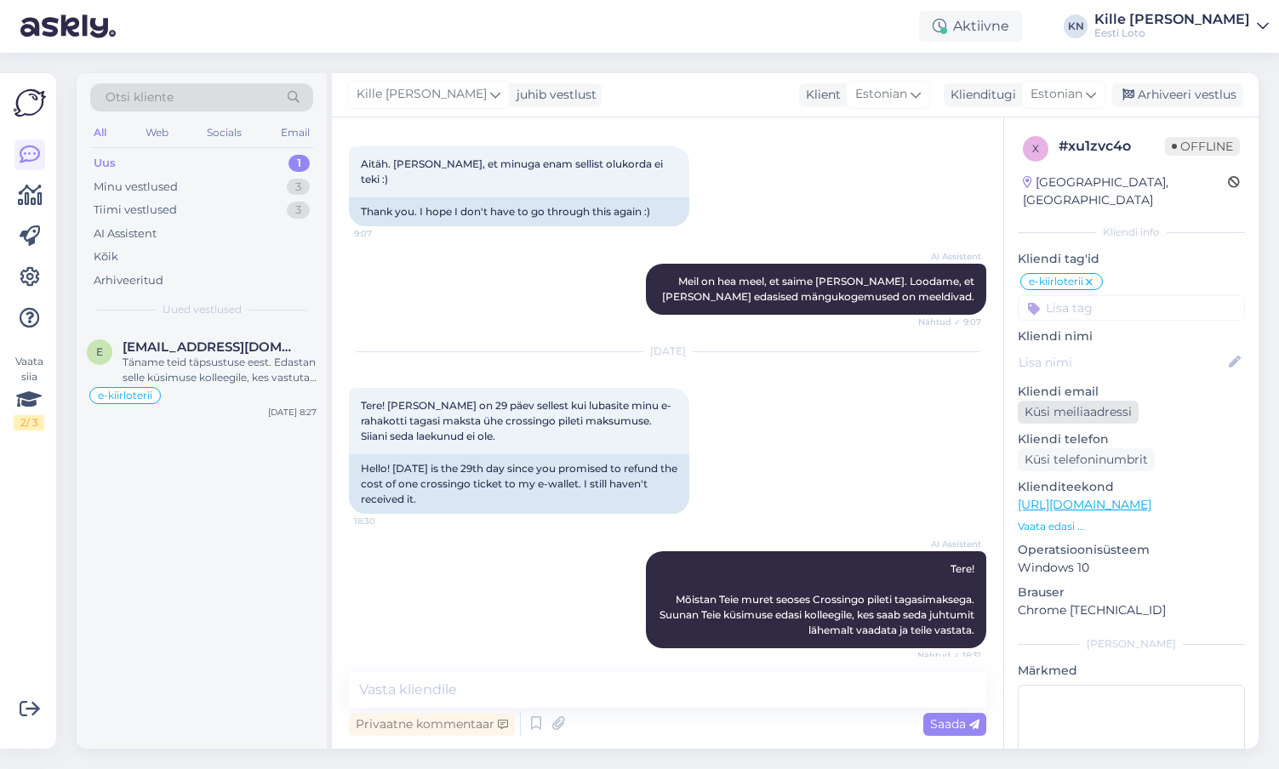
scroll to position [1486, 0]
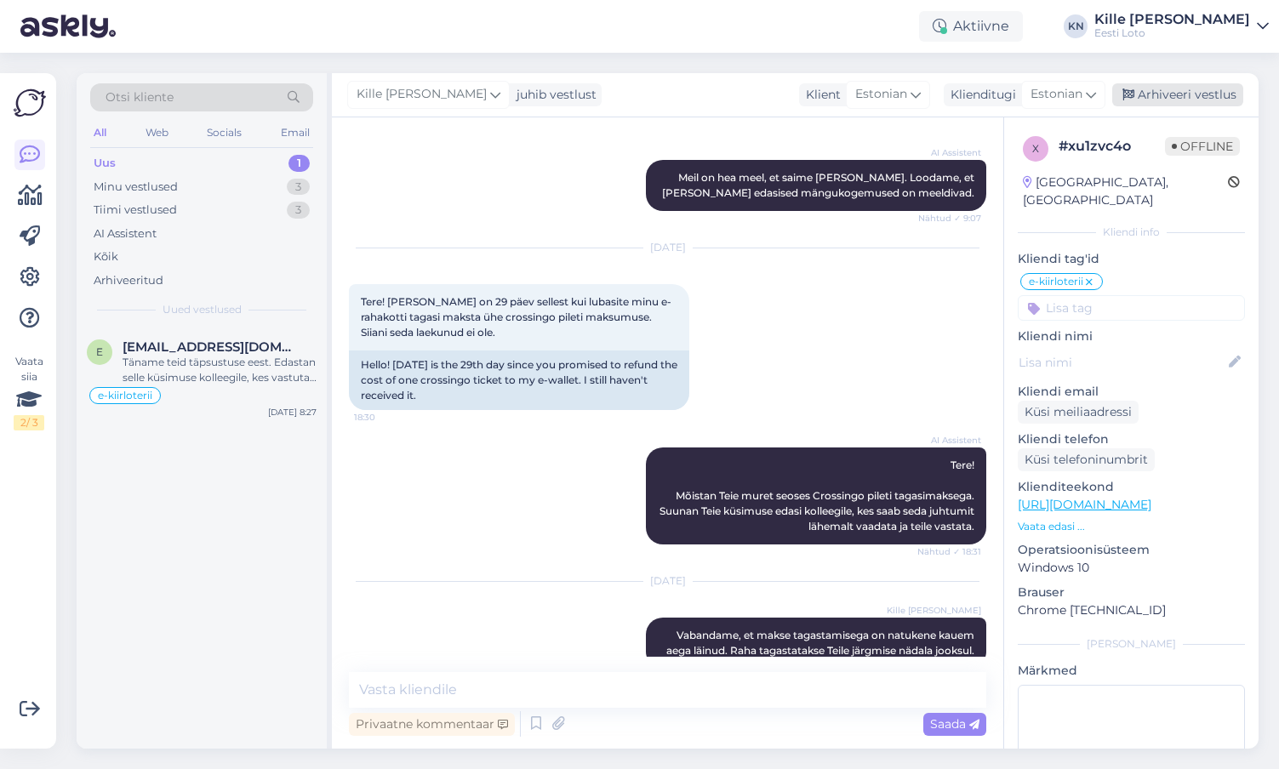
click at [1213, 93] on div "Arhiveeri vestlus" at bounding box center [1177, 94] width 131 height 23
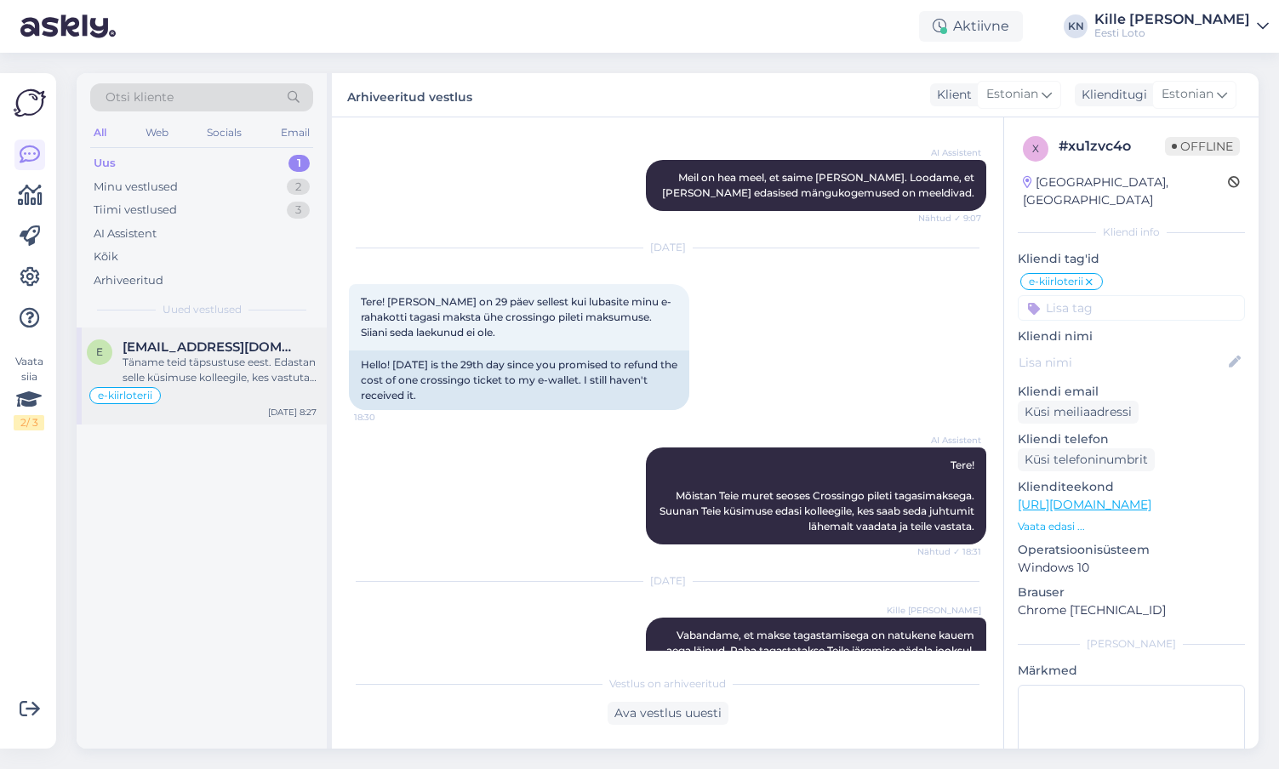
click at [231, 349] on span "[EMAIL_ADDRESS][DOMAIN_NAME]" at bounding box center [211, 347] width 177 height 15
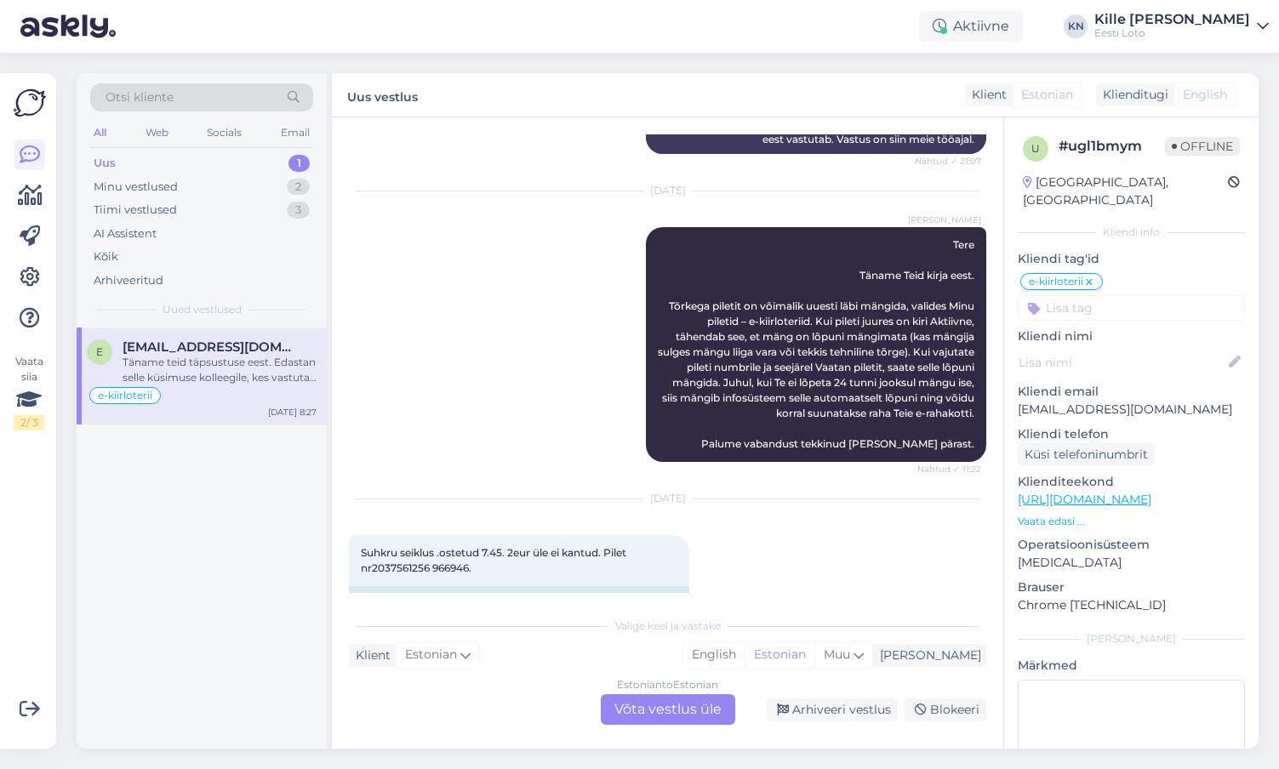
scroll to position [1112, 0]
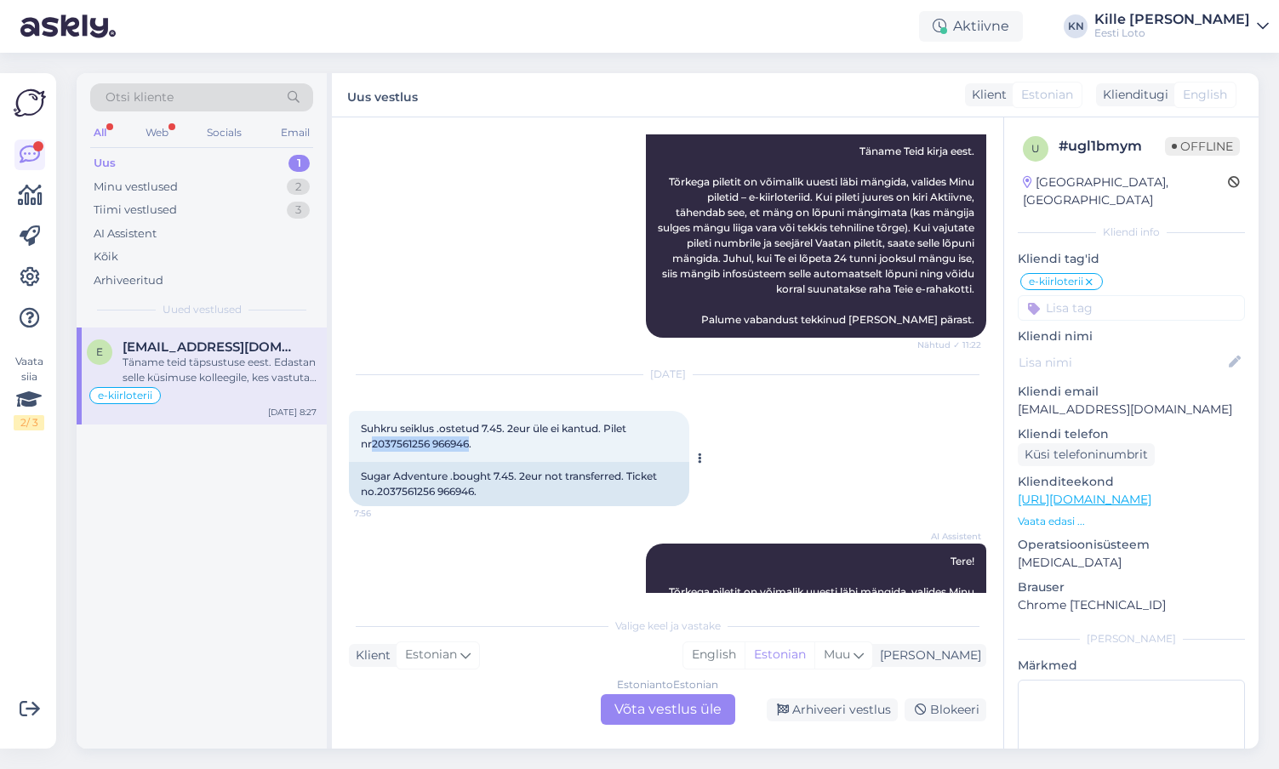
drag, startPoint x: 471, startPoint y: 386, endPoint x: 373, endPoint y: 381, distance: 98.8
click at [373, 422] on span "Suhkru seiklus .ostetud 7.45. 2eur üle ei kantud. Pilet nr2037561256 966946." at bounding box center [495, 436] width 268 height 28
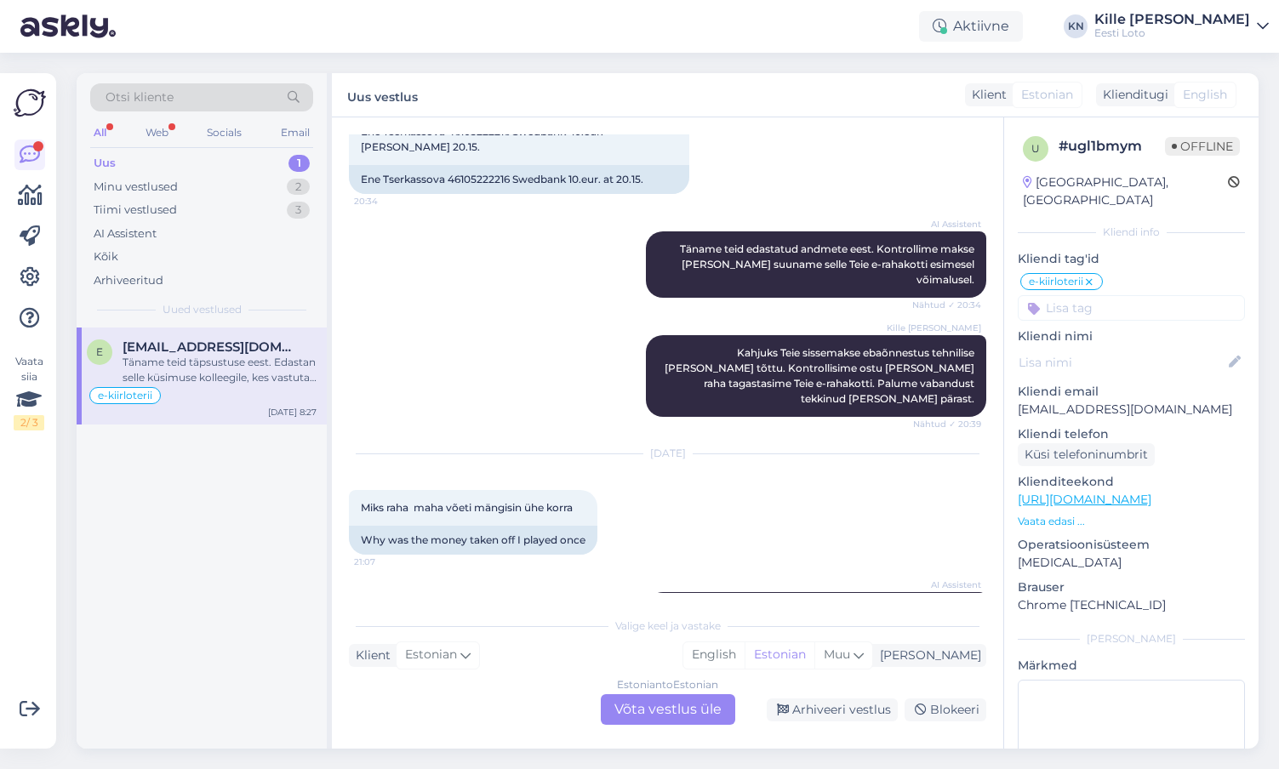
scroll to position [357, 0]
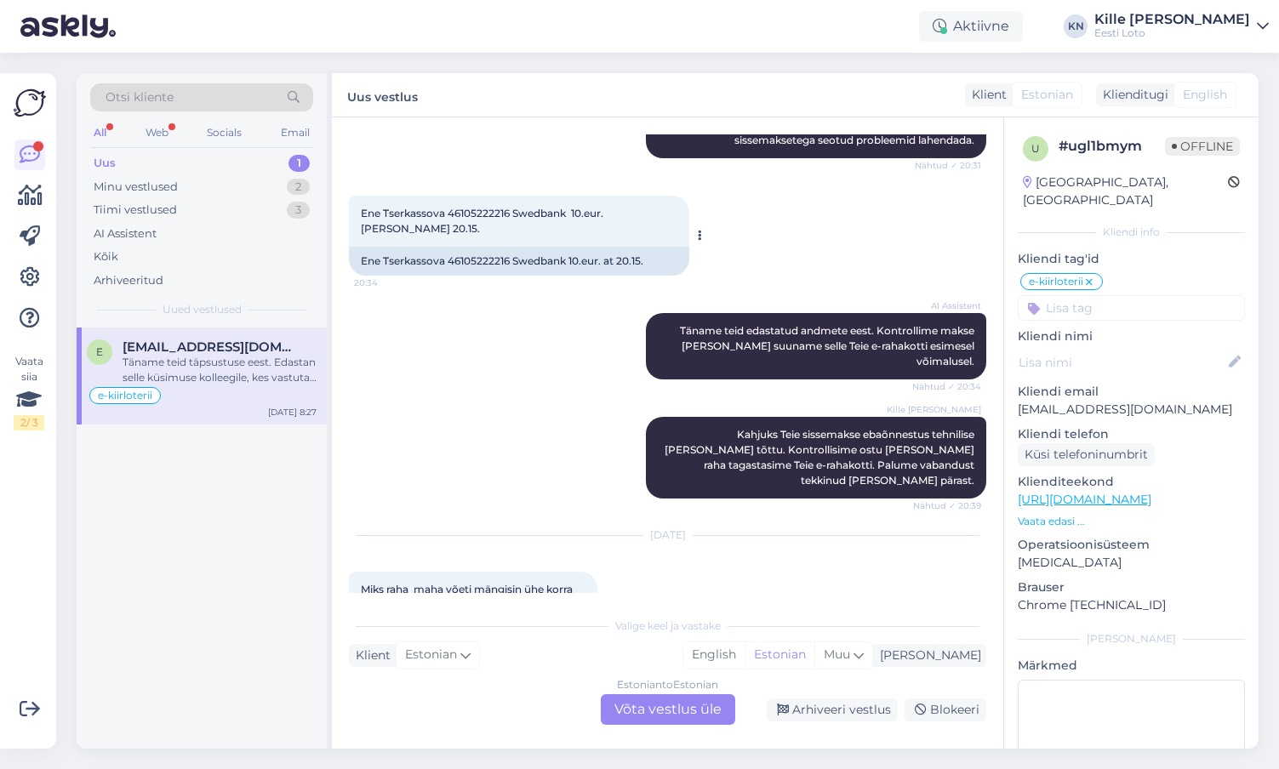
click at [415, 213] on div "Ene Tserkassova 46105222216 Swedbank 10.eur. [PERSON_NAME] 20.15. 20:34" at bounding box center [519, 221] width 340 height 51
click at [492, 207] on span "Ene Tserkassova 46105222216 Swedbank 10.eur. [PERSON_NAME] 20.15." at bounding box center [483, 221] width 245 height 28
copy span "46105222216"
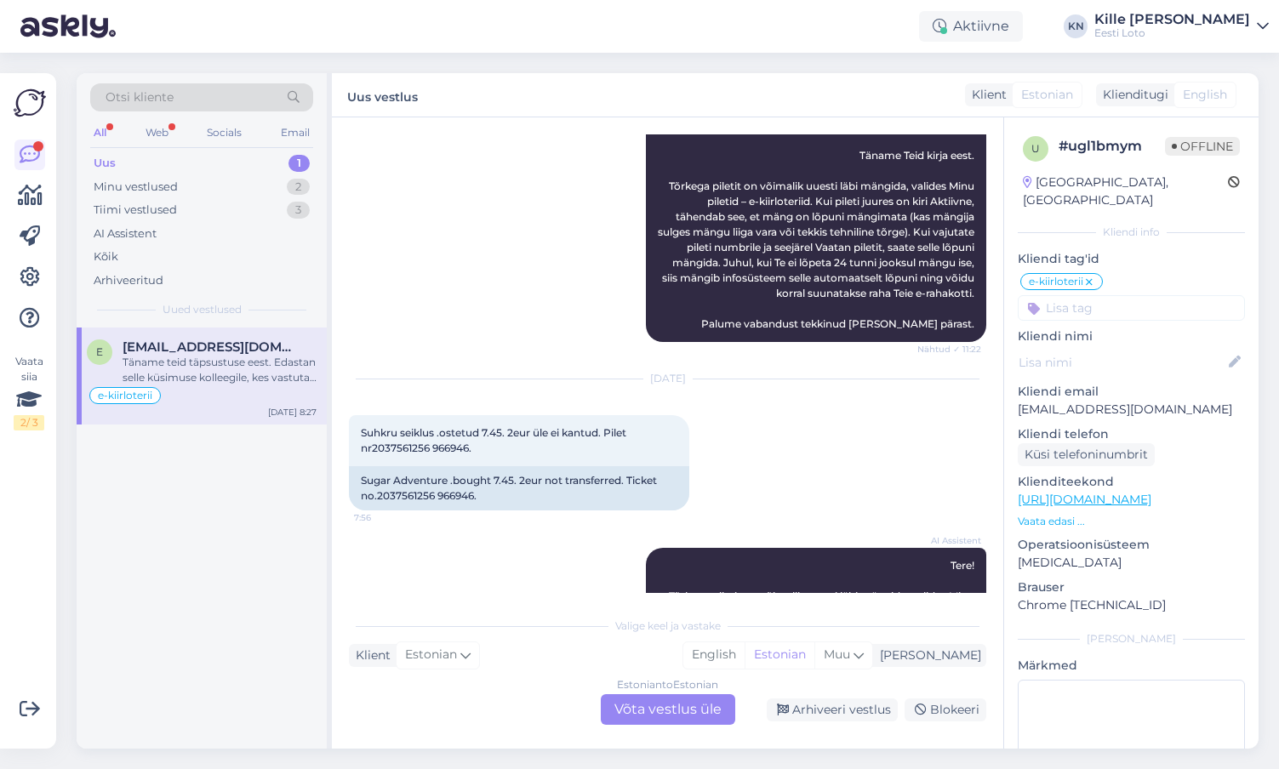
scroll to position [1415, 0]
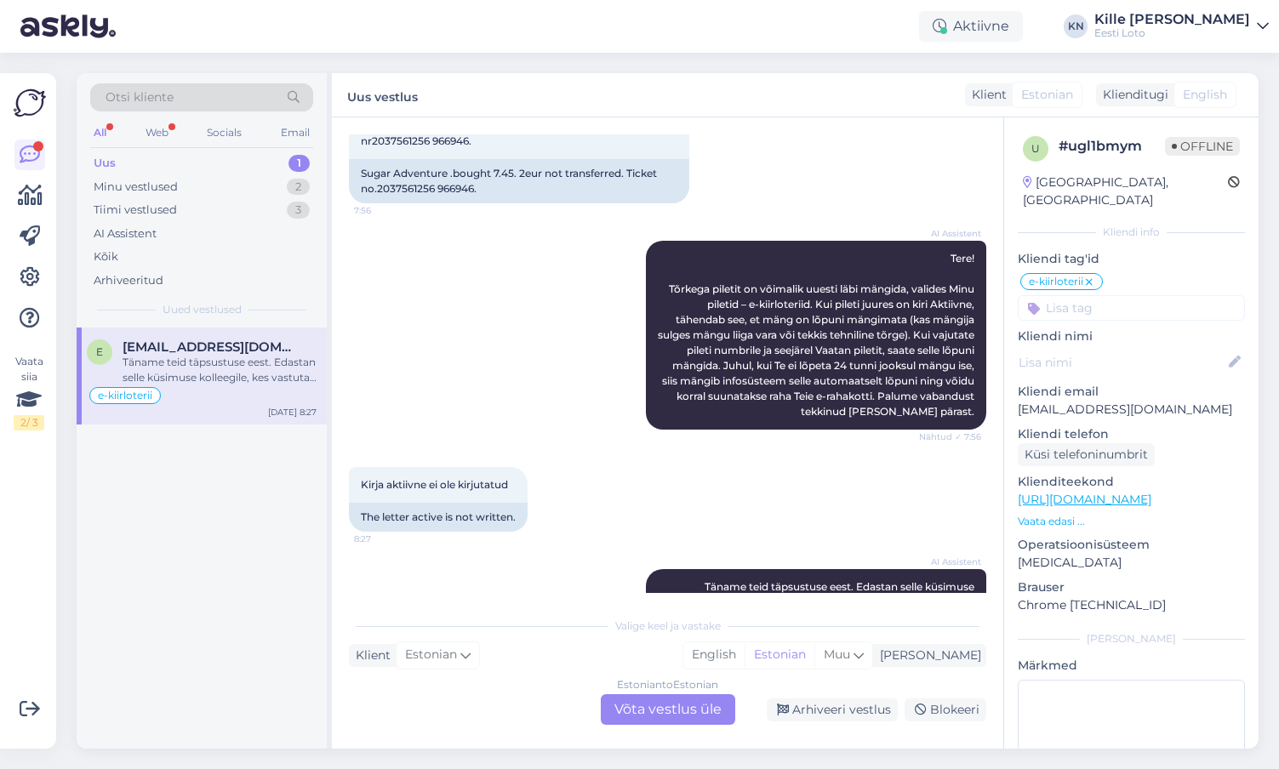
click at [649, 707] on div "Estonian to Estonian Võta vestlus üle" at bounding box center [668, 709] width 134 height 31
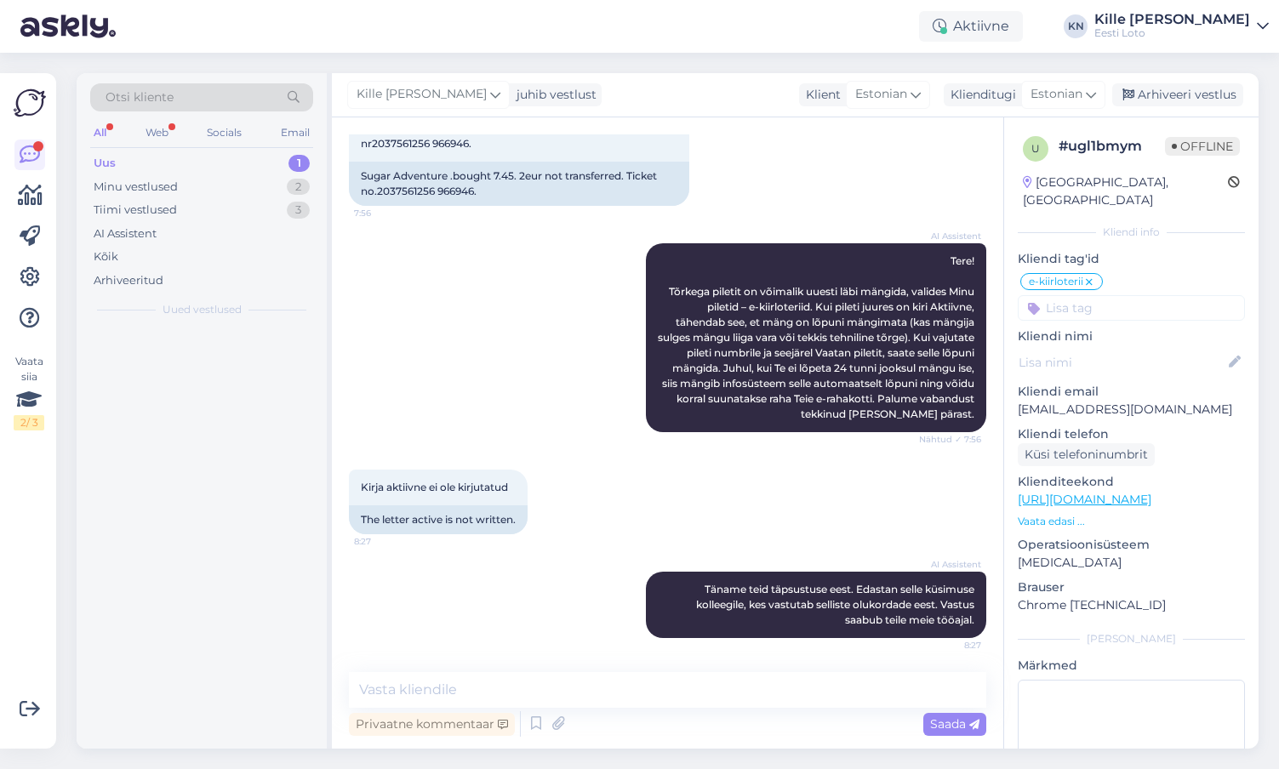
scroll to position [1351, 0]
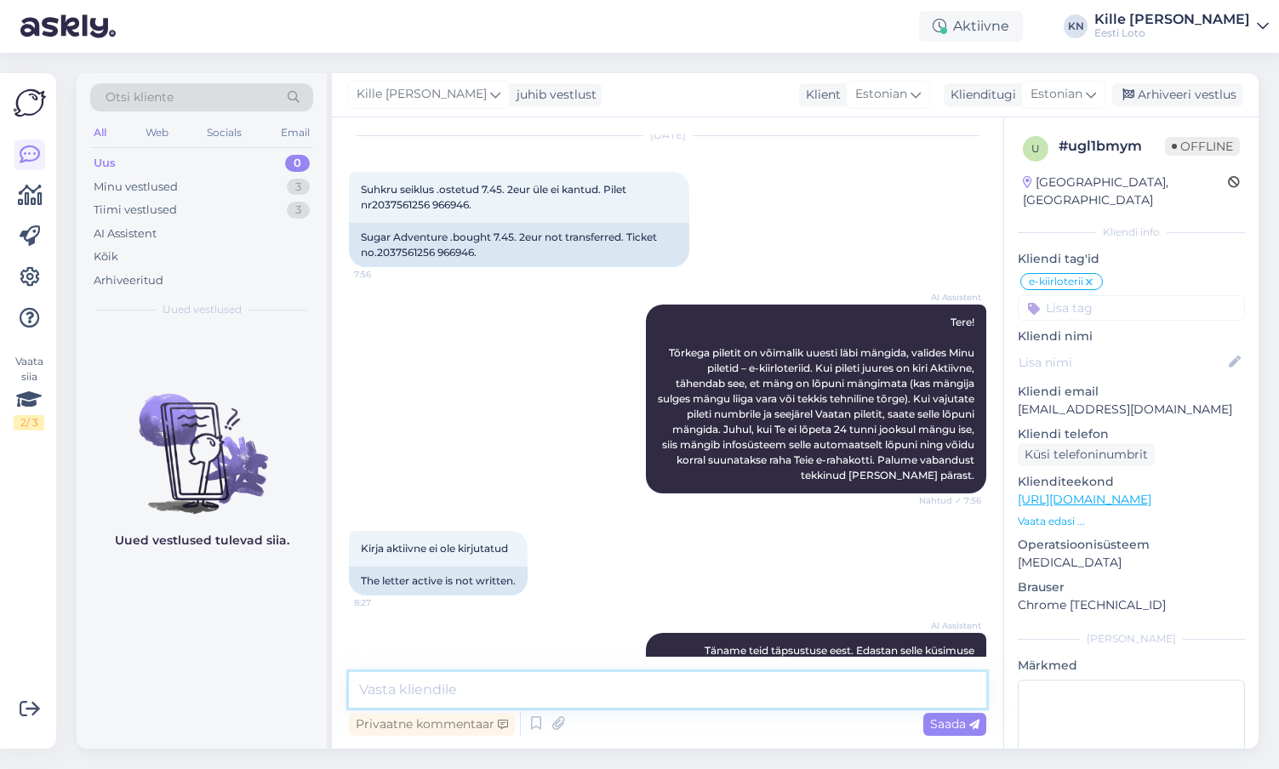
click at [637, 694] on textarea at bounding box center [667, 690] width 637 height 36
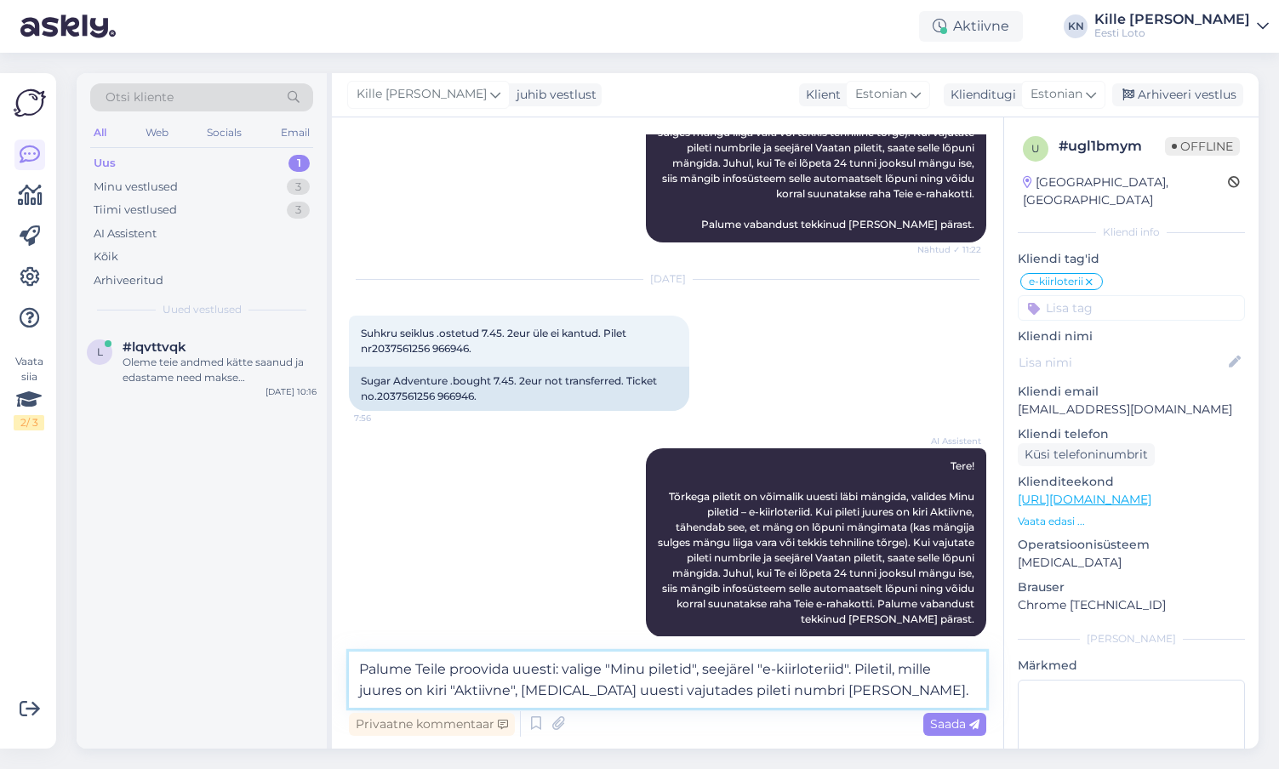
scroll to position [1372, 0]
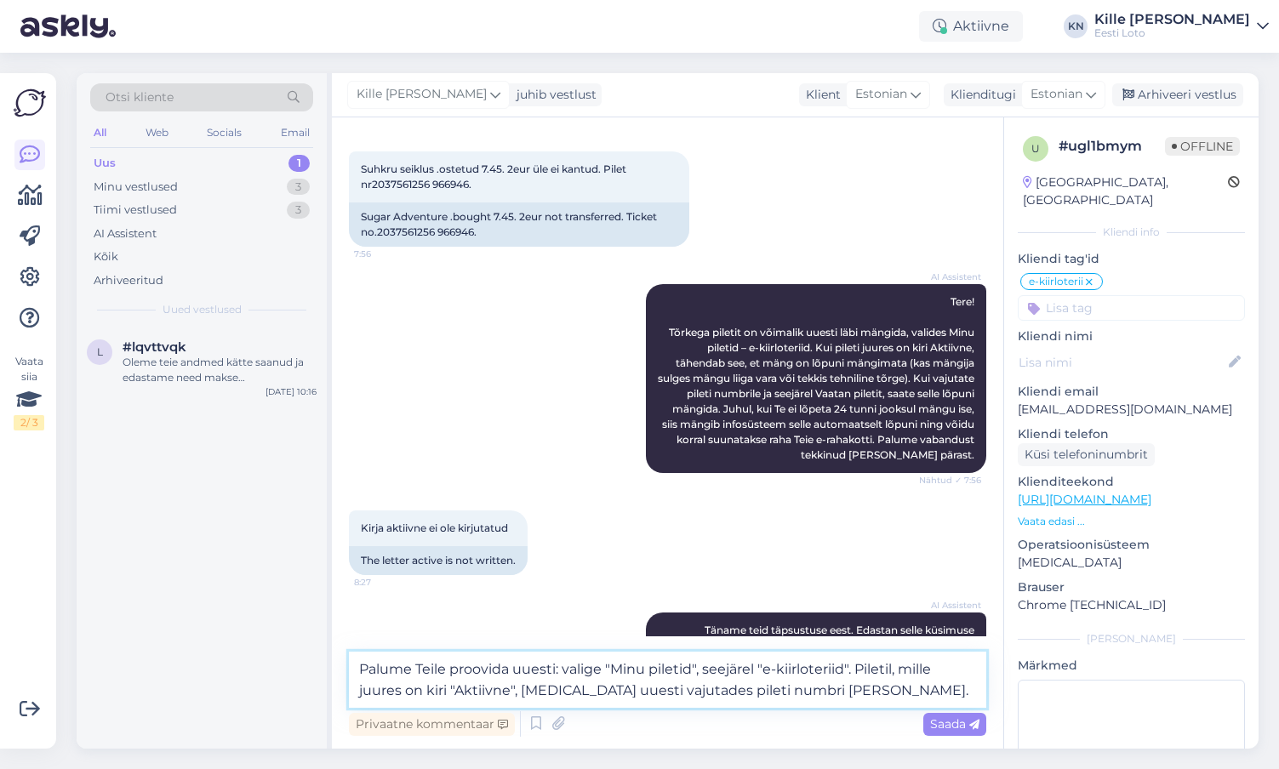
click at [785, 679] on textarea "Palume Teile proovida uuesti: valige "Minu piletid", seejärel "e-kiirloteriid".…" at bounding box center [667, 680] width 637 height 56
click at [563, 721] on icon at bounding box center [558, 724] width 24 height 26
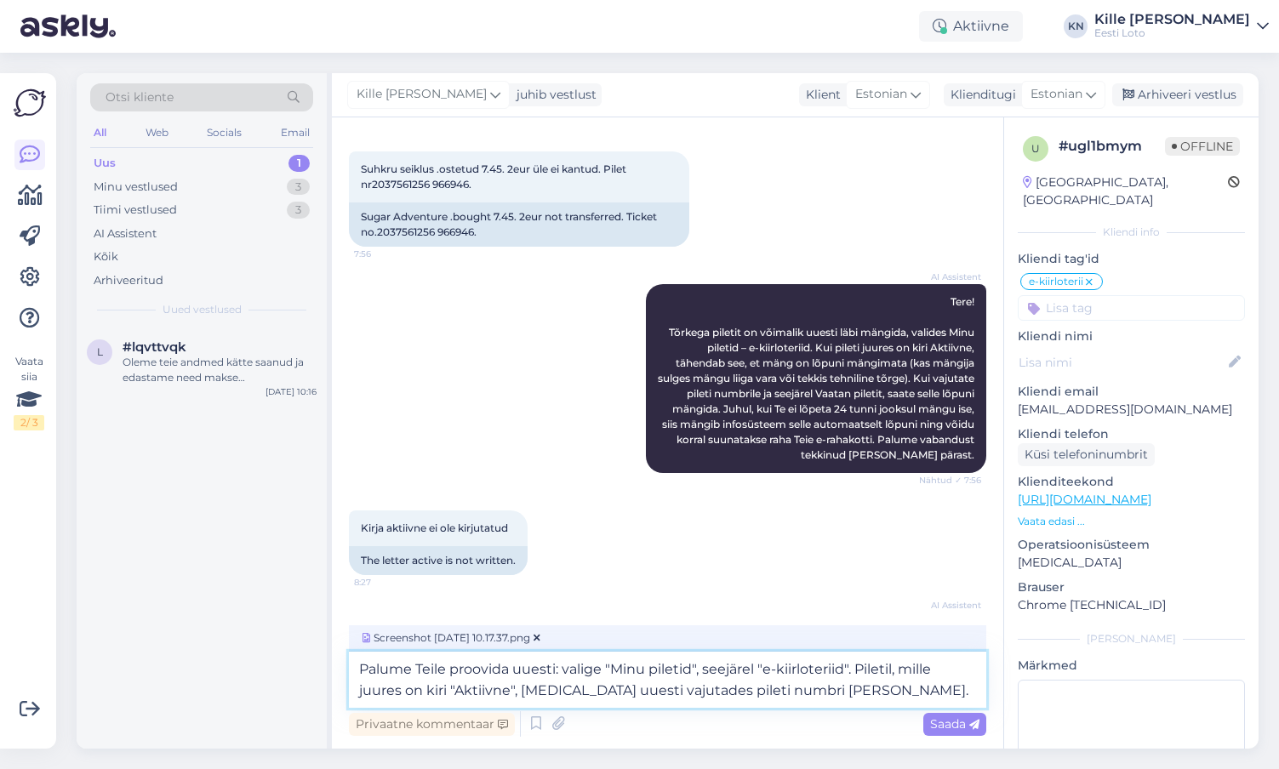
click at [557, 672] on textarea "Palume Teile proovida uuesti: valige "Minu piletid", seejärel "e-kiirloteriid".…" at bounding box center [667, 680] width 637 height 56
click at [853, 694] on textarea "Palume Teile proovida uuesti. Valige "Minu piletid", seejärel "e-kiirloteriid".…" at bounding box center [667, 680] width 637 height 56
type textarea "Palume Teile proovida uuesti. Valige "Minu piletid", seejärel "e-kiirloteriid".…"
click at [942, 734] on div "Saada" at bounding box center [954, 724] width 63 height 23
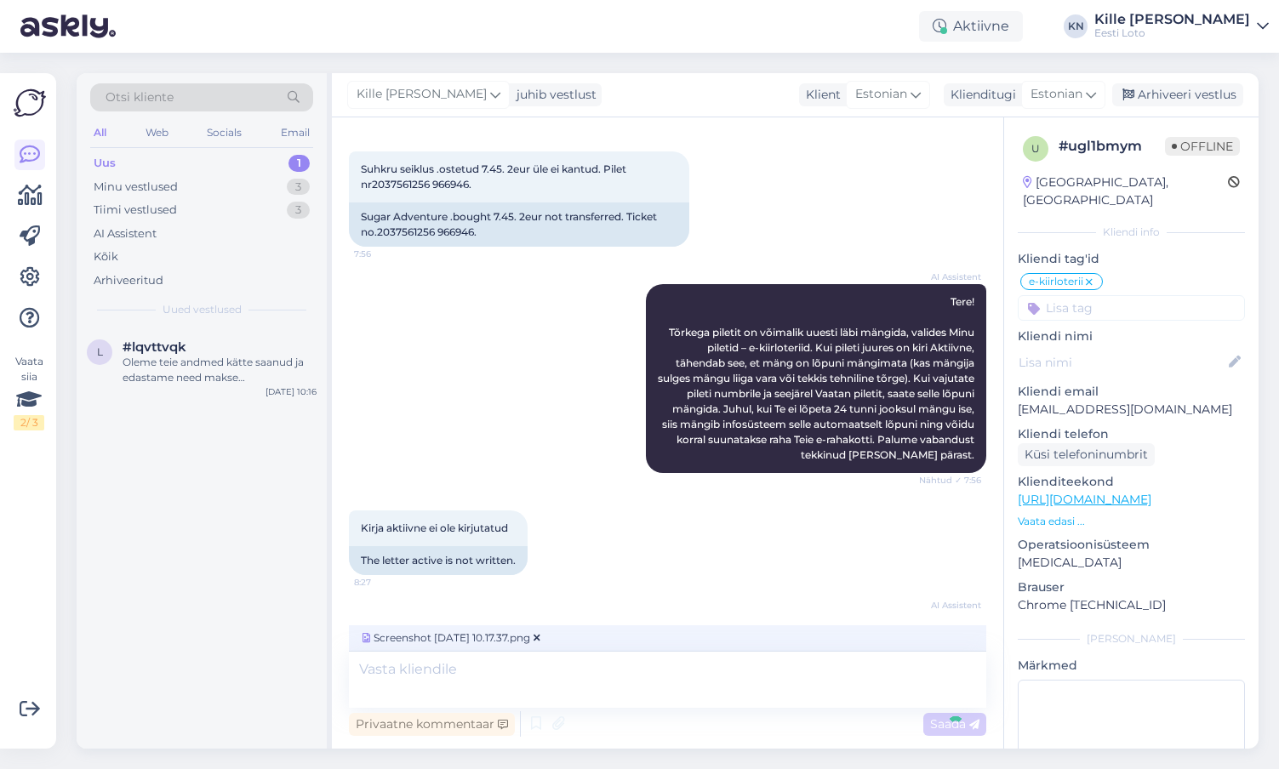
scroll to position [1562, 0]
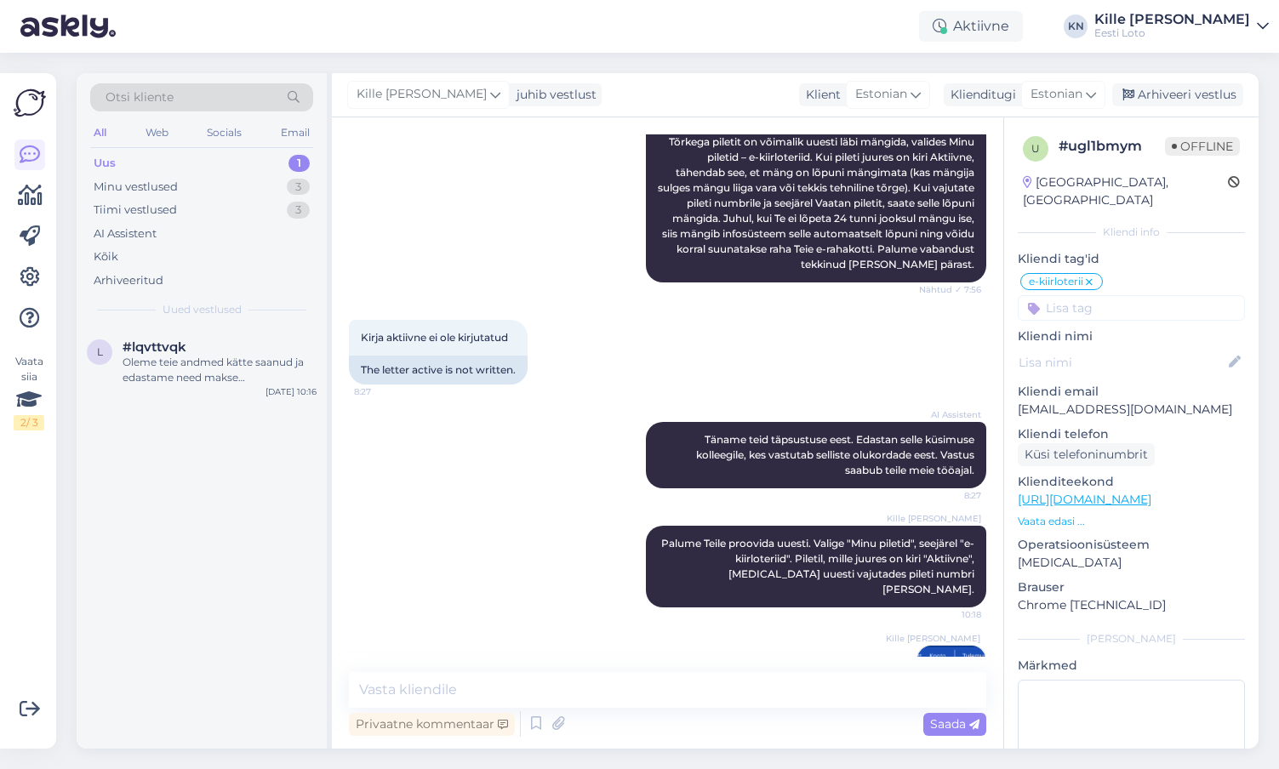
click at [942, 646] on img at bounding box center [951, 680] width 68 height 68
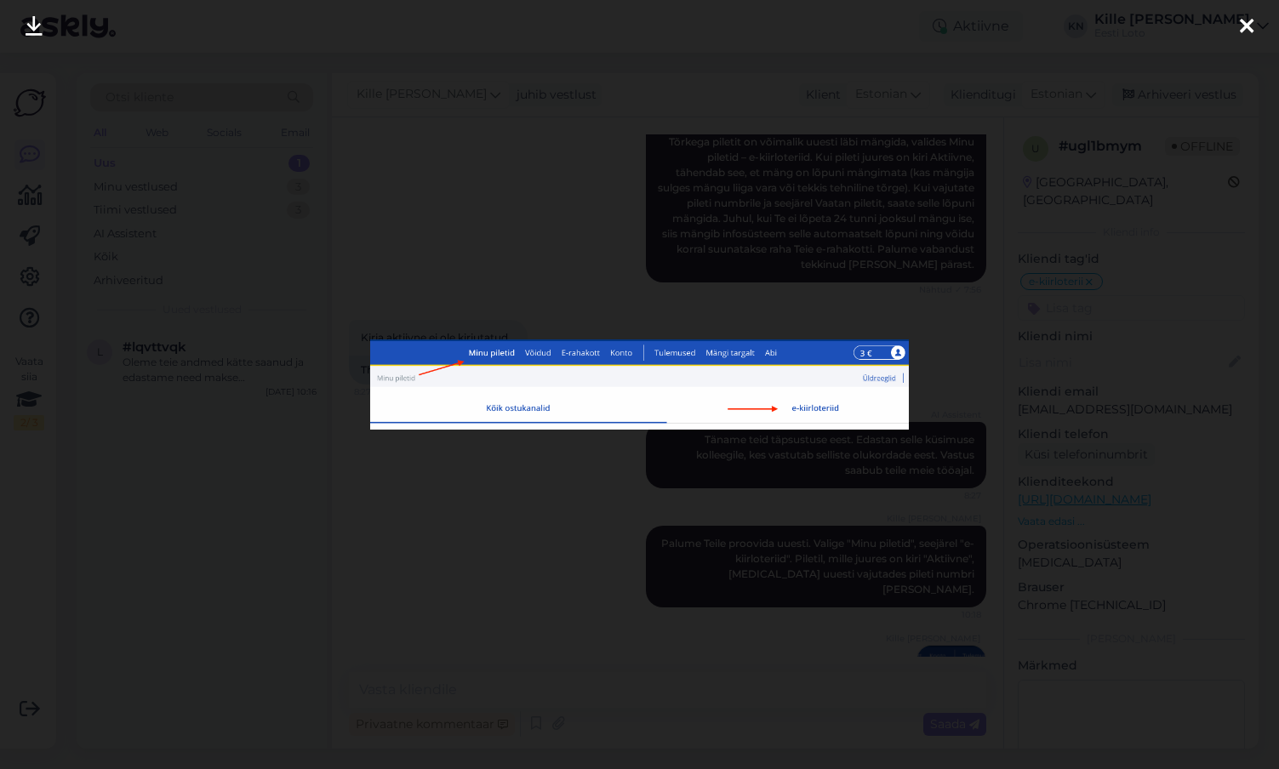
click at [677, 588] on div at bounding box center [639, 384] width 1279 height 769
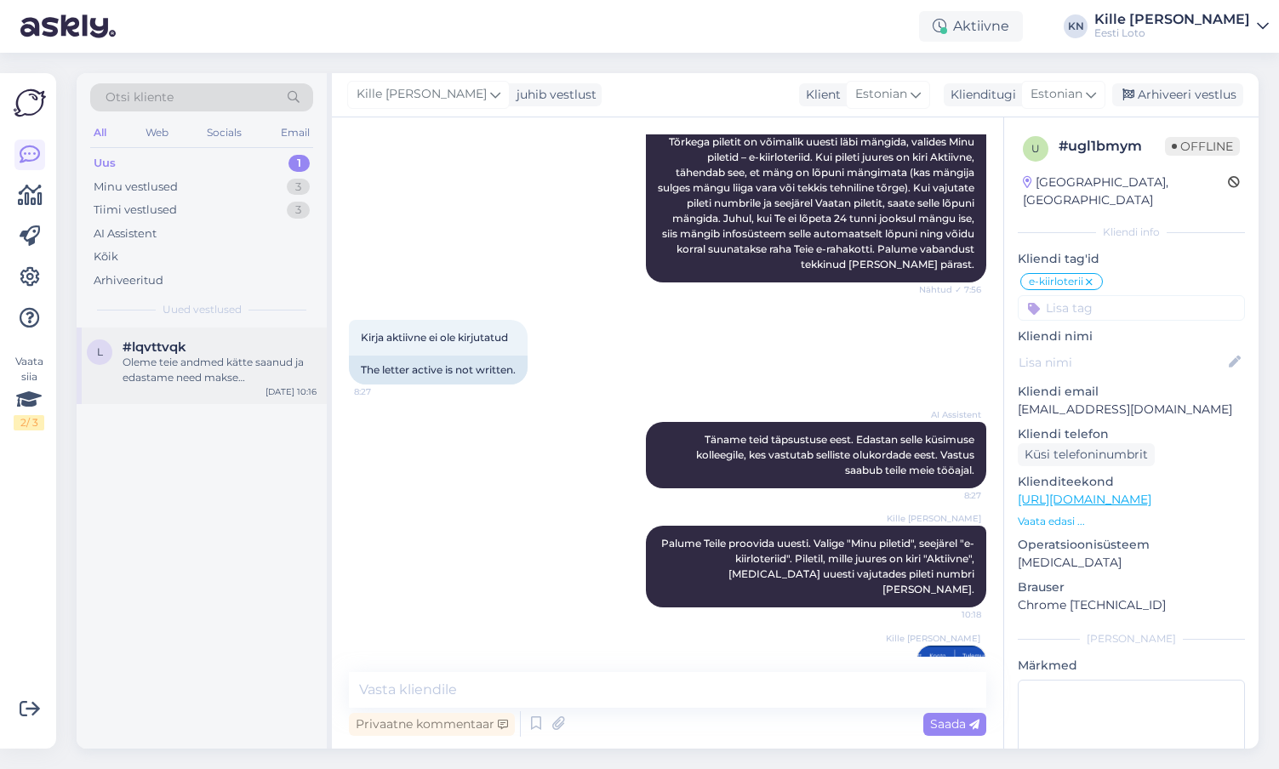
click at [244, 357] on div "Oleme teie andmed kätte saanud ja edastame need makse kontrollimiseks. Kontroll…" at bounding box center [220, 370] width 194 height 31
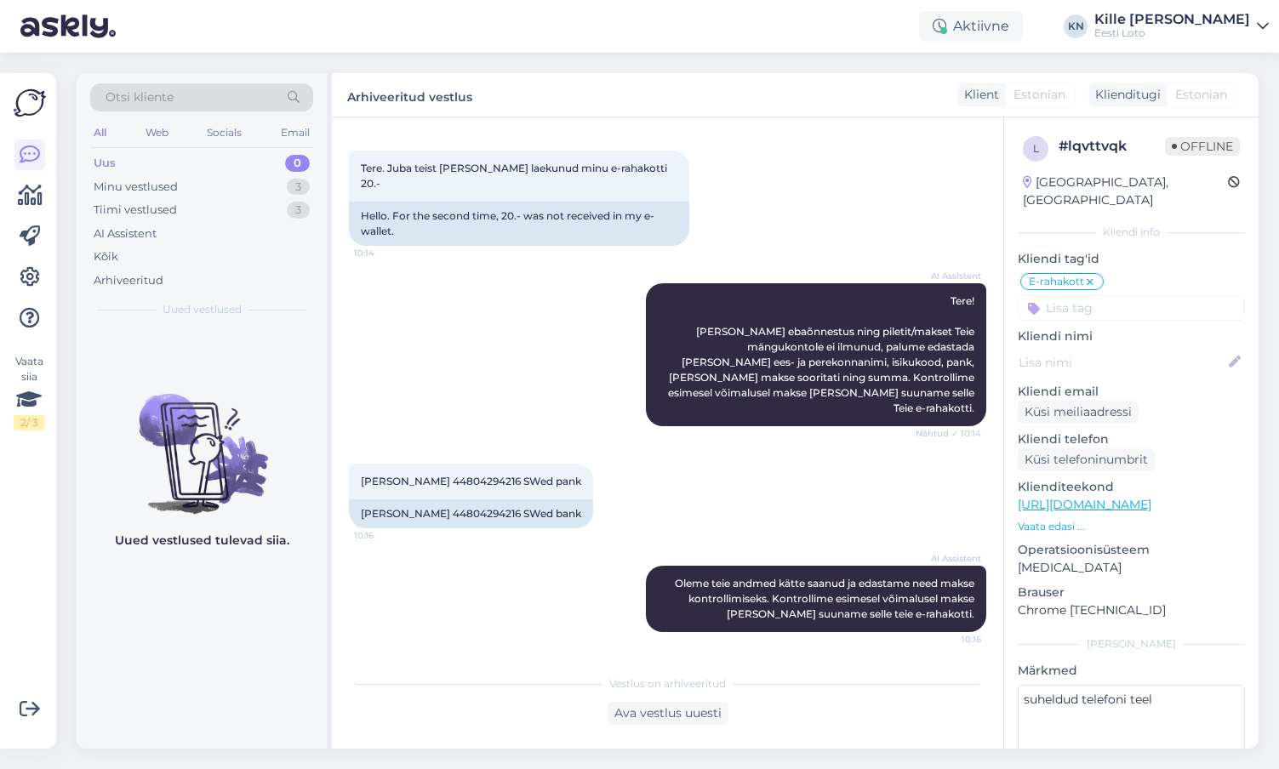
scroll to position [43, 0]
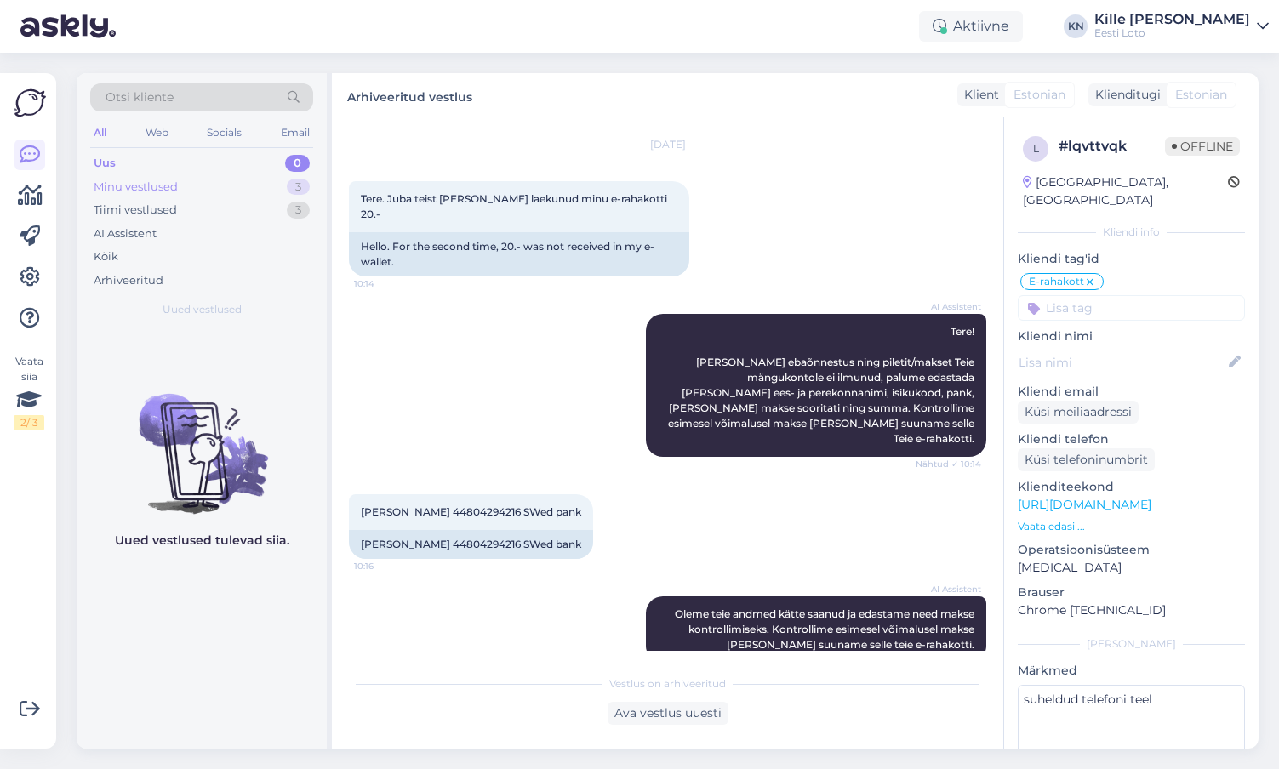
click at [172, 195] on div "Minu vestlused 3" at bounding box center [201, 187] width 223 height 24
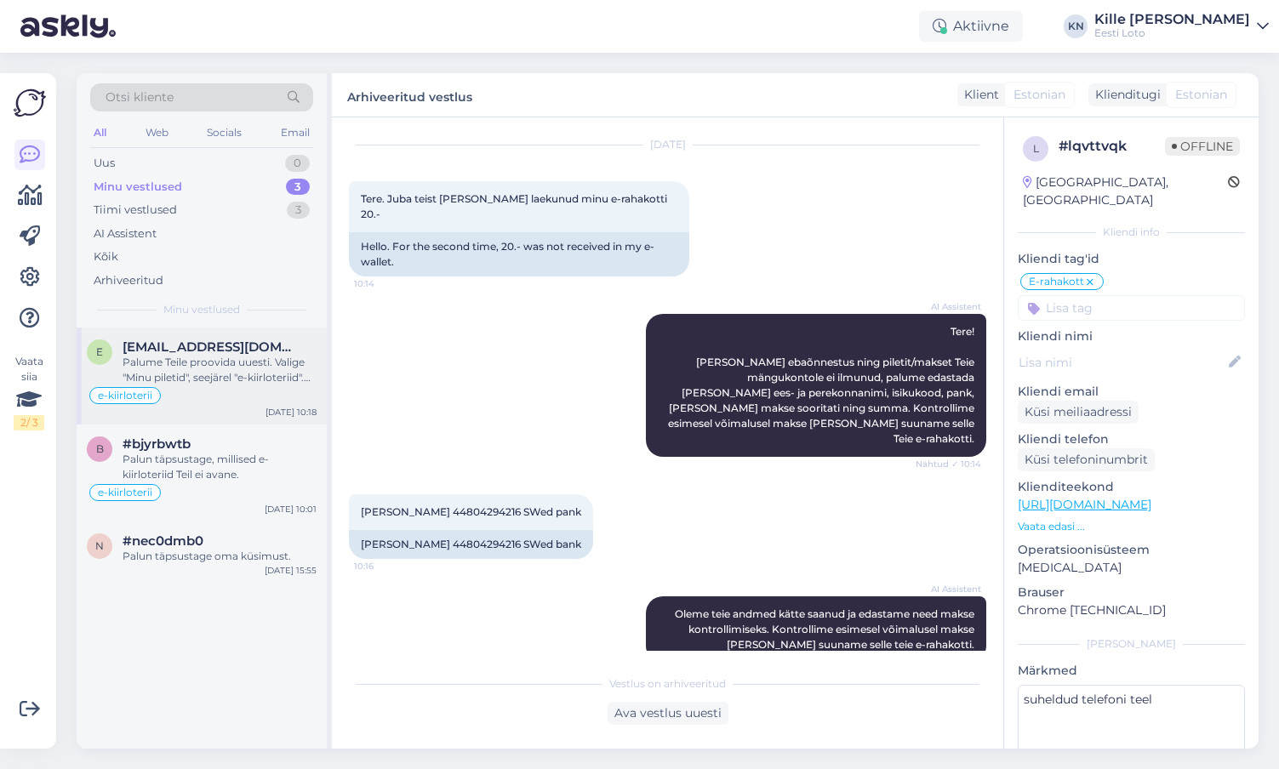
click at [202, 391] on div "e-kiirloterii" at bounding box center [202, 395] width 230 height 20
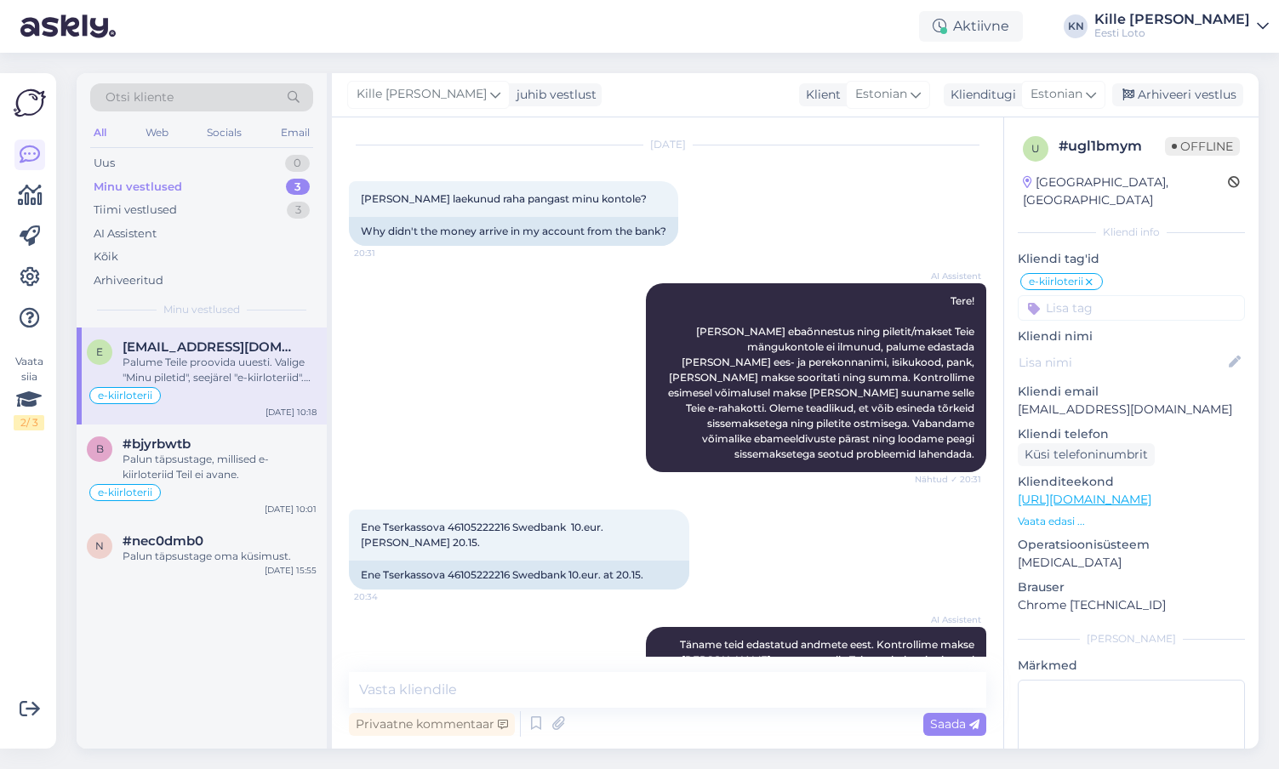
scroll to position [1562, 0]
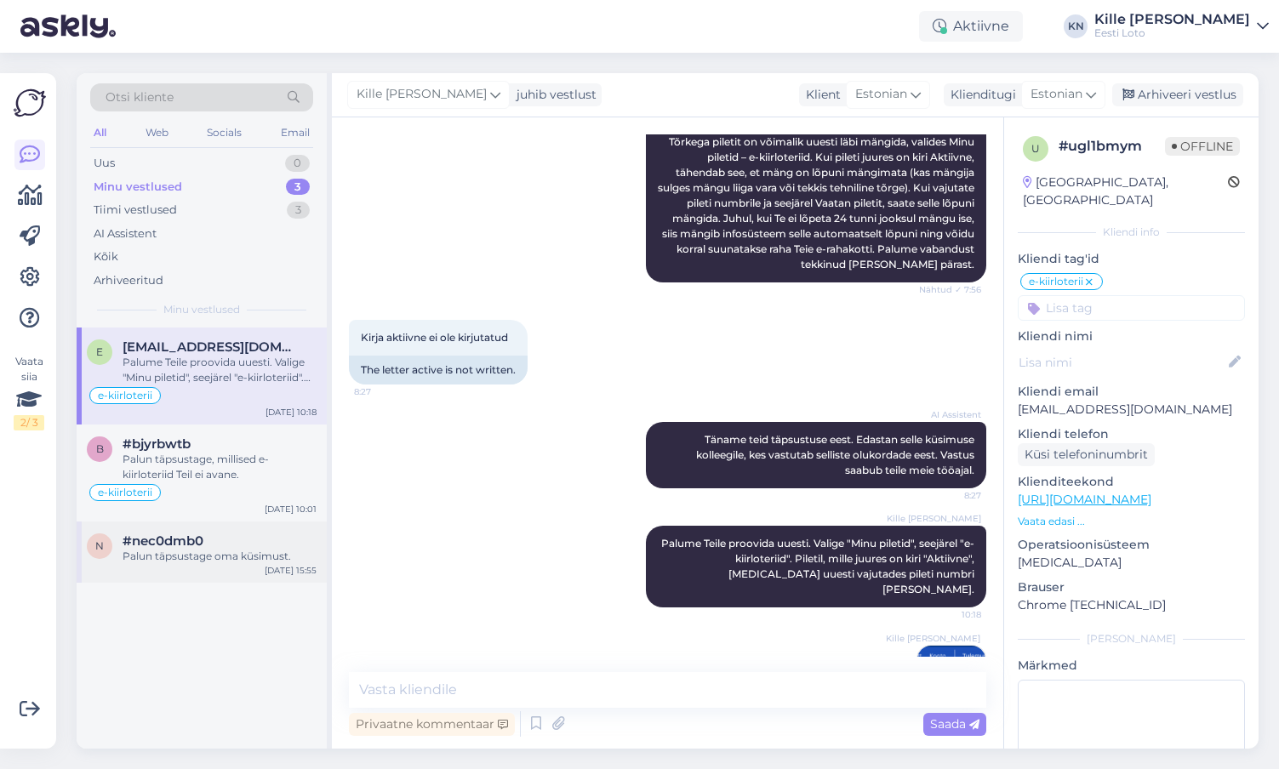
click at [226, 575] on div "n #nec0dmb0 Palun täpsustage oma küsimust. [DATE] 15:55" at bounding box center [202, 552] width 250 height 61
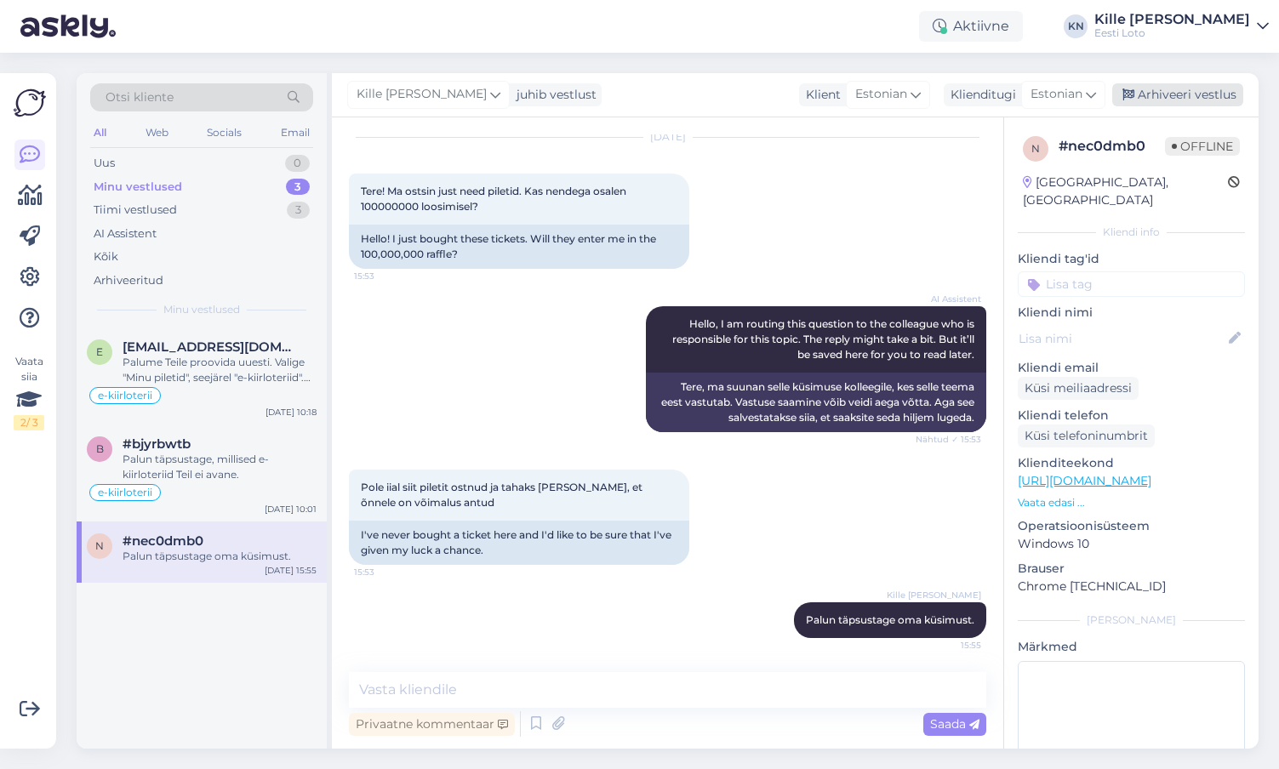
click at [1171, 94] on div "Arhiveeri vestlus" at bounding box center [1177, 94] width 131 height 23
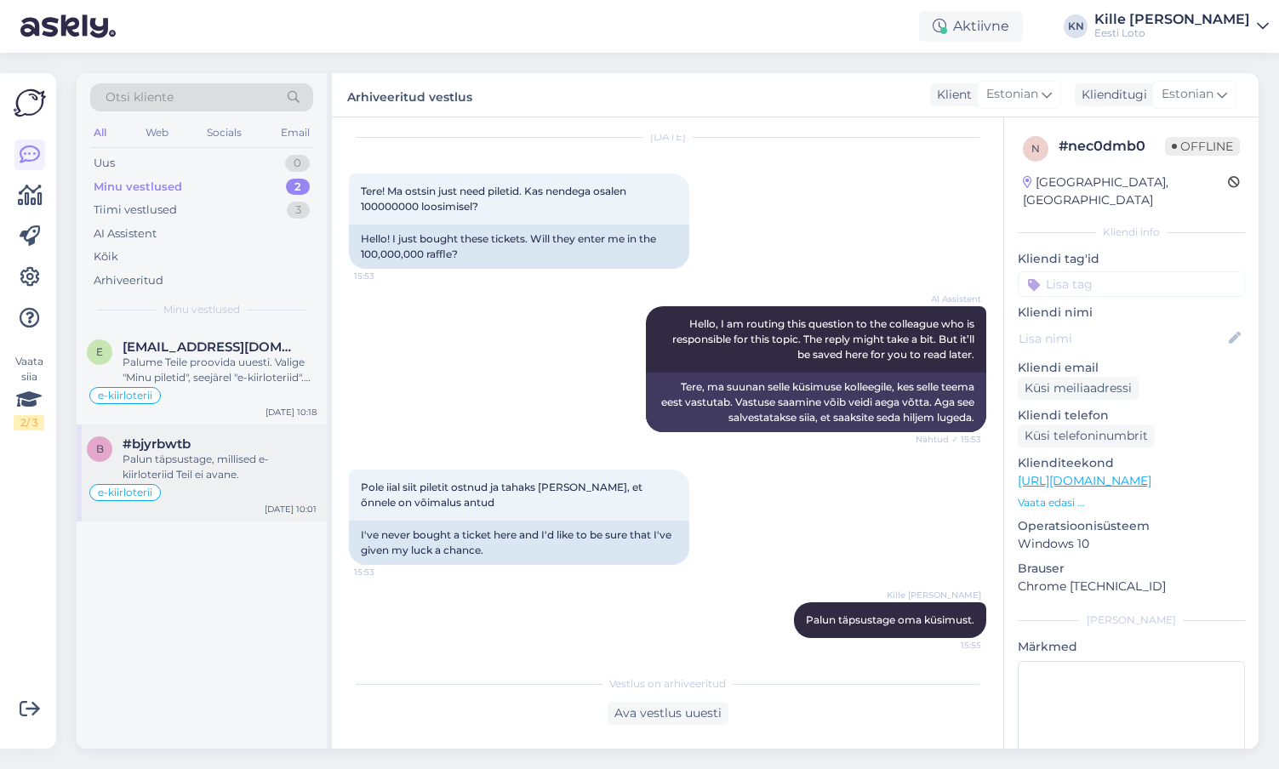
click at [132, 442] on span "#bjyrbwtb" at bounding box center [157, 444] width 68 height 15
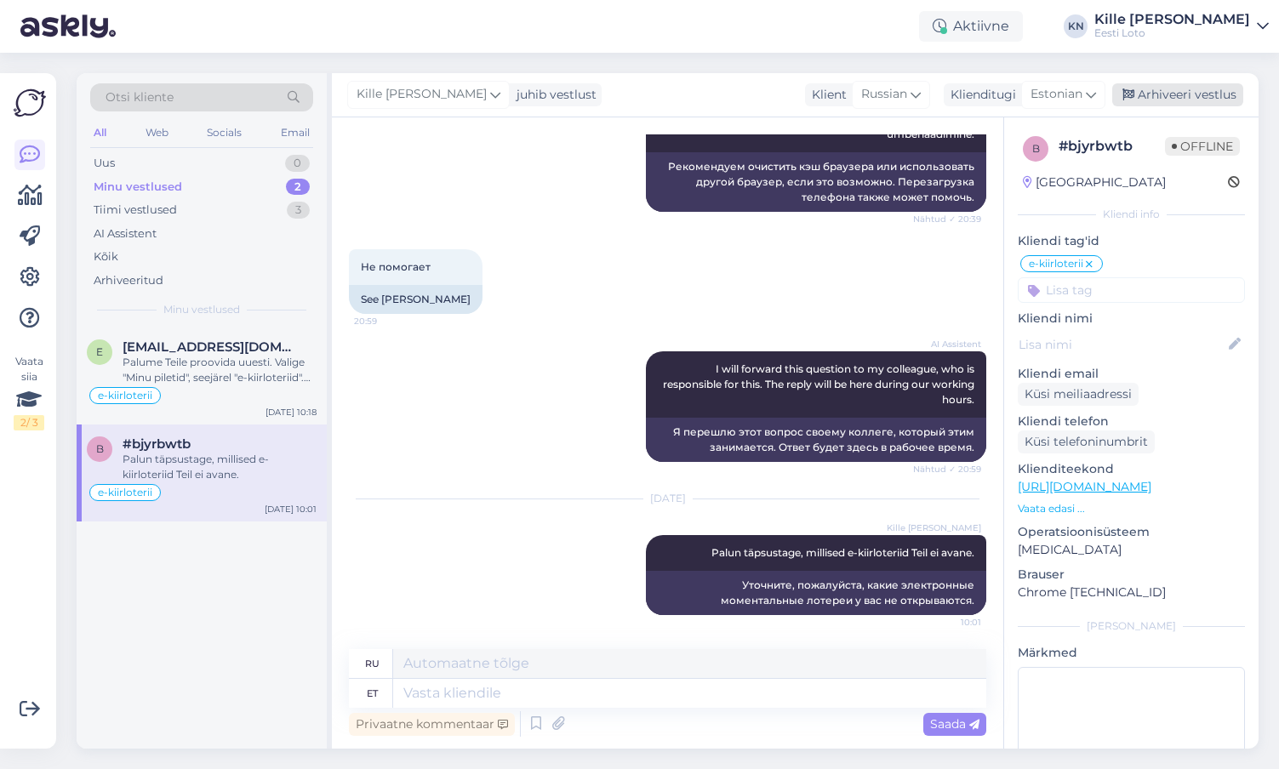
click at [1151, 102] on div "Arhiveeri vestlus" at bounding box center [1177, 94] width 131 height 23
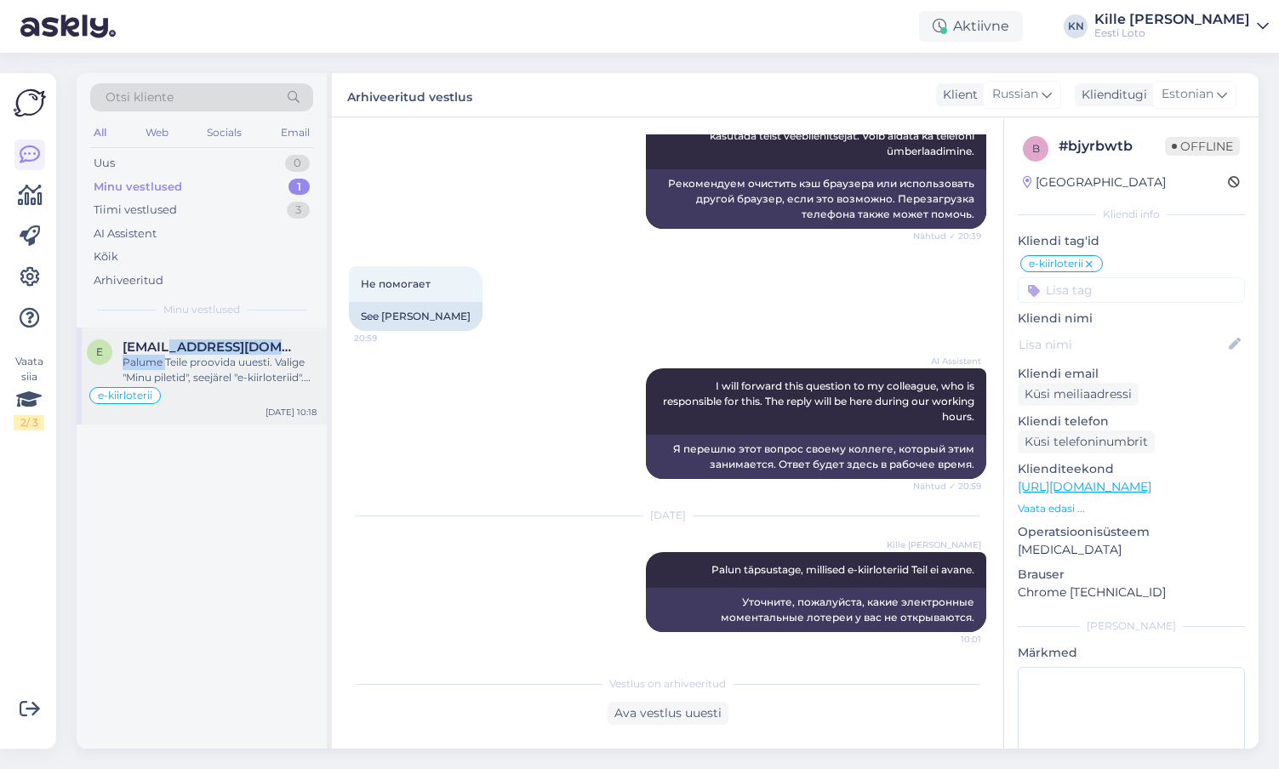
click at [168, 355] on div "Palume Teile proovida uuesti. Valige "Minu piletid", seejärel "e-kiirloteriid".…" at bounding box center [220, 370] width 194 height 31
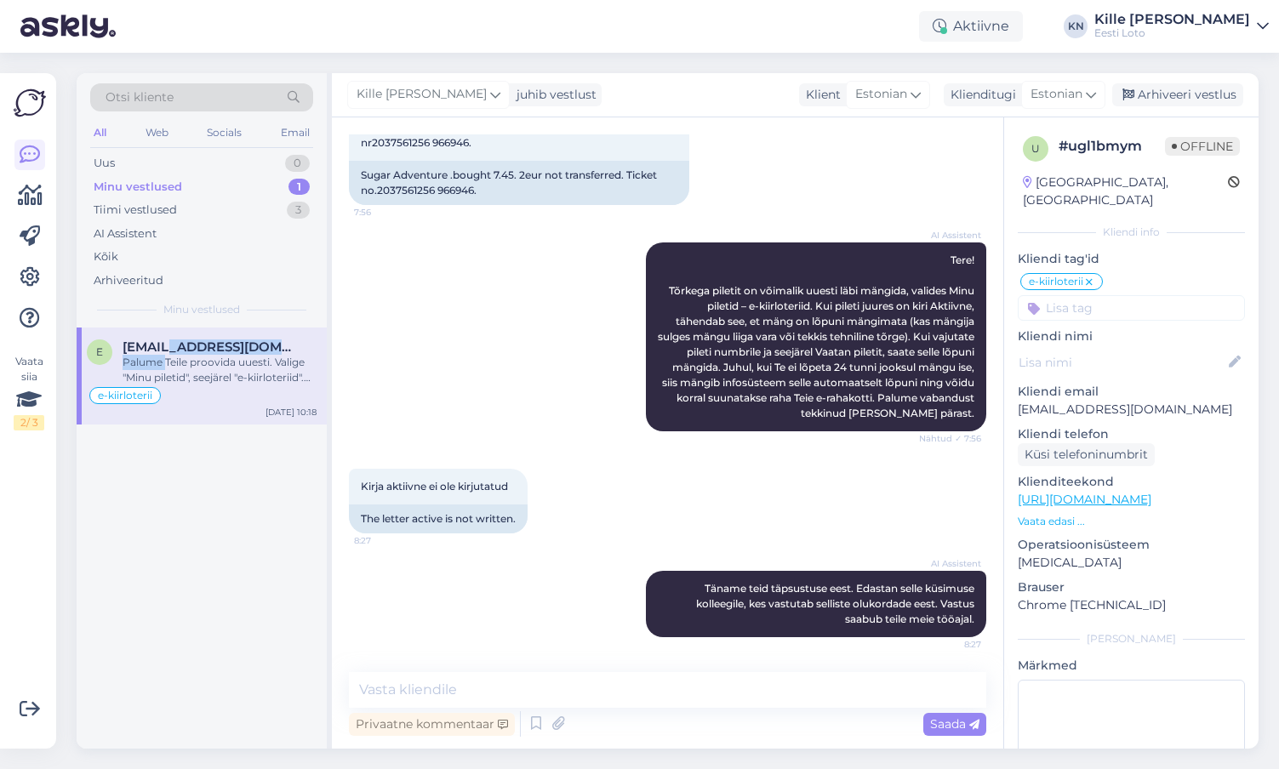
scroll to position [1562, 0]
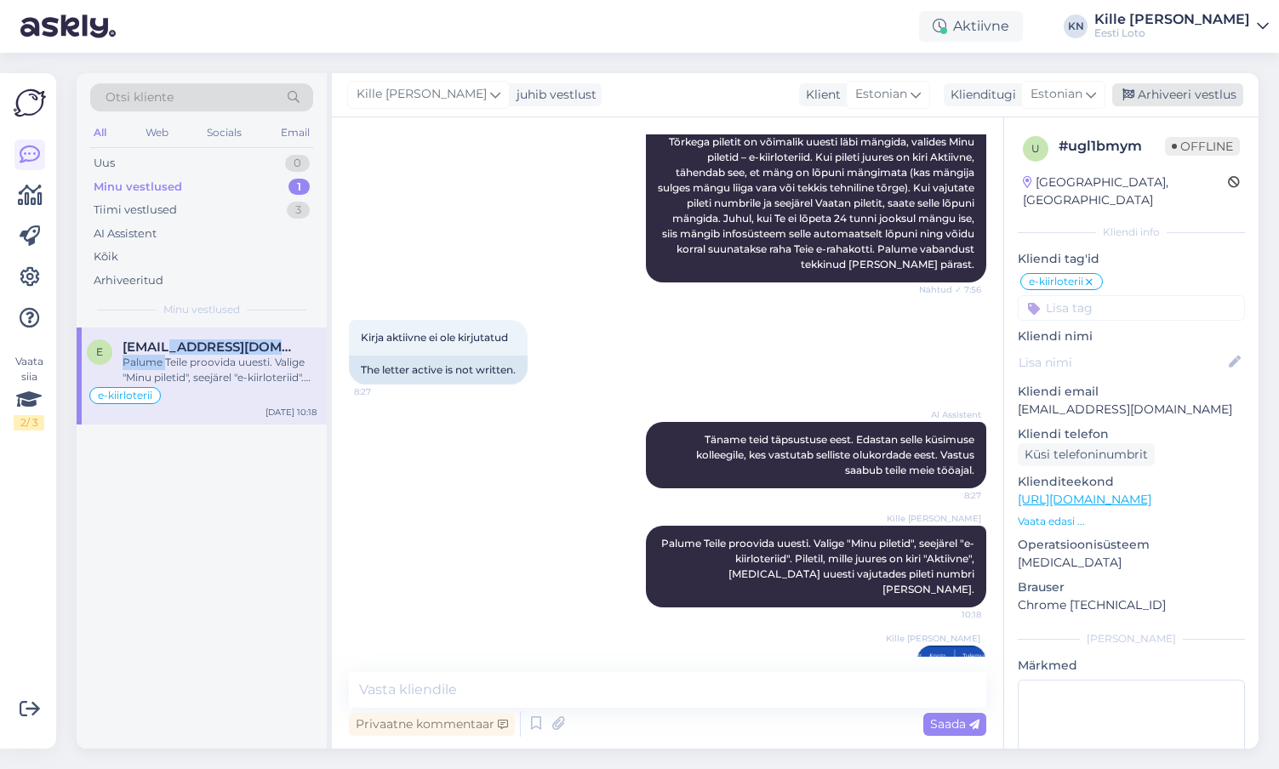
click at [1176, 97] on div "Arhiveeri vestlus" at bounding box center [1177, 94] width 131 height 23
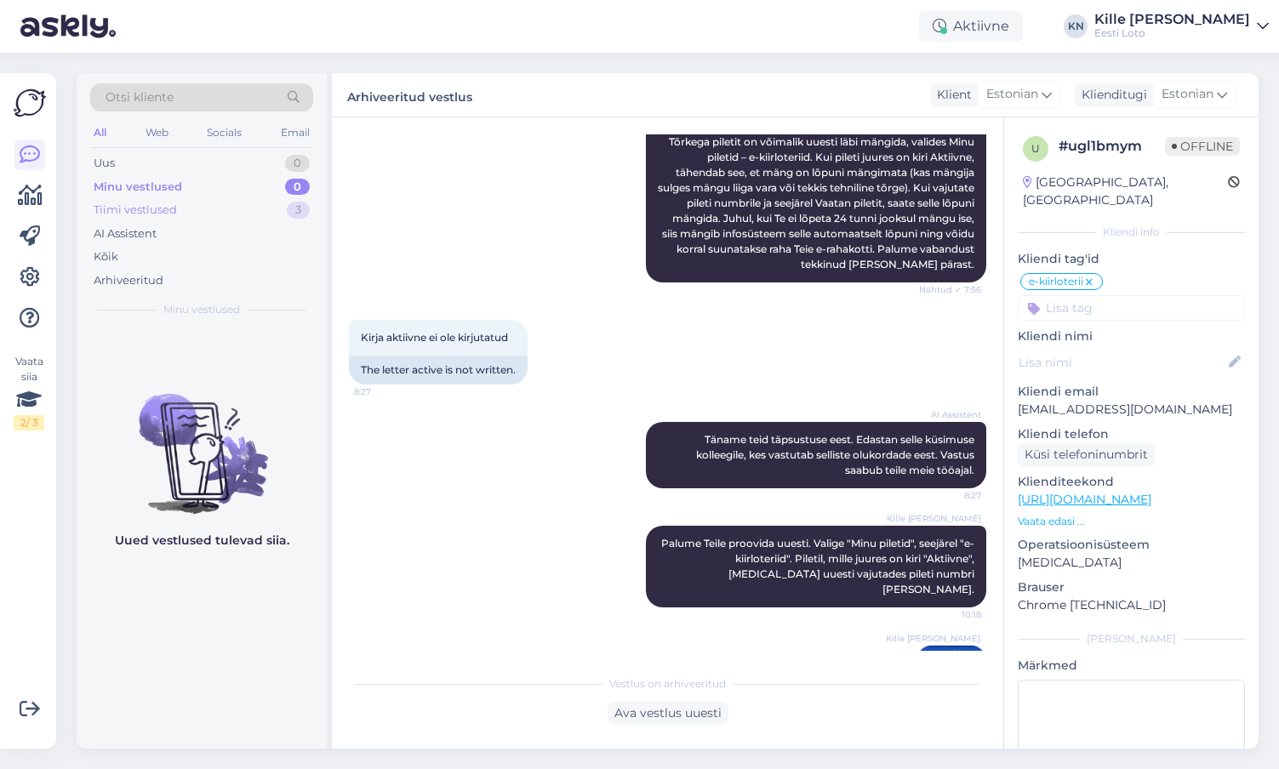
click at [228, 221] on div "Tiimi vestlused 3" at bounding box center [201, 210] width 223 height 24
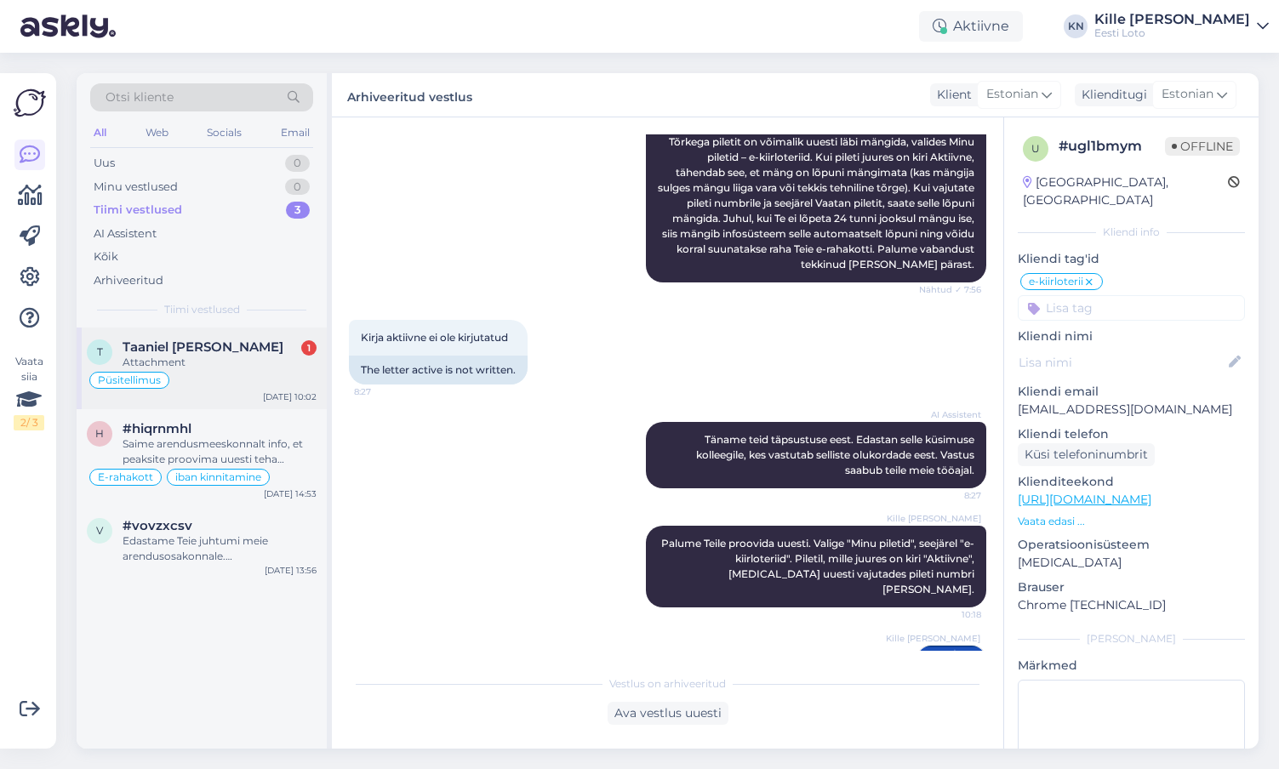
click at [201, 347] on span "Taaniel [PERSON_NAME]" at bounding box center [203, 347] width 161 height 15
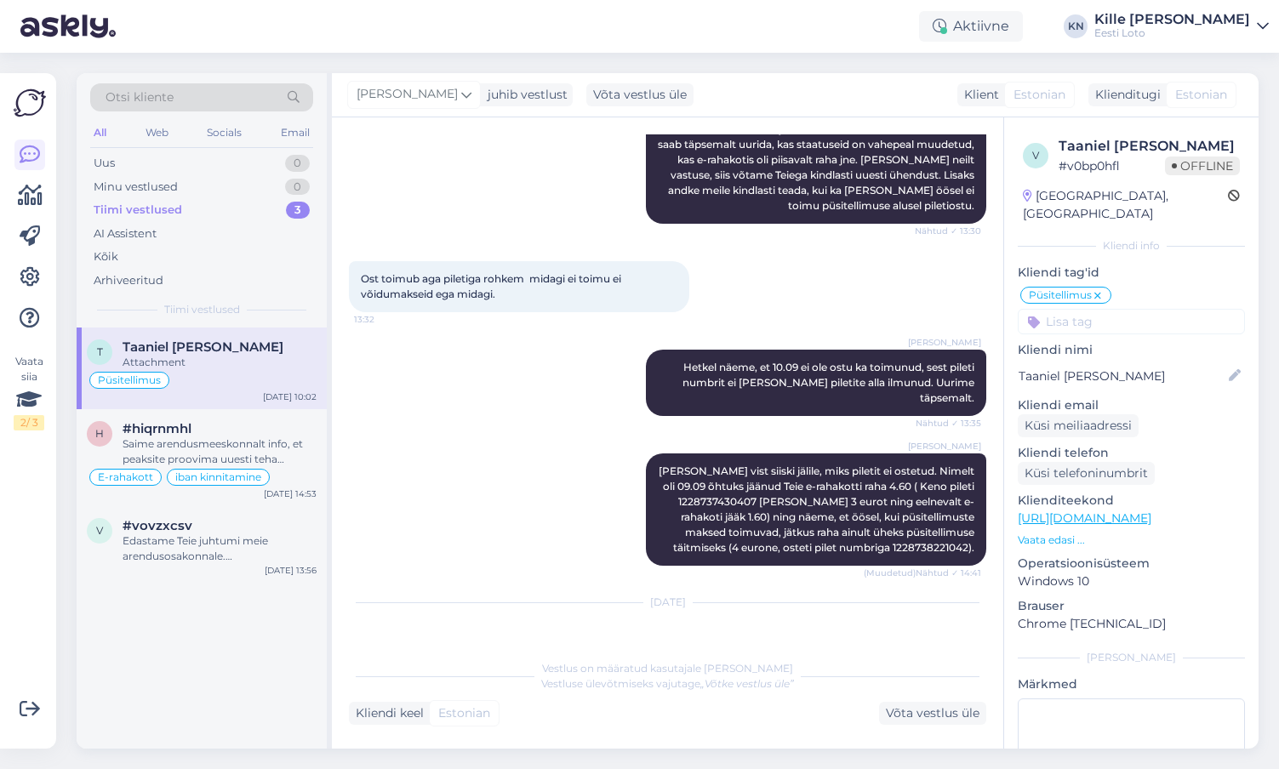
click at [394, 640] on img at bounding box center [384, 674] width 68 height 68
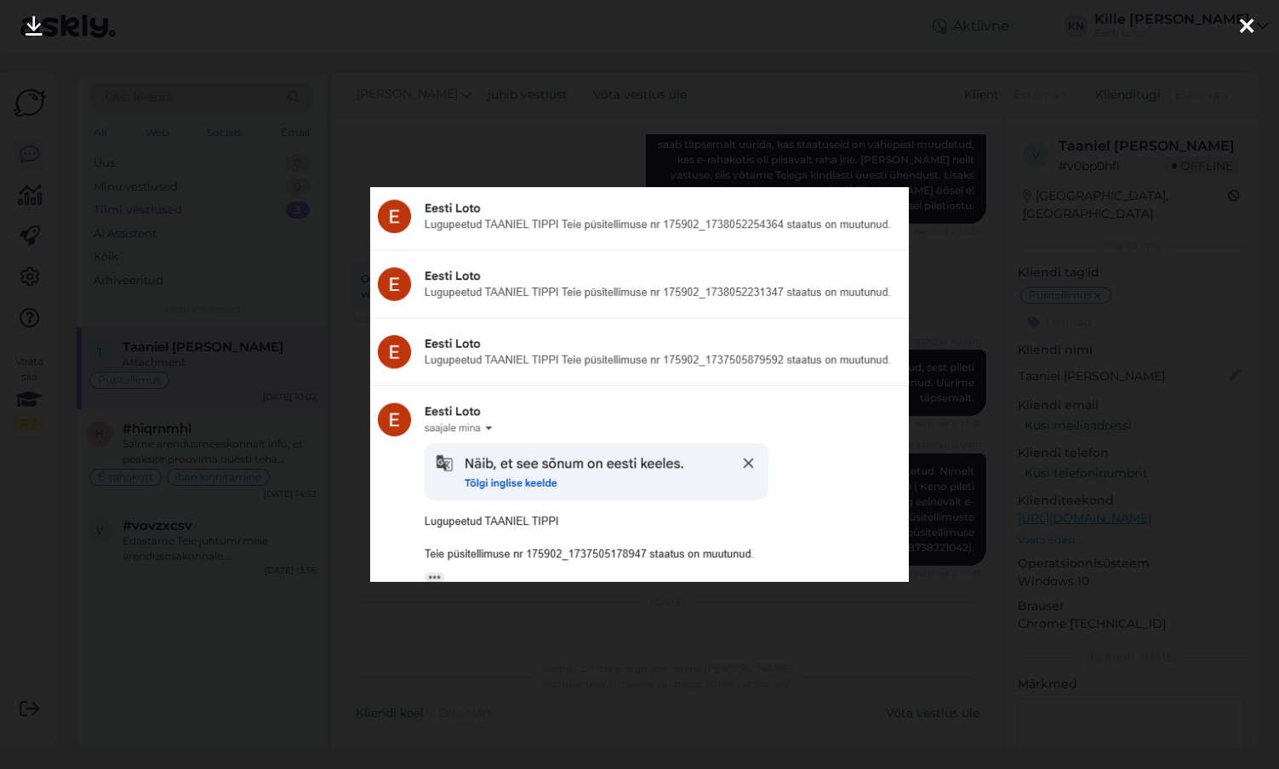
click at [500, 659] on div at bounding box center [639, 384] width 1279 height 769
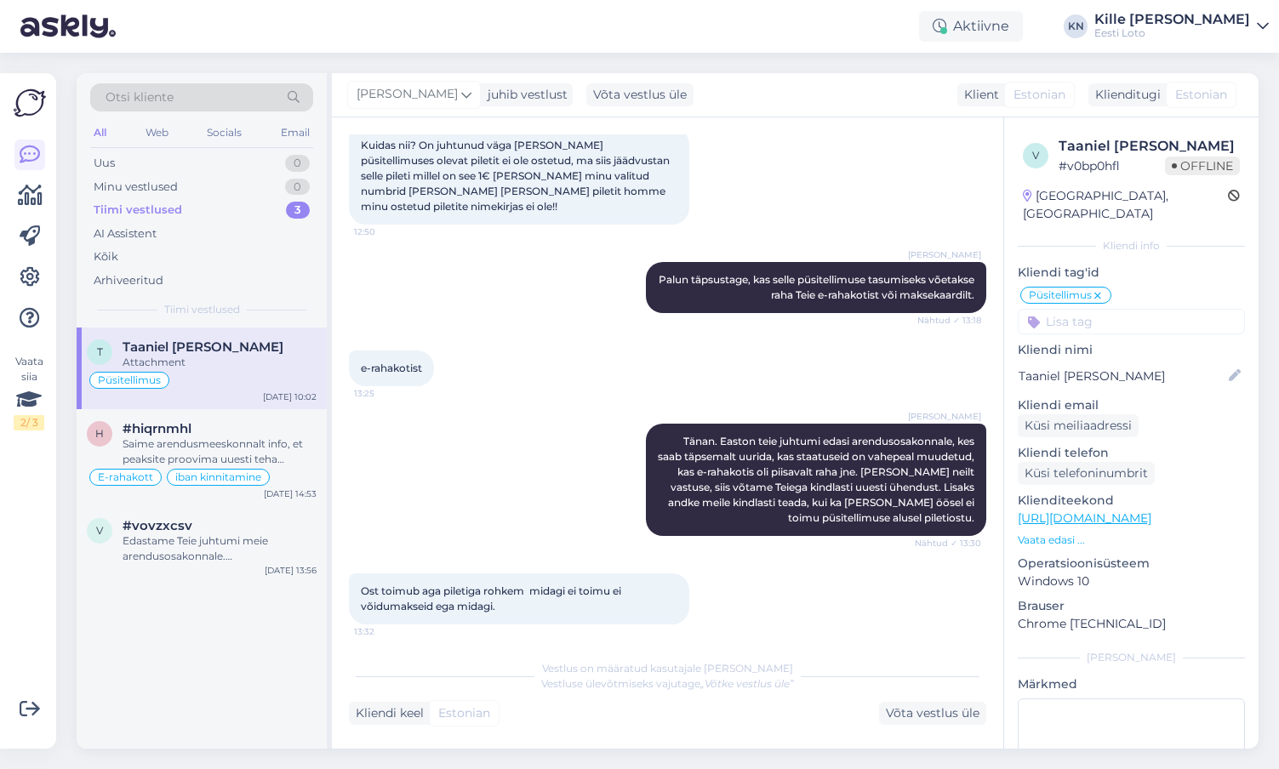
scroll to position [2661, 0]
click at [220, 421] on div "#hiqrnmhl" at bounding box center [220, 428] width 194 height 15
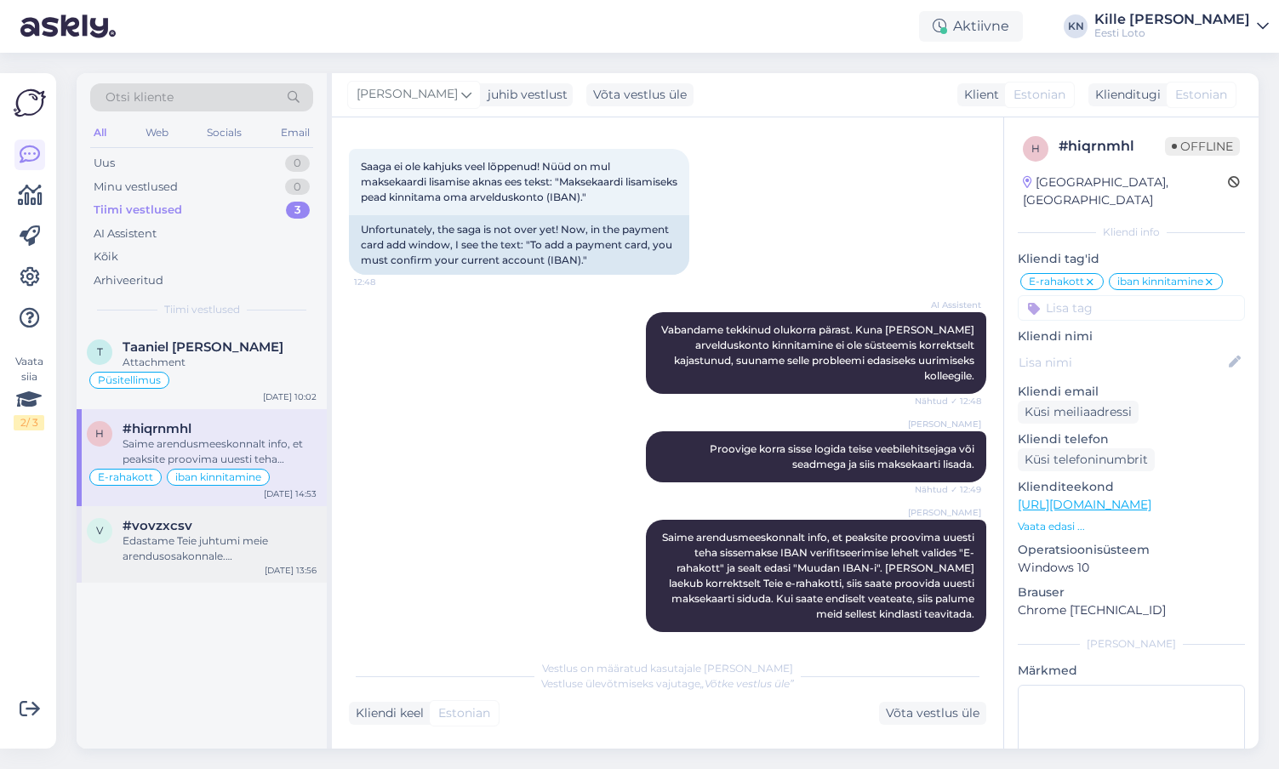
click at [186, 546] on div "Edastame Teie juhtumi meie arendusosakonnale. [PERSON_NAME] täpsema vastuse, mi…" at bounding box center [220, 549] width 194 height 31
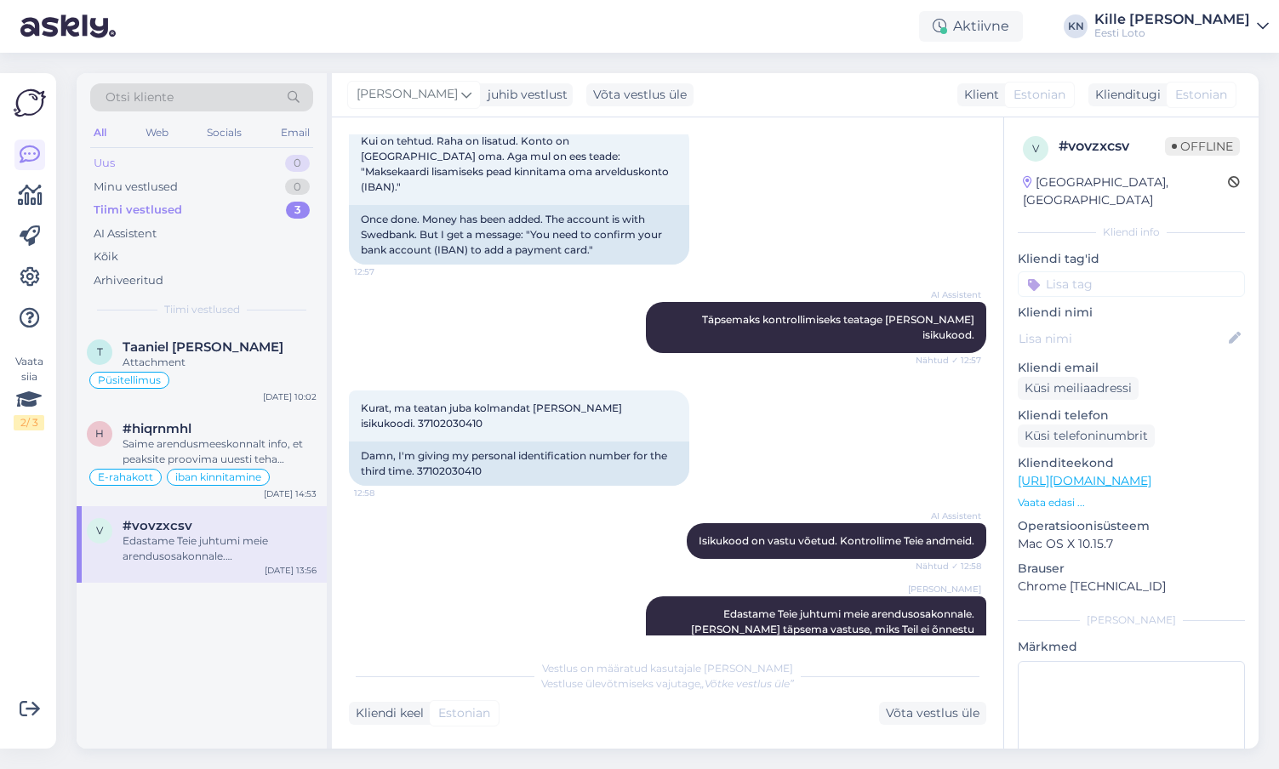
click at [163, 165] on div "Uus 0" at bounding box center [201, 163] width 223 height 24
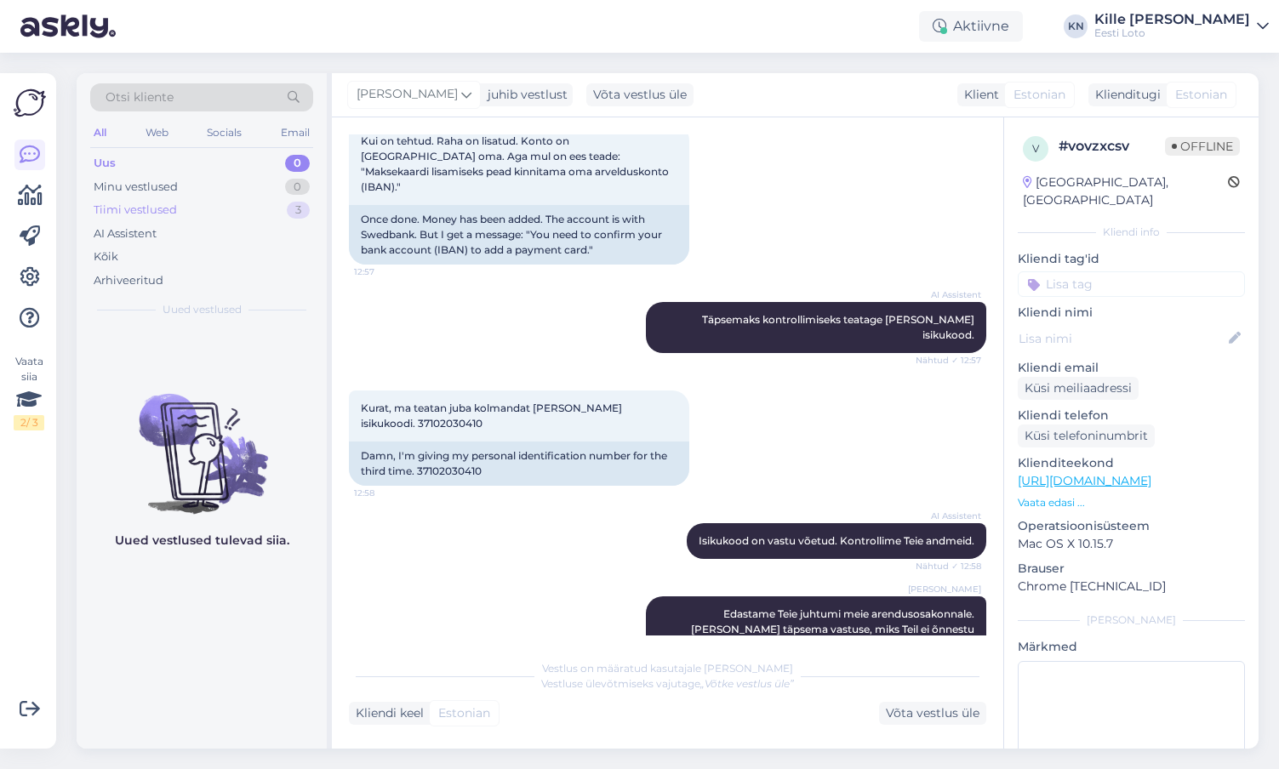
click at [181, 203] on div "Tiimi vestlused 3" at bounding box center [201, 210] width 223 height 24
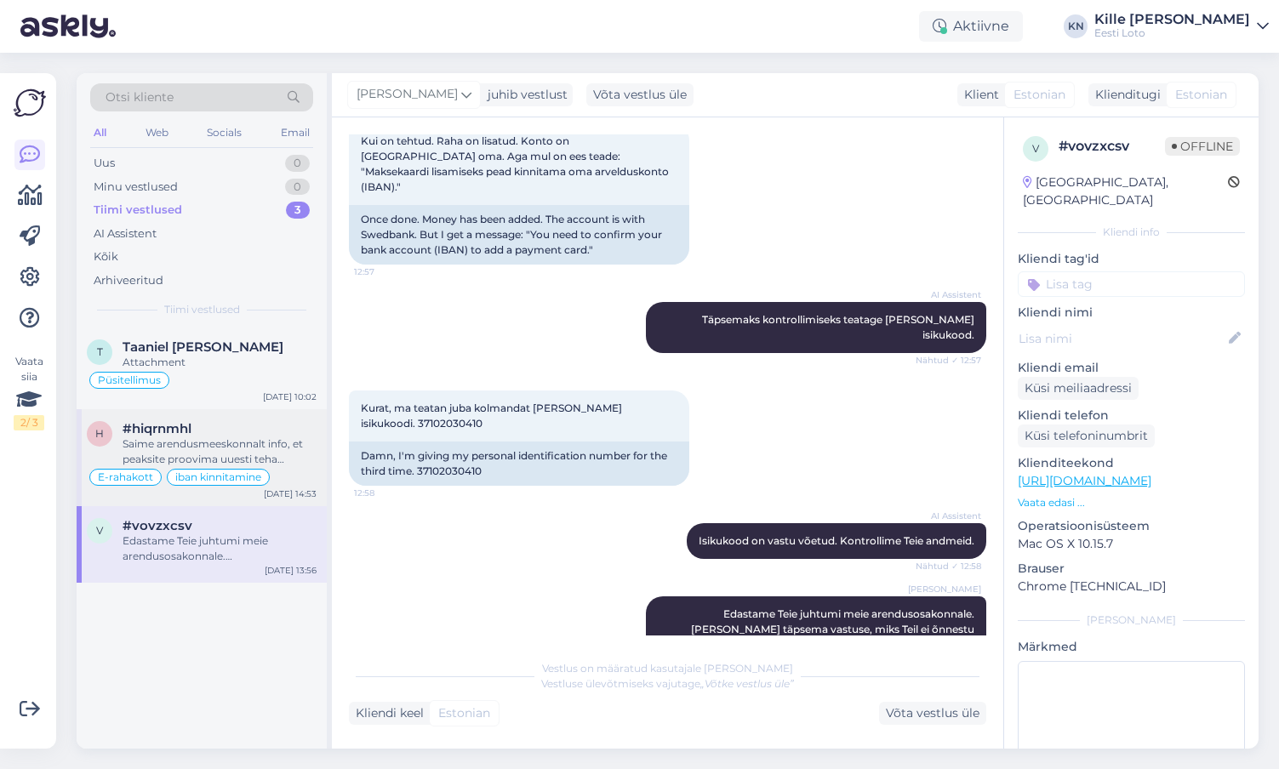
click at [196, 434] on div "#hiqrnmhl" at bounding box center [220, 428] width 194 height 15
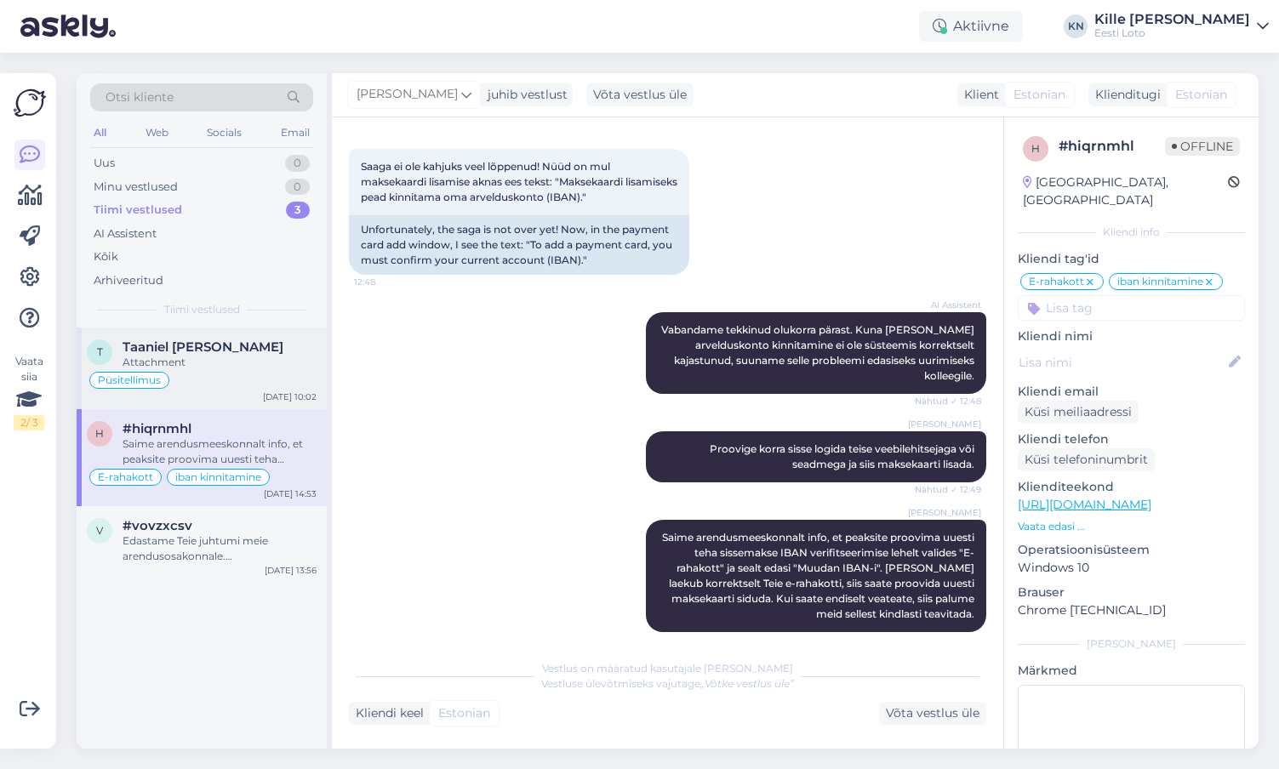
click at [243, 361] on div "Attachment" at bounding box center [220, 362] width 194 height 15
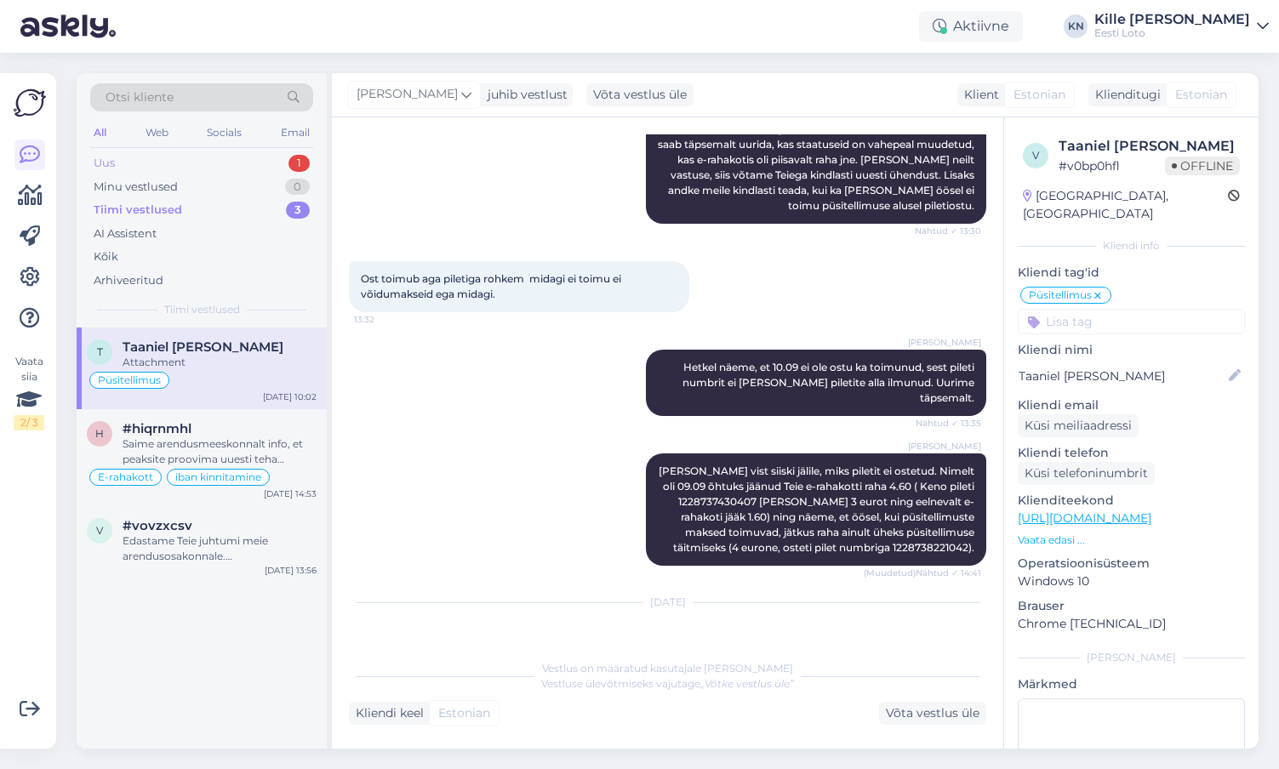
click at [197, 163] on div "Uus 1" at bounding box center [201, 163] width 223 height 24
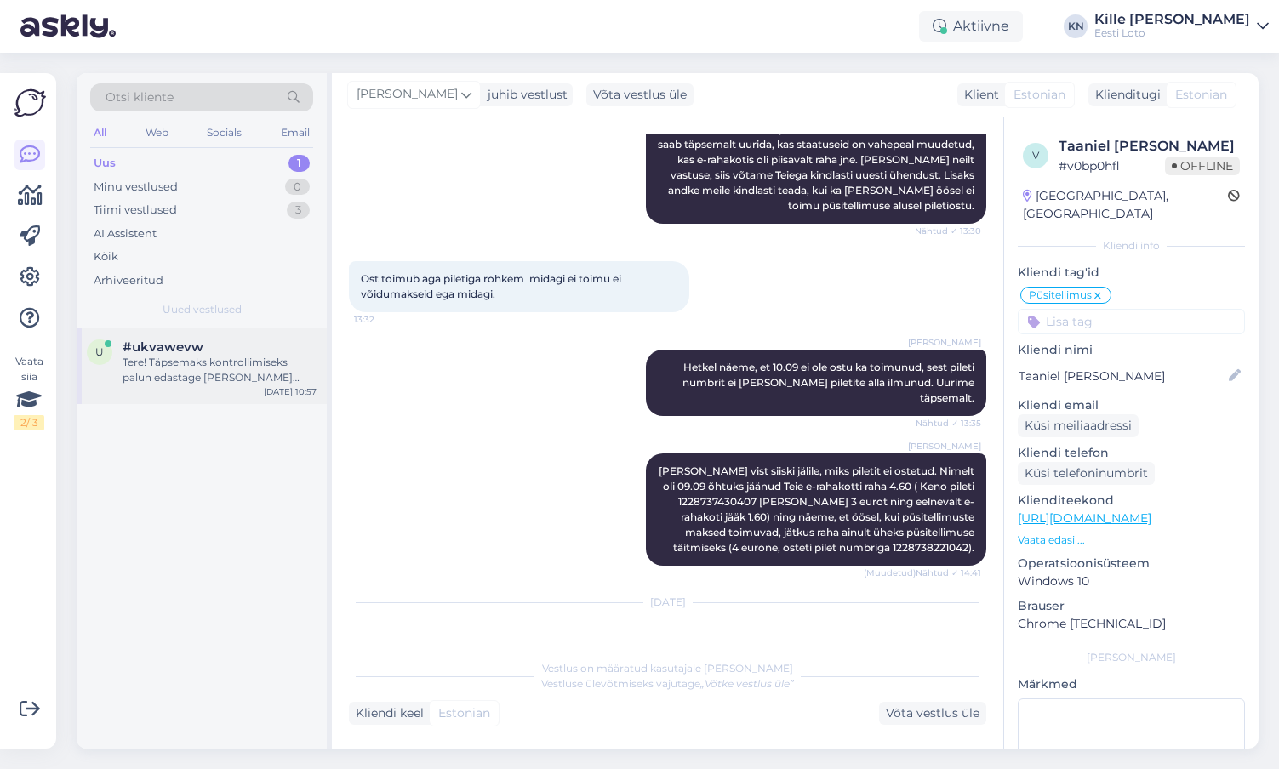
click at [180, 352] on span "#ukvawevw" at bounding box center [163, 347] width 81 height 15
